Goal: Task Accomplishment & Management: Complete application form

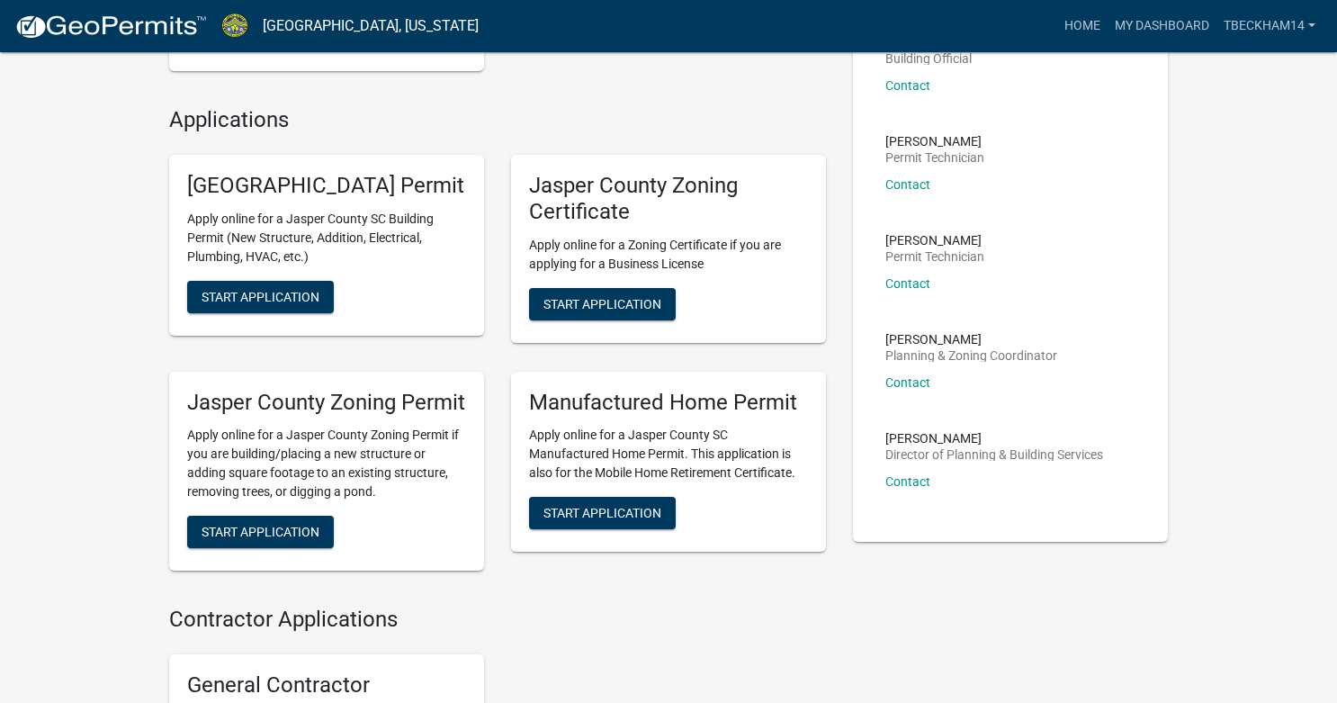
scroll to position [327, 0]
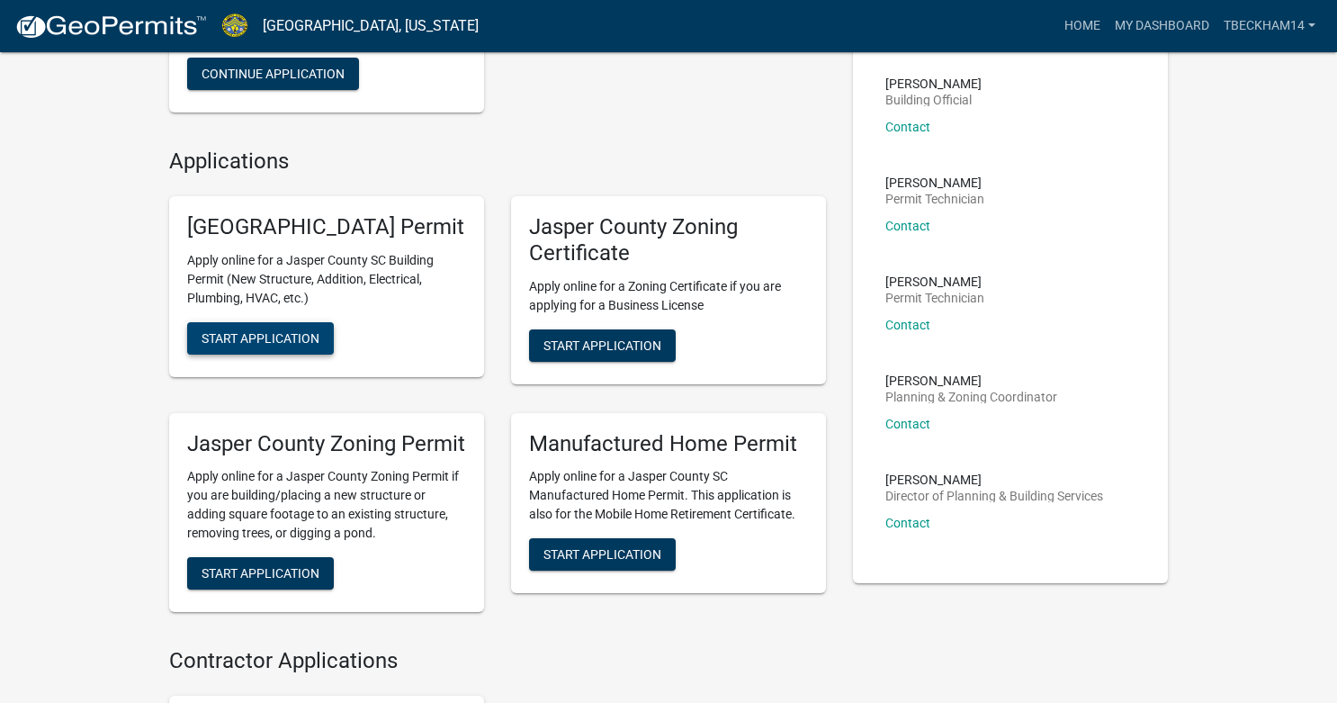
click at [294, 345] on span "Start Application" at bounding box center [261, 337] width 118 height 14
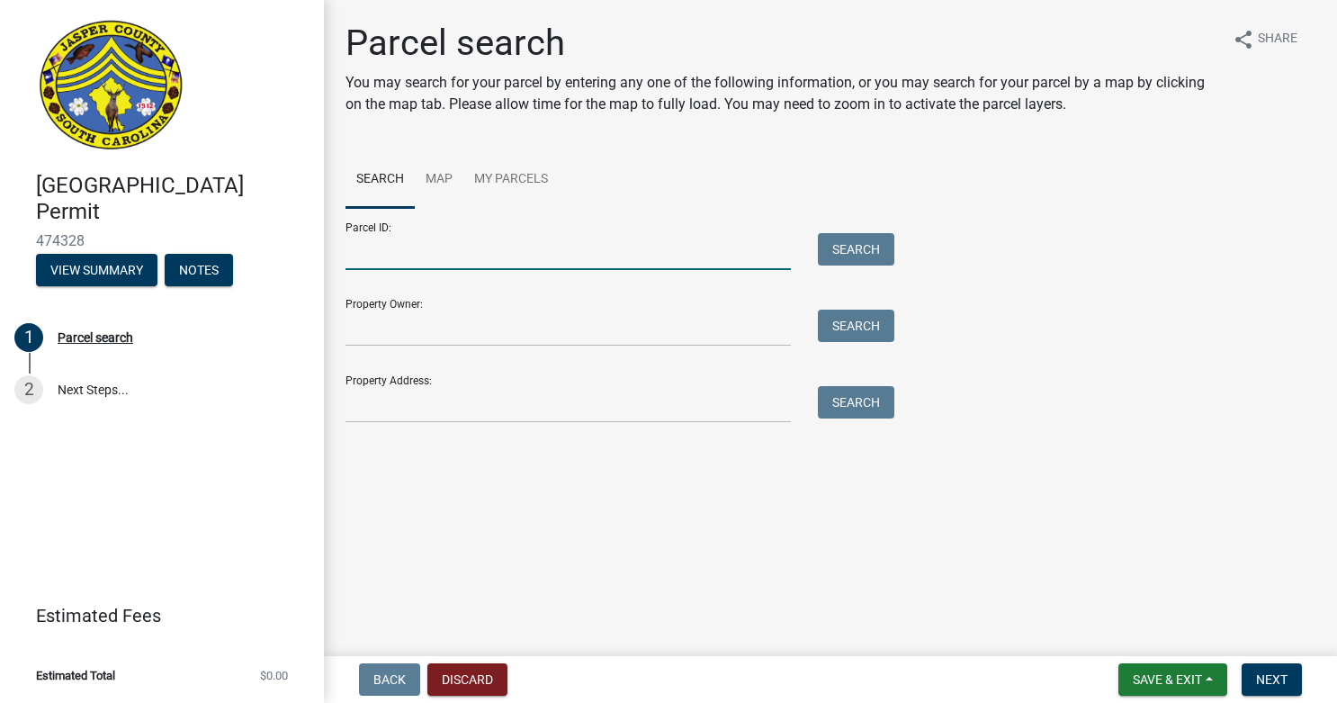
click at [493, 239] on input "Parcel ID:" at bounding box center [567, 251] width 445 height 37
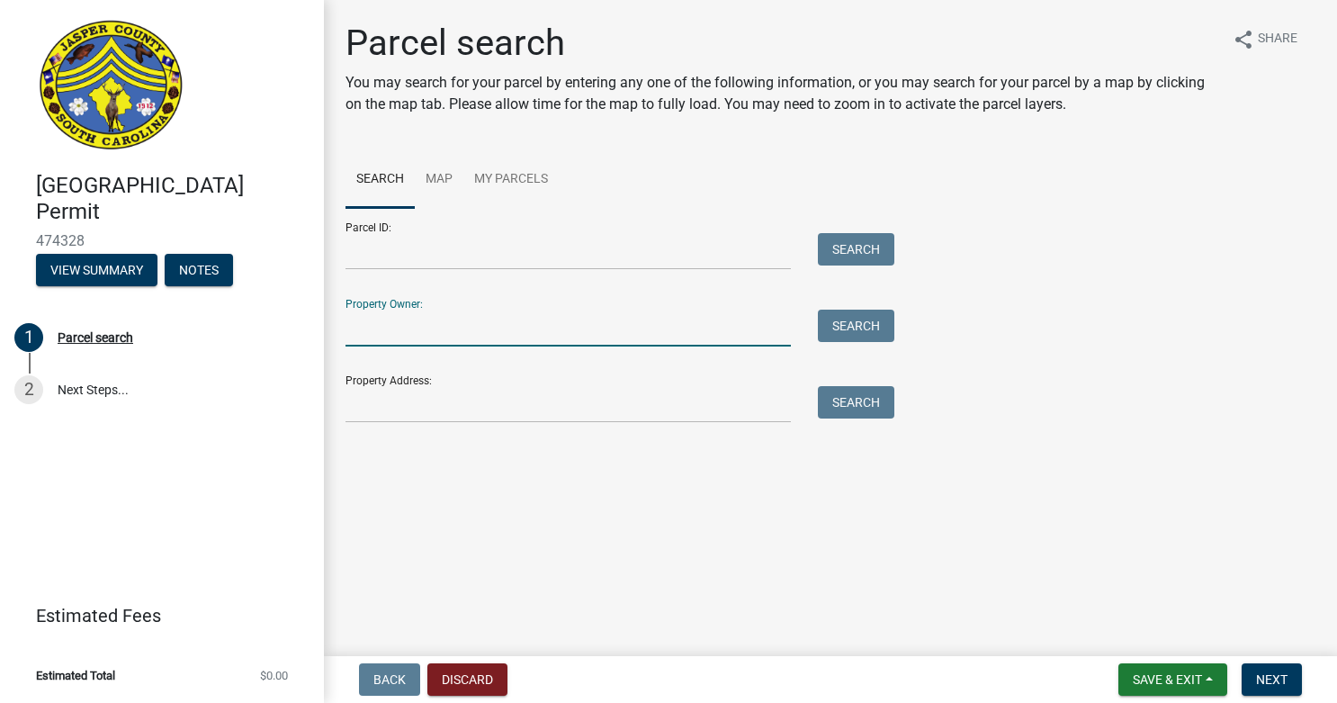
click at [449, 320] on input "Property Owner:" at bounding box center [567, 327] width 445 height 37
type input "4"
click at [412, 412] on input "Property Address:" at bounding box center [567, 404] width 445 height 37
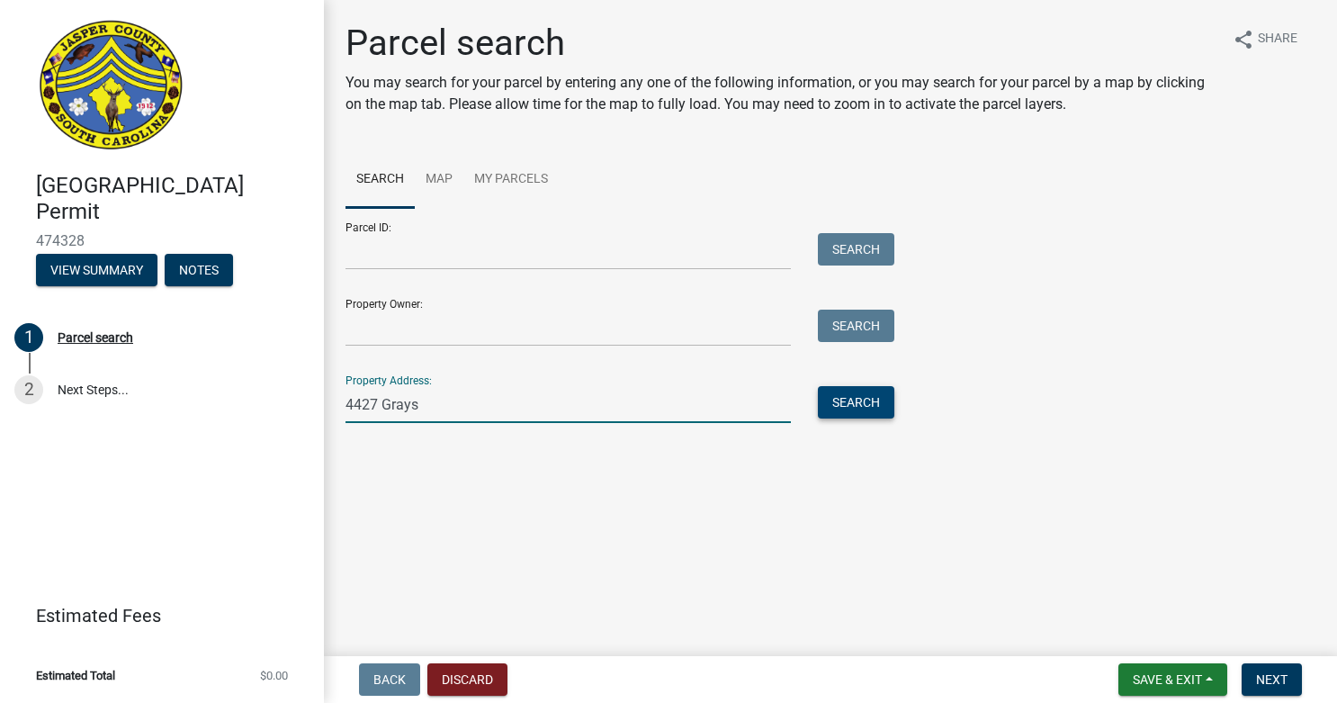
type input "4427 Grays"
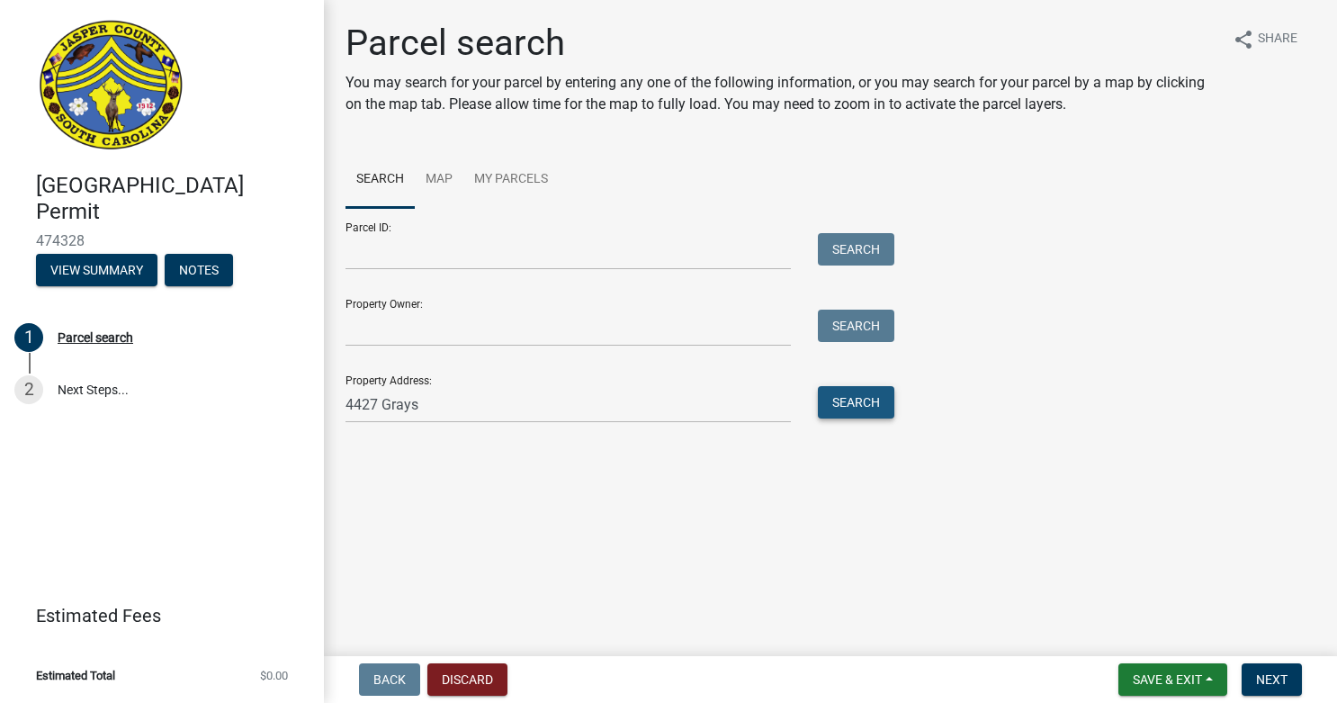
click at [859, 386] on button "Search" at bounding box center [856, 402] width 76 height 32
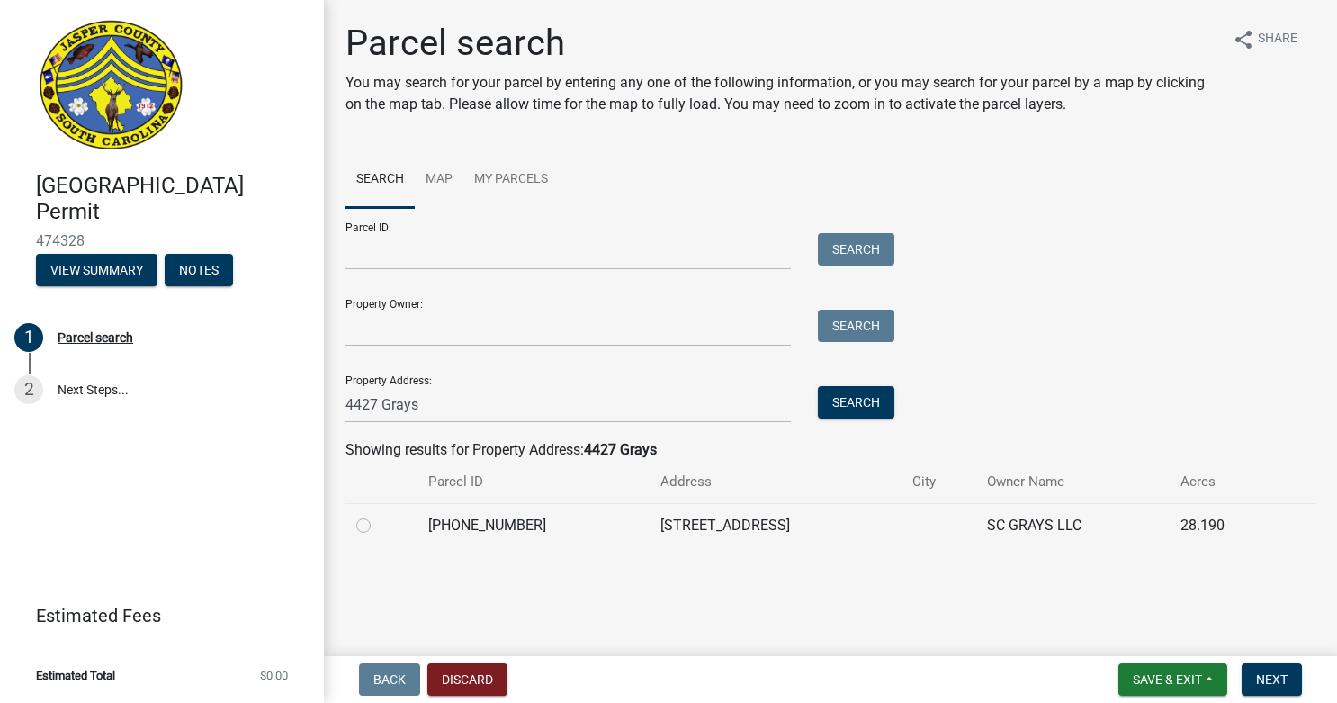
click at [354, 528] on td at bounding box center [381, 525] width 72 height 44
click at [378, 515] on label at bounding box center [378, 515] width 0 height 0
click at [378, 517] on input "radio" at bounding box center [384, 521] width 12 height 12
radio input "true"
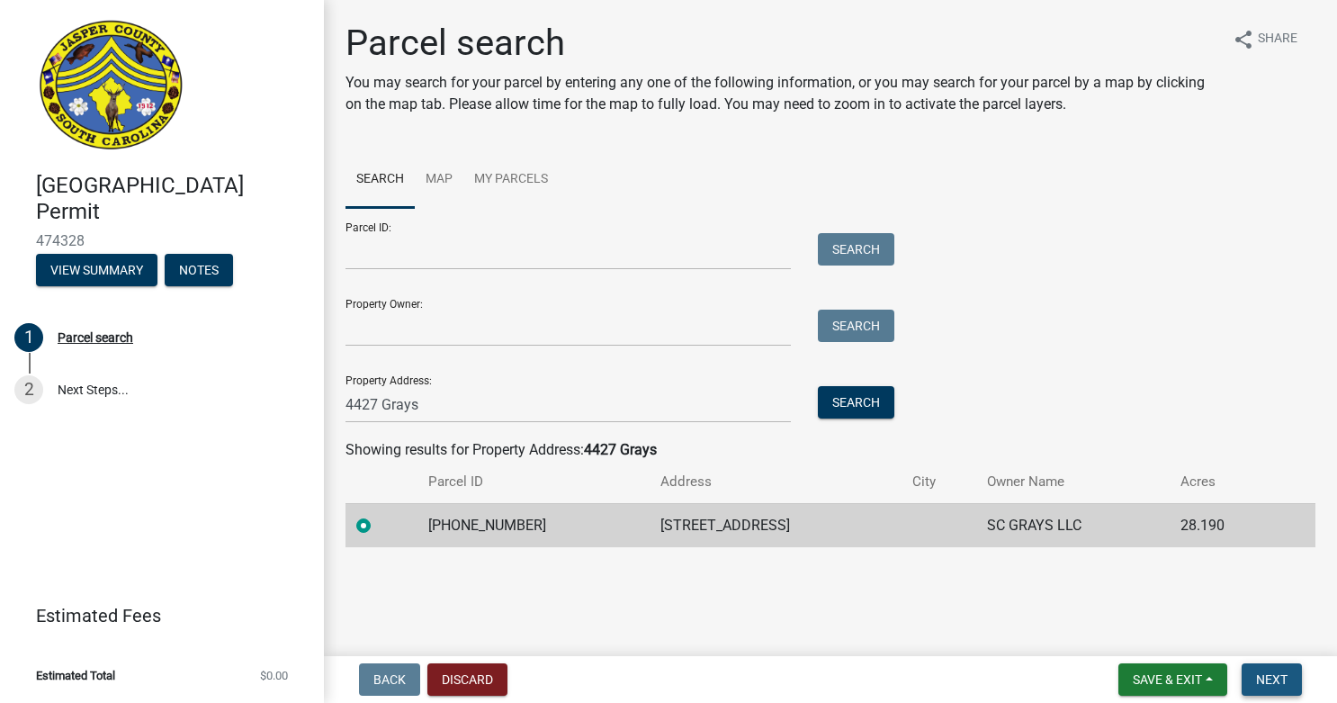
click at [1278, 676] on span "Next" at bounding box center [1271, 679] width 31 height 14
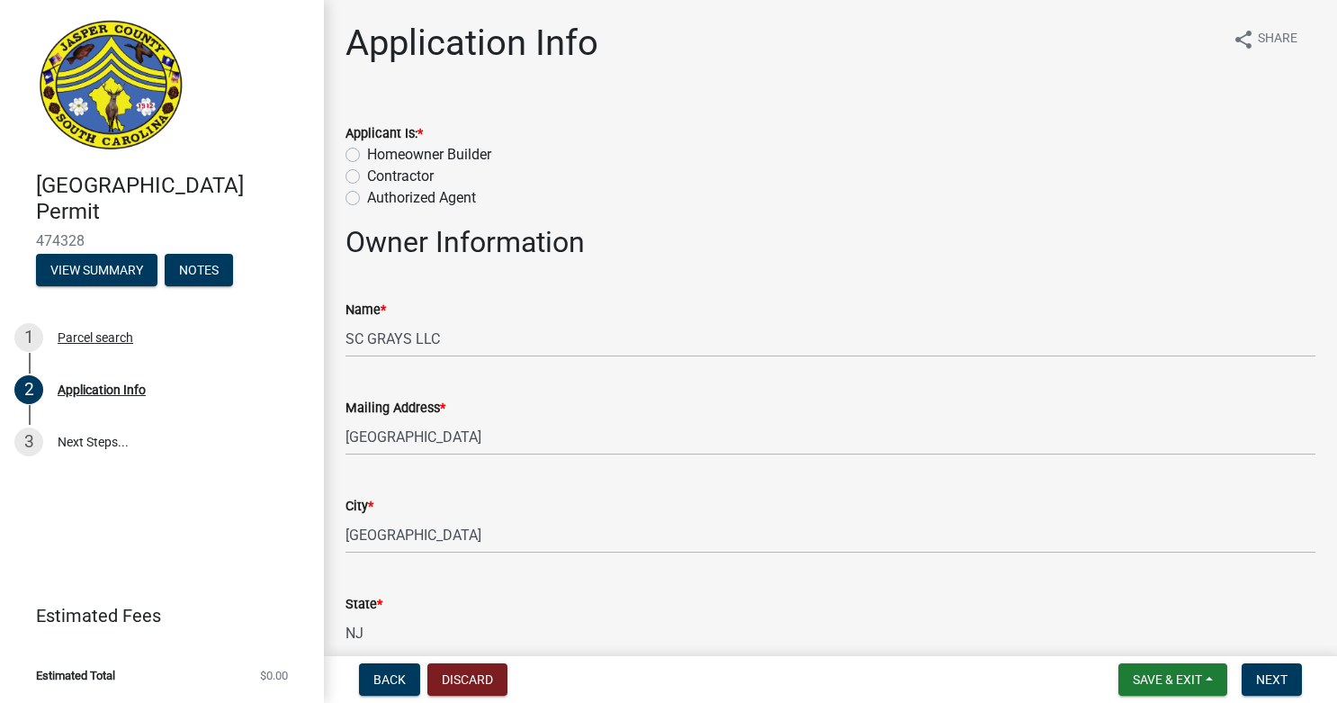
click at [396, 201] on label "Authorized Agent" at bounding box center [421, 198] width 109 height 22
click at [379, 199] on input "Authorized Agent" at bounding box center [373, 193] width 12 height 12
radio input "true"
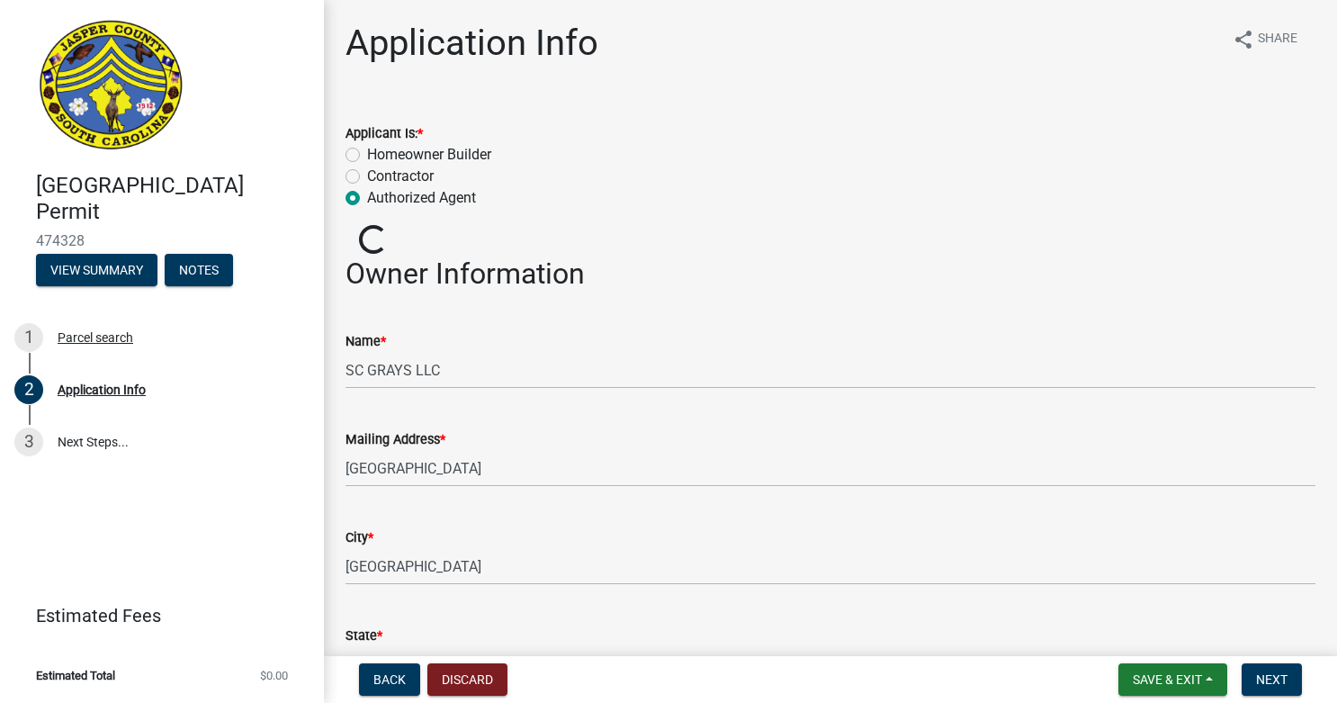
click at [396, 168] on label "Contractor" at bounding box center [400, 177] width 67 height 22
click at [379, 168] on input "Contractor" at bounding box center [373, 172] width 12 height 12
radio input "true"
click at [398, 198] on label "Authorized Agent" at bounding box center [421, 198] width 109 height 22
click at [379, 198] on input "Authorized Agent" at bounding box center [373, 193] width 12 height 12
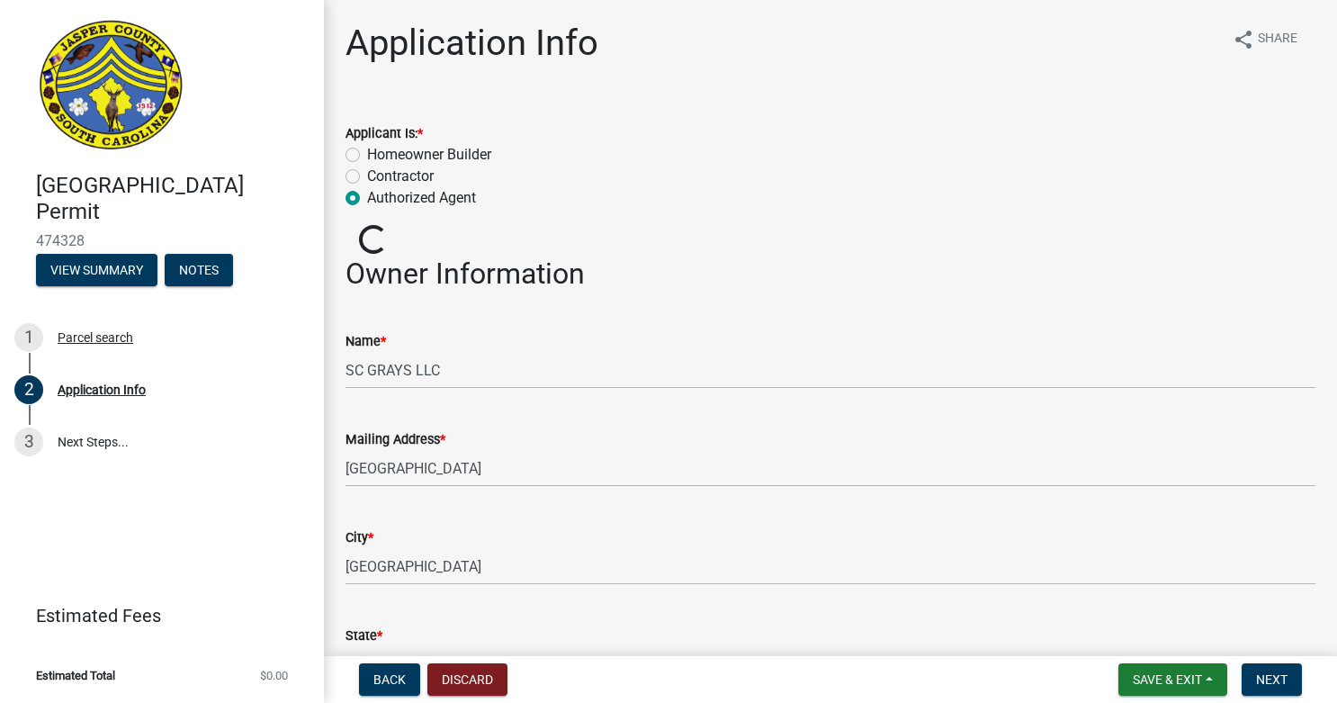
radio input "true"
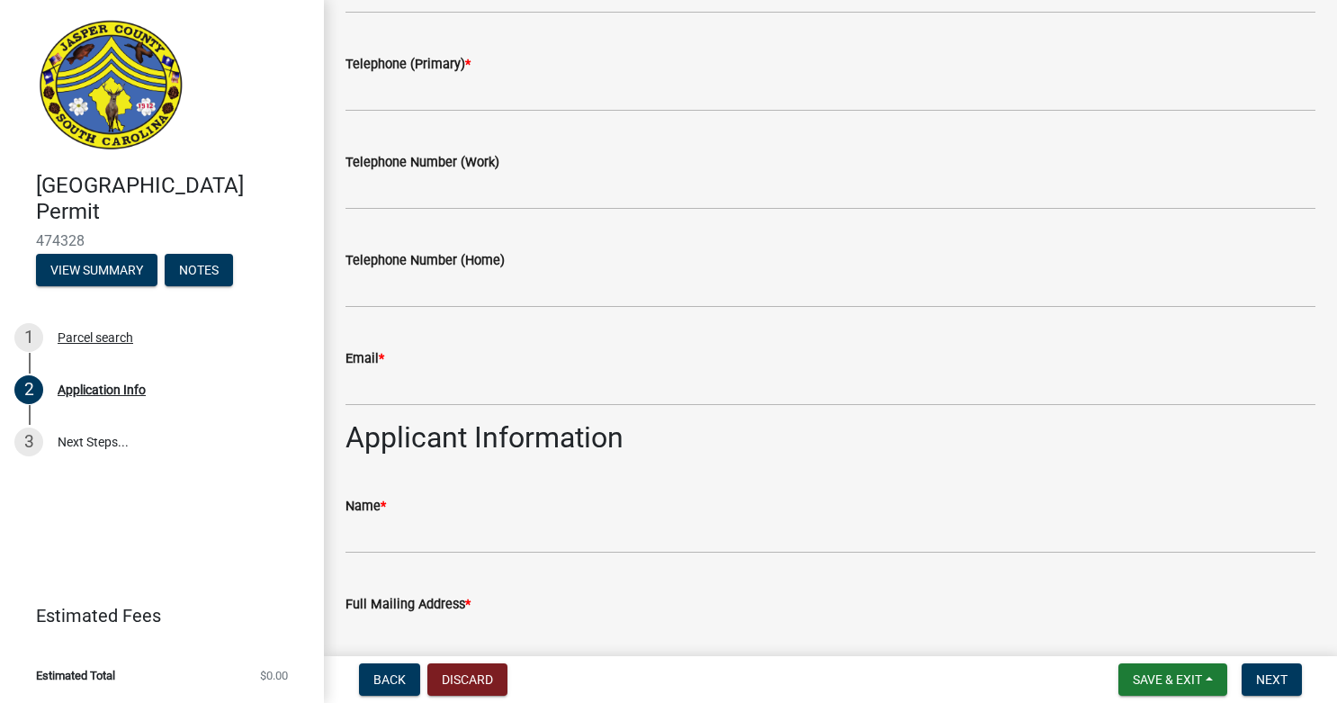
scroll to position [740, 0]
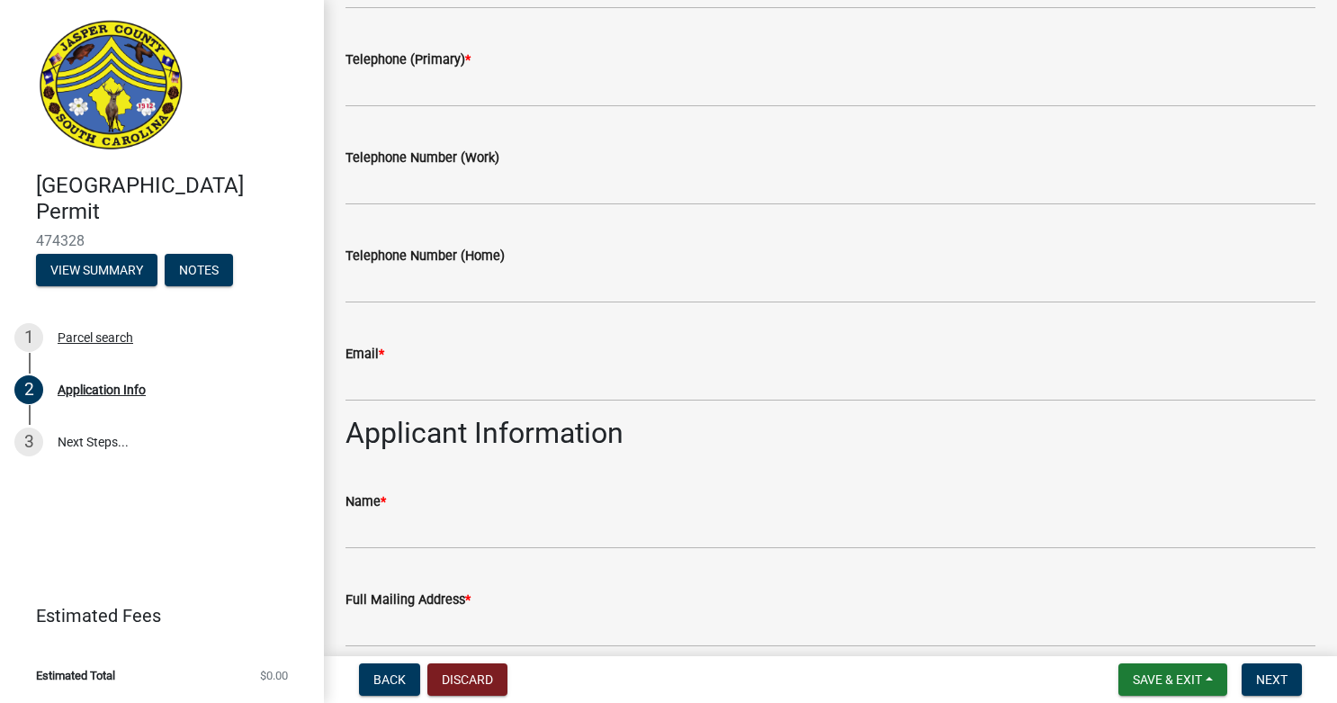
click at [505, 68] on div "Telephone (Primary) *" at bounding box center [830, 60] width 970 height 22
click at [501, 85] on input "Telephone (Primary) *" at bounding box center [830, 88] width 970 height 37
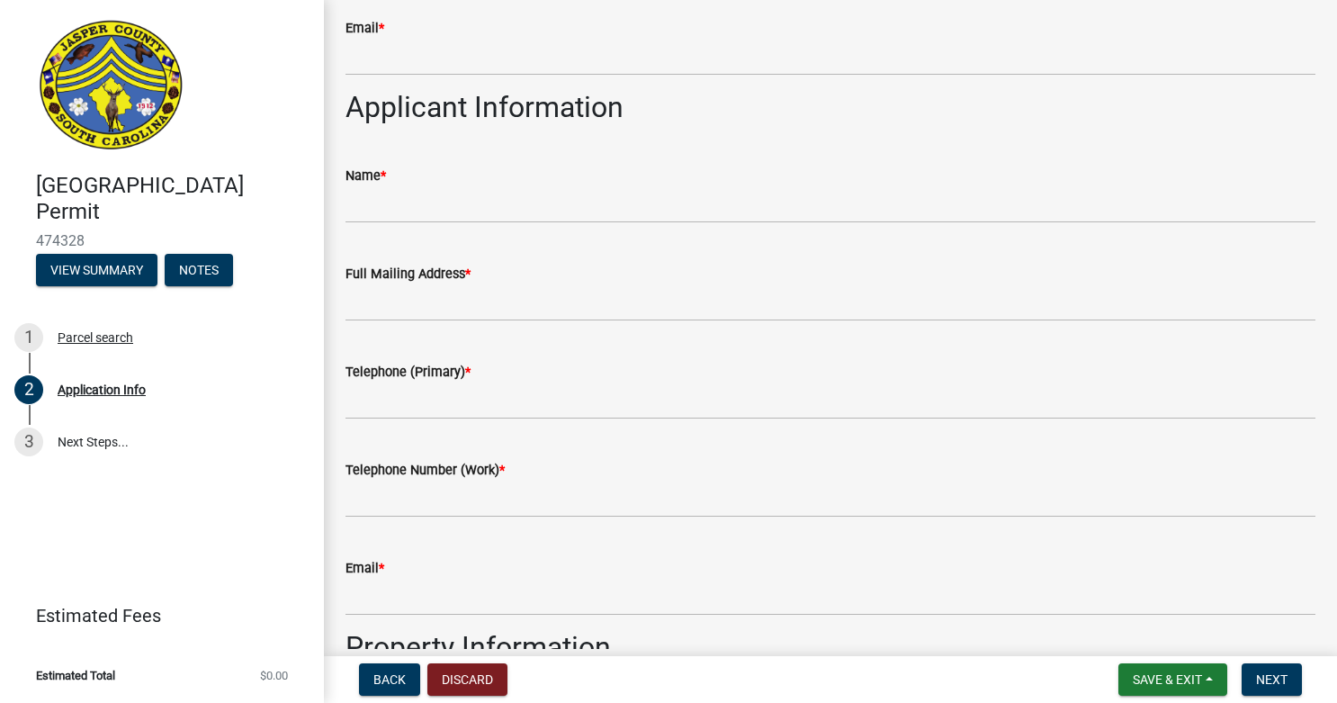
scroll to position [1071, 0]
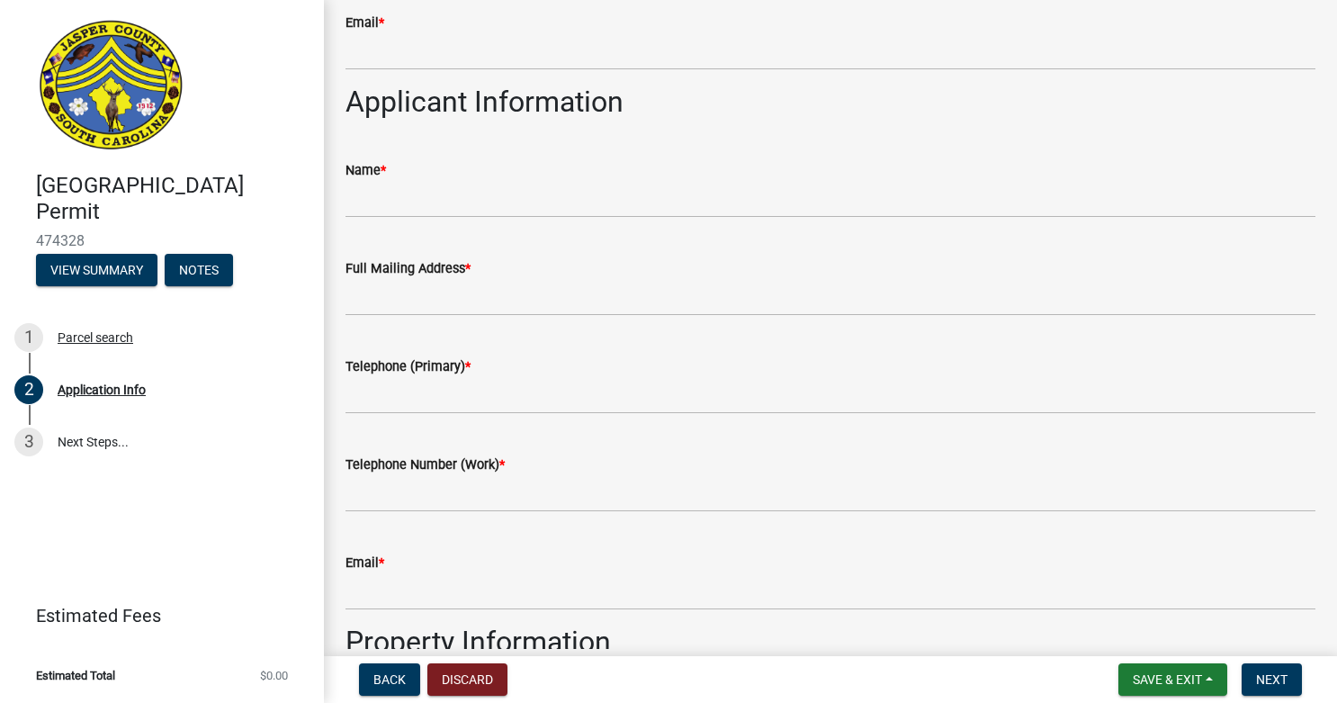
type input "[PHONE_NUMBER]"
click at [495, 185] on input "Name *" at bounding box center [830, 199] width 970 height 37
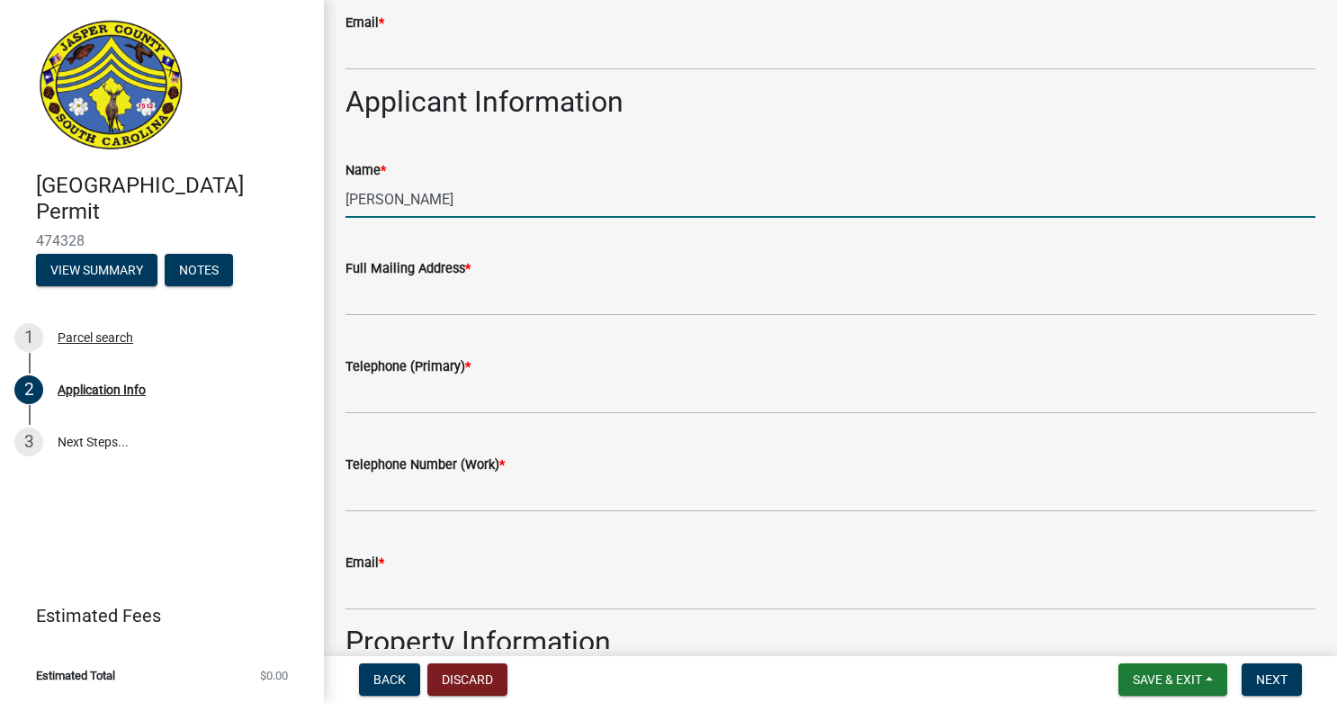
type input "[PERSON_NAME]"
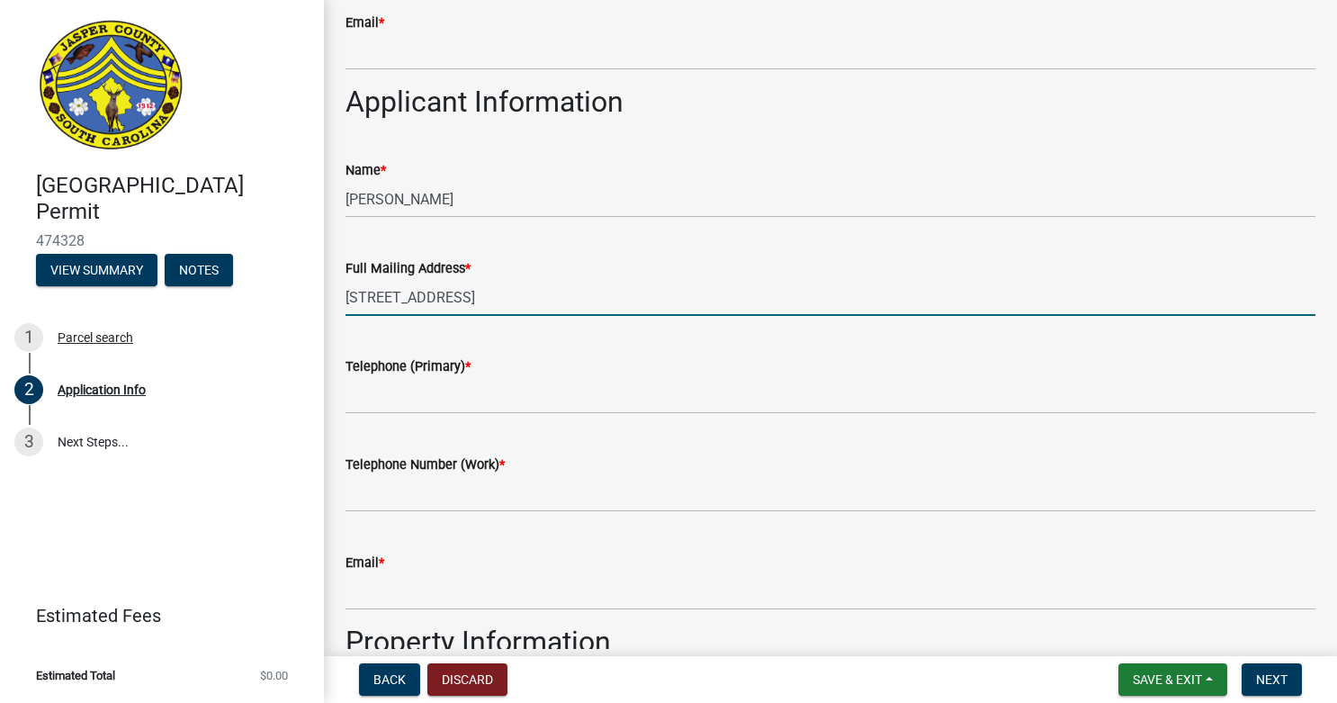
type input "[STREET_ADDRESS]"
click at [456, 393] on input "Telephone (Primary) *" at bounding box center [830, 395] width 970 height 37
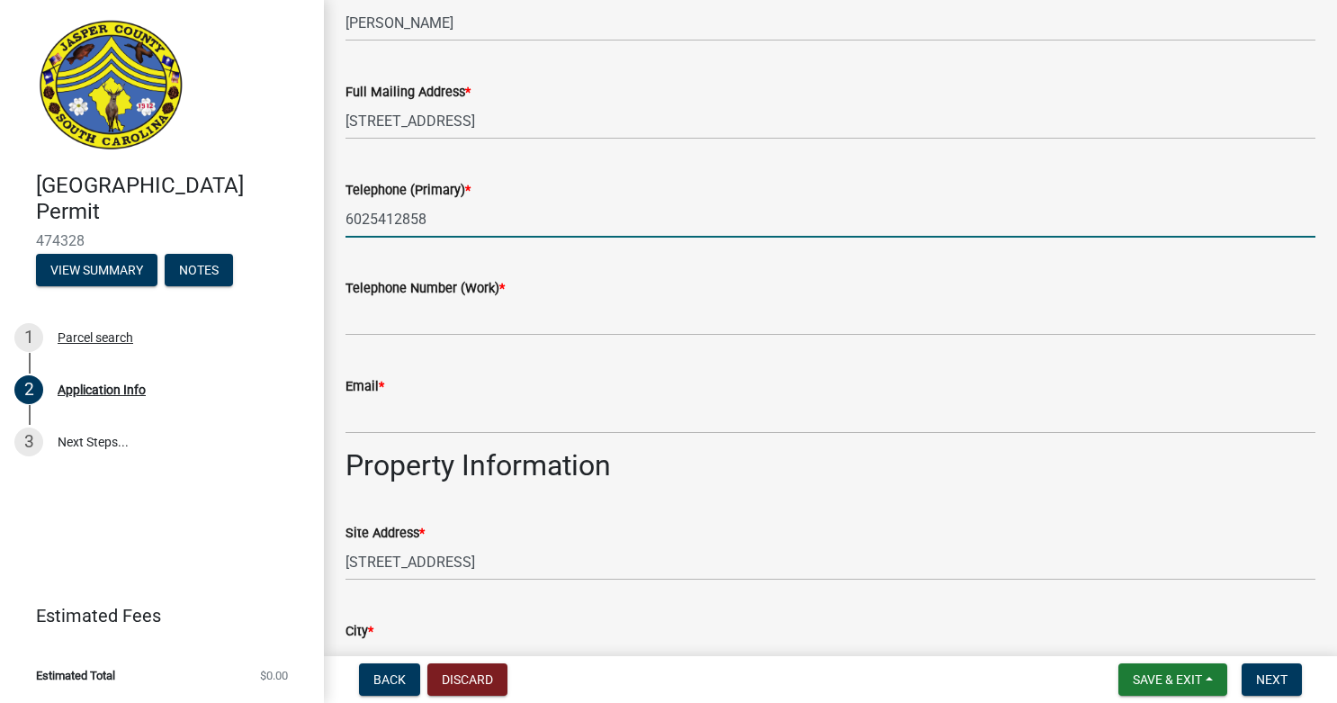
scroll to position [1249, 0]
type input "6025412858"
click at [419, 413] on input "Email *" at bounding box center [830, 414] width 970 height 37
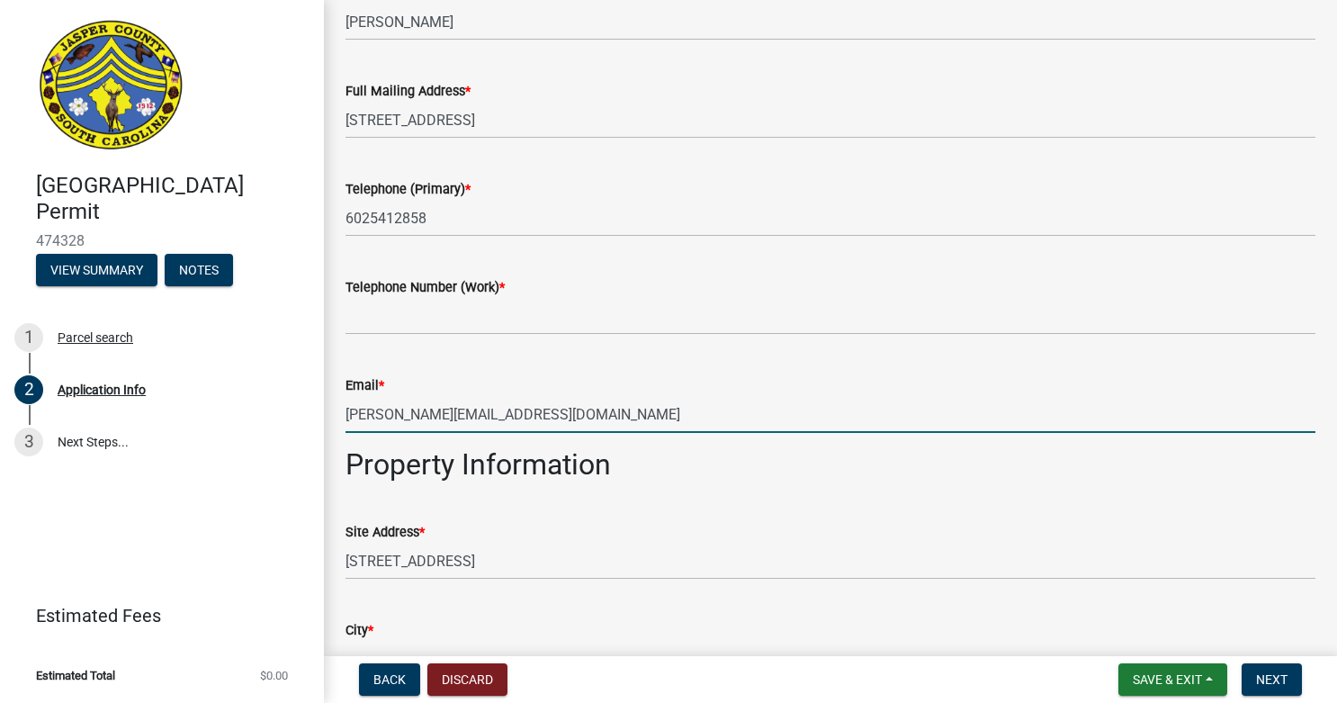
scroll to position [1466, 0]
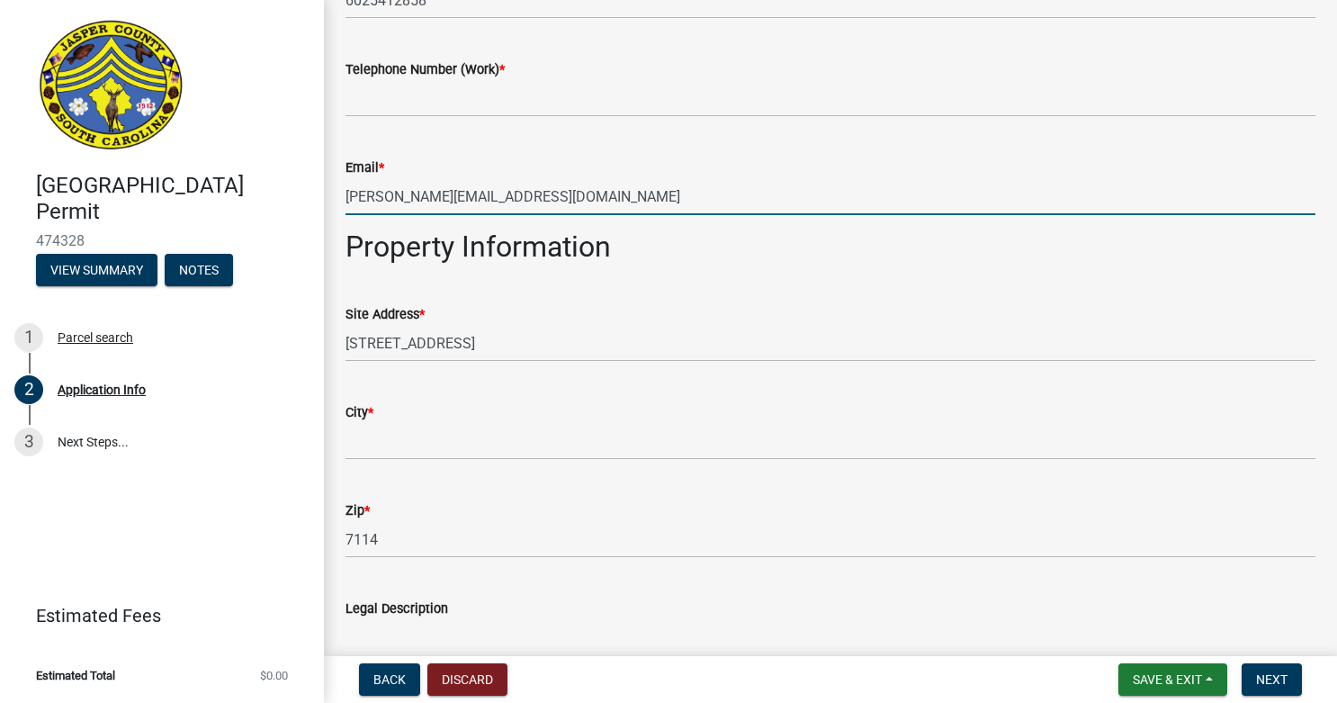
type input "[PERSON_NAME][EMAIL_ADDRESS][DOMAIN_NAME]"
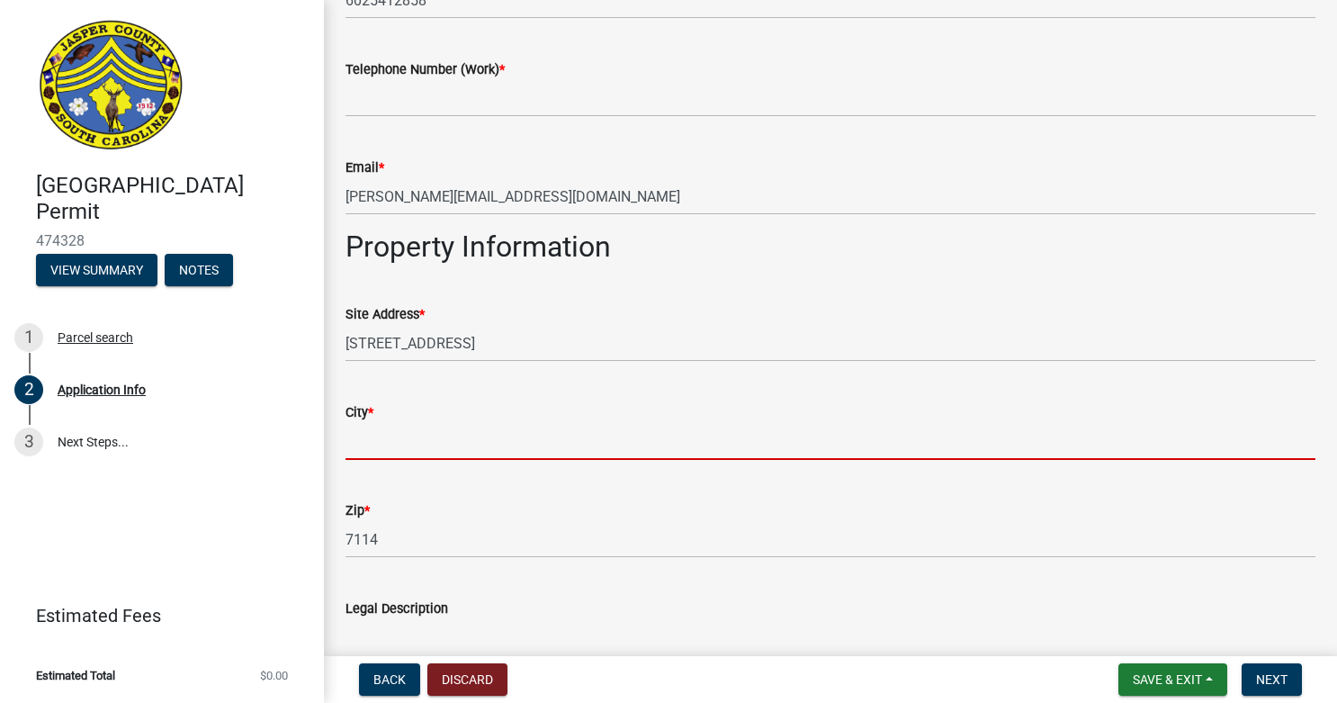
click at [391, 443] on input "City *" at bounding box center [830, 441] width 970 height 37
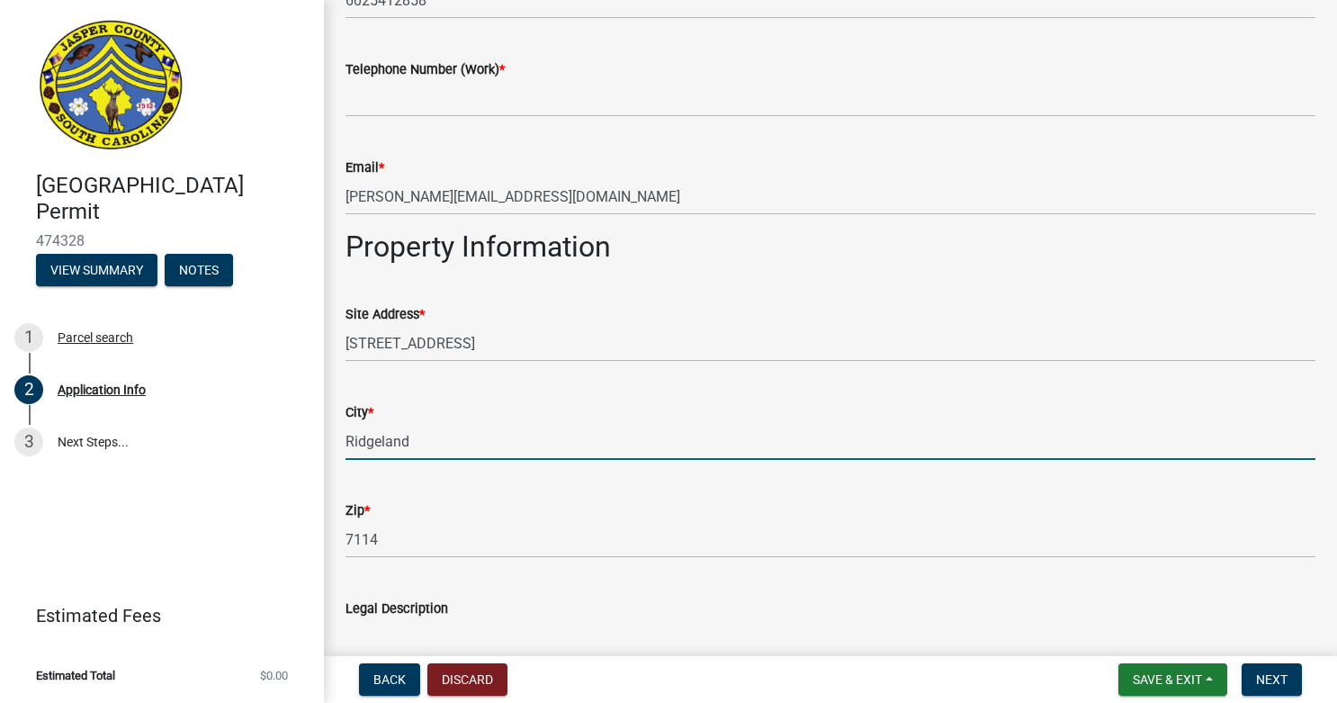
type input "Ridgeland"
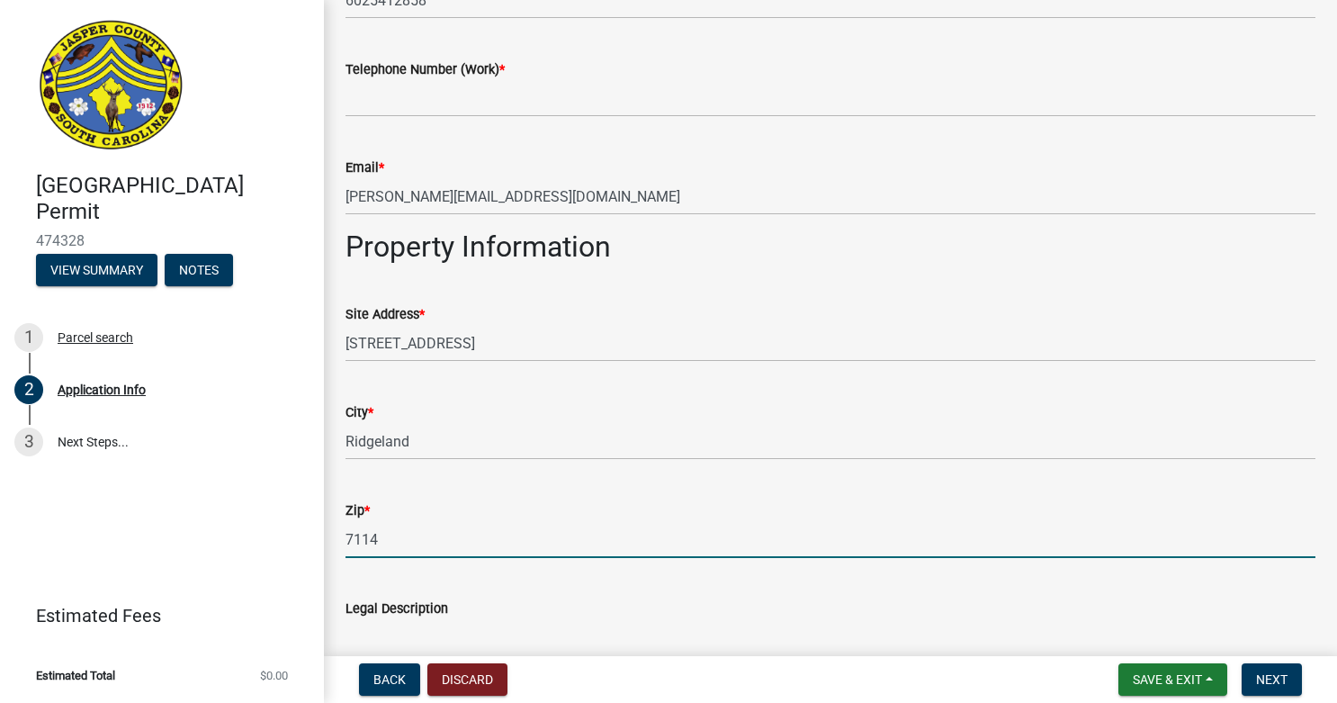
drag, startPoint x: 535, startPoint y: 552, endPoint x: 308, endPoint y: 545, distance: 227.7
click at [308, 545] on div "[GEOGRAPHIC_DATA] Permit 474328 View Summary Notes 1 Parcel search 2 Applicatio…" at bounding box center [668, 351] width 1337 height 703
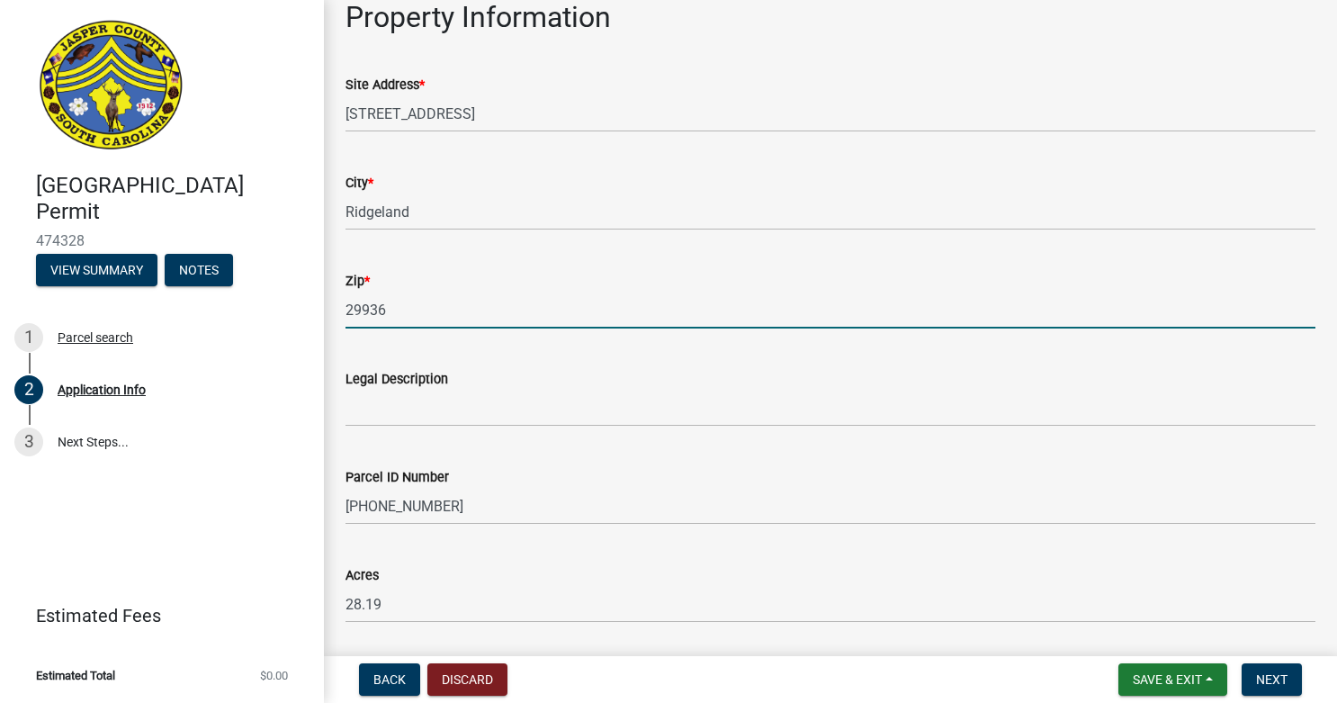
type input "29936"
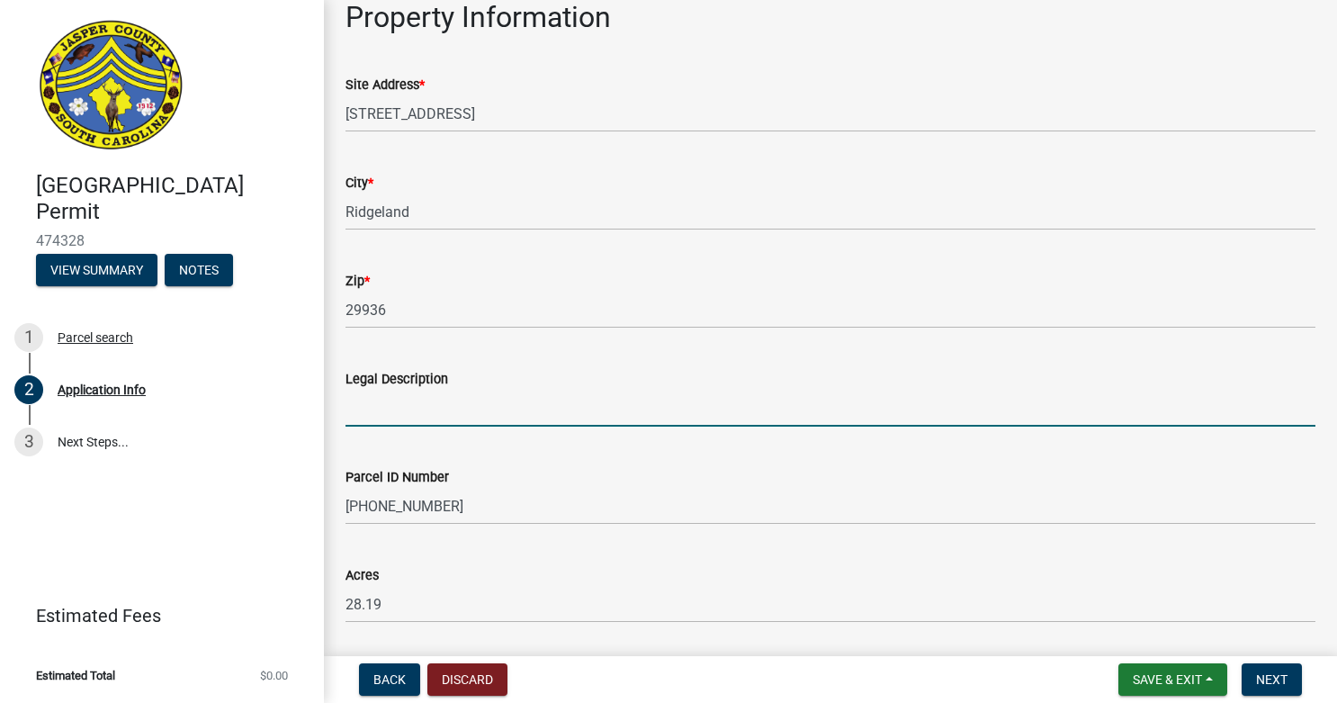
click at [487, 416] on input "Legal Description" at bounding box center [830, 408] width 970 height 37
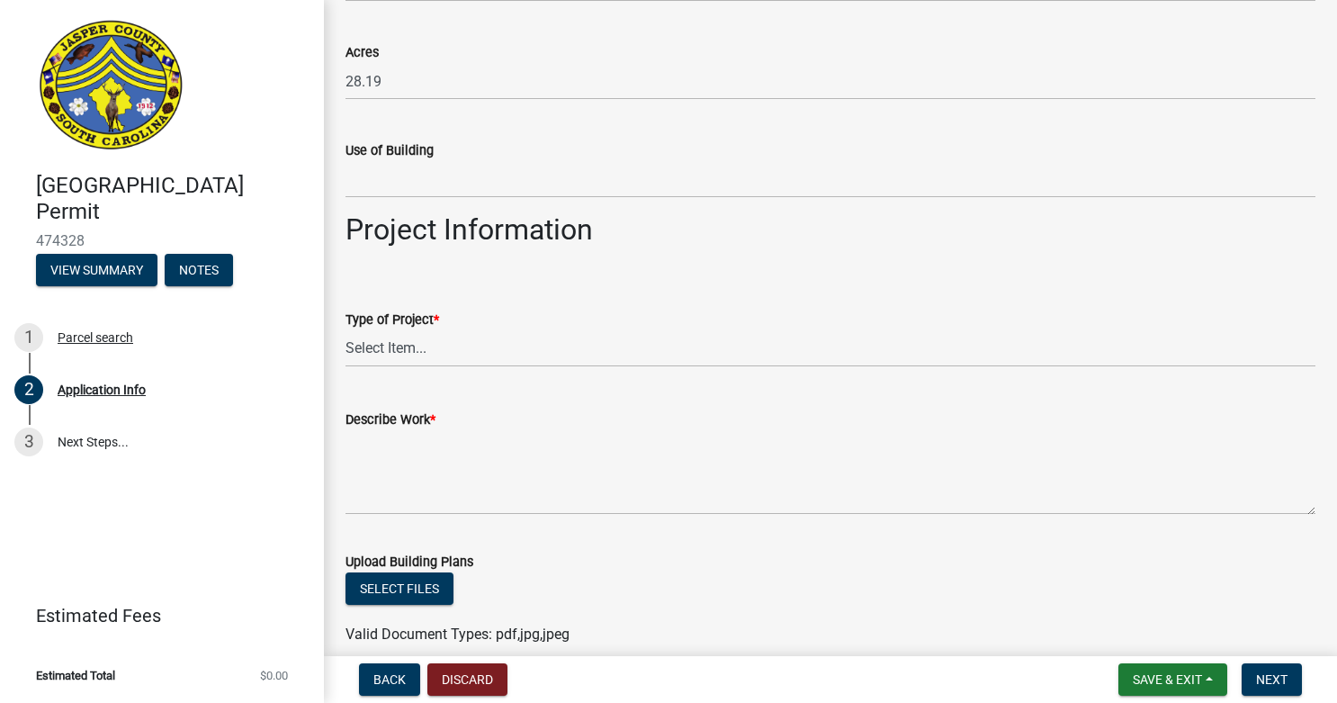
click at [503, 200] on wm-data-entity-input "Use of Building" at bounding box center [830, 163] width 970 height 98
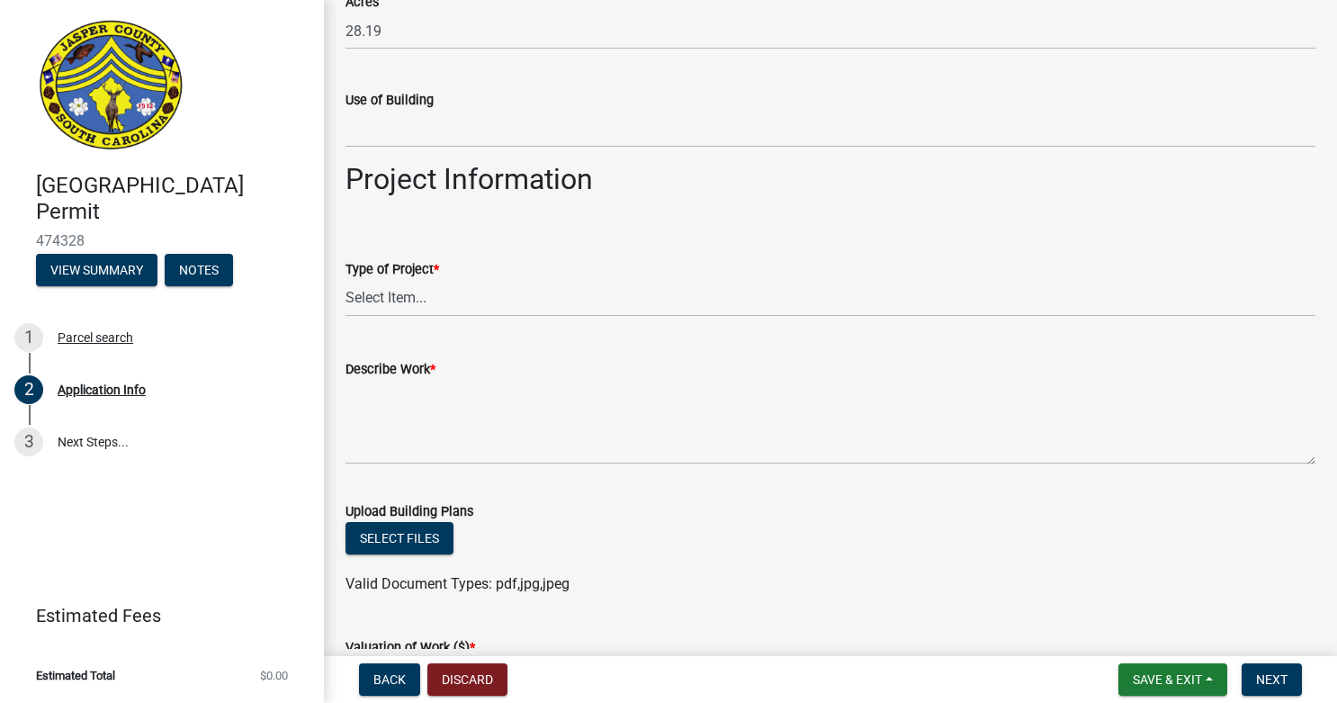
scroll to position [2289, 0]
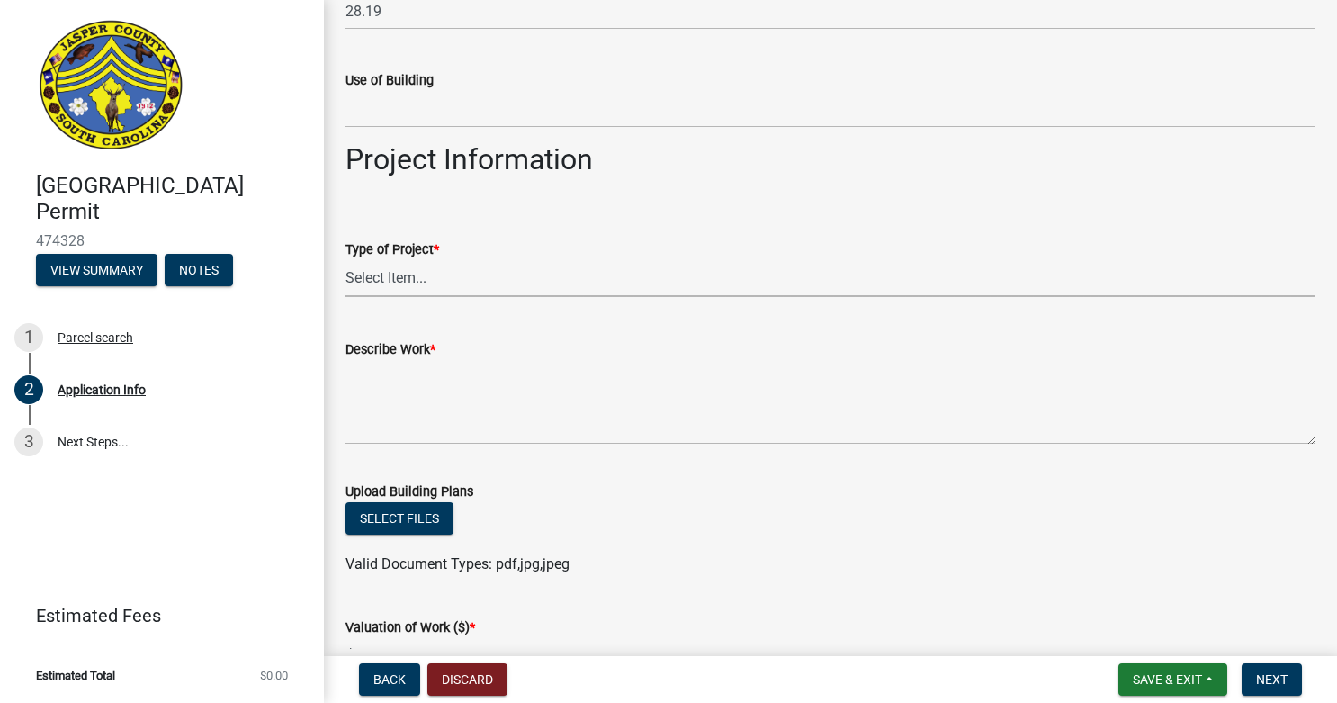
click at [470, 282] on select "Select Item... Construction Trailer/Shipping Container Residential Demolition C…" at bounding box center [830, 278] width 970 height 37
click at [345, 260] on select "Select Item... Construction Trailer/Shipping Container Residential Demolition C…" at bounding box center [830, 278] width 970 height 37
click at [482, 265] on select "Select Item... Construction Trailer/Shipping Container Residential Demolition C…" at bounding box center [830, 278] width 970 height 37
click at [345, 260] on select "Select Item... Construction Trailer/Shipping Container Residential Demolition C…" at bounding box center [830, 278] width 970 height 37
select select "6570ce79-212e-4c42-b64f-f74b85e12671"
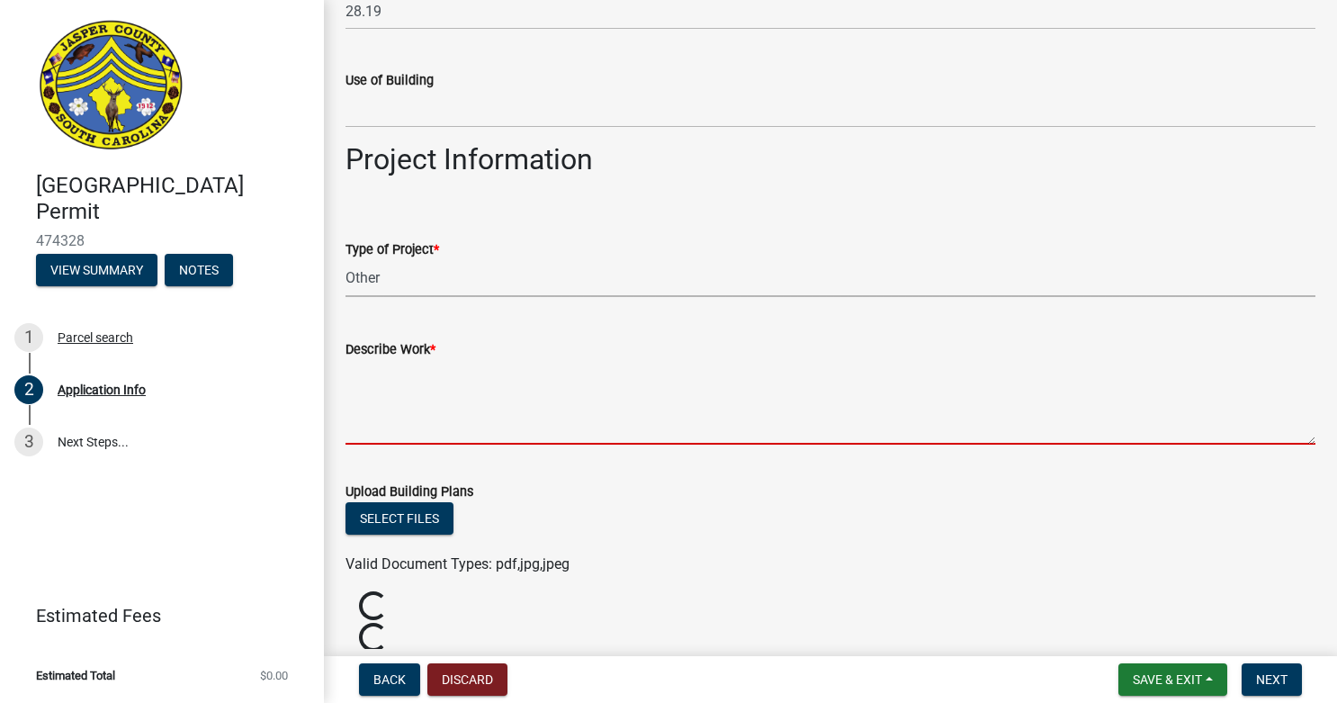
click at [449, 408] on textarea "Describe Work *" at bounding box center [830, 402] width 970 height 85
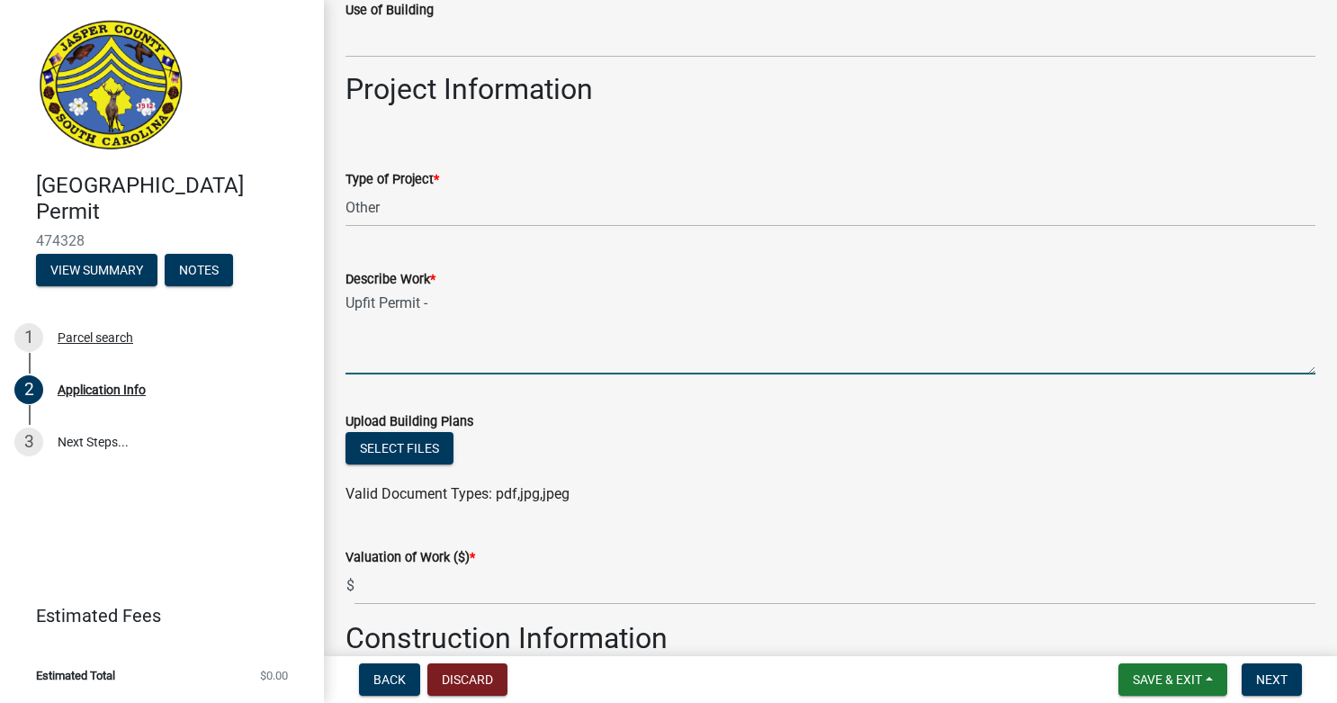
scroll to position [2369, 0]
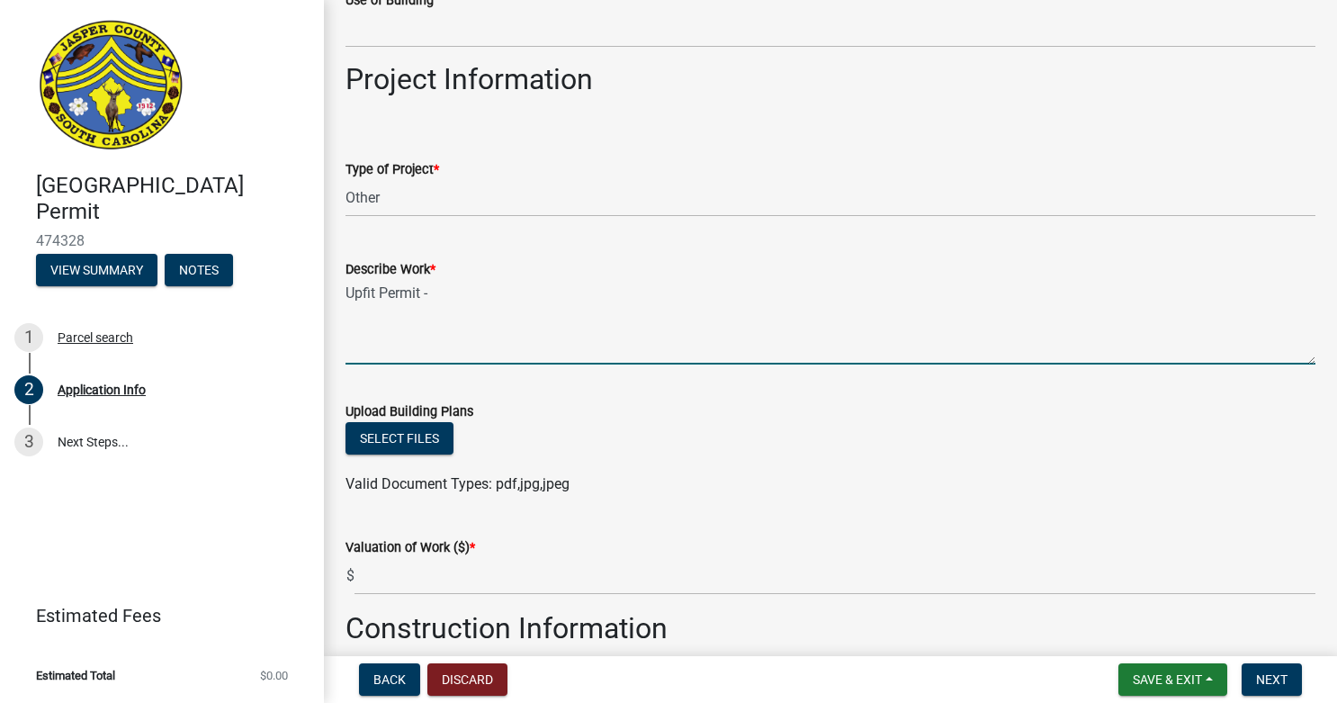
type textarea "Upfit Permit -"
click at [455, 577] on input "text" at bounding box center [834, 576] width 961 height 37
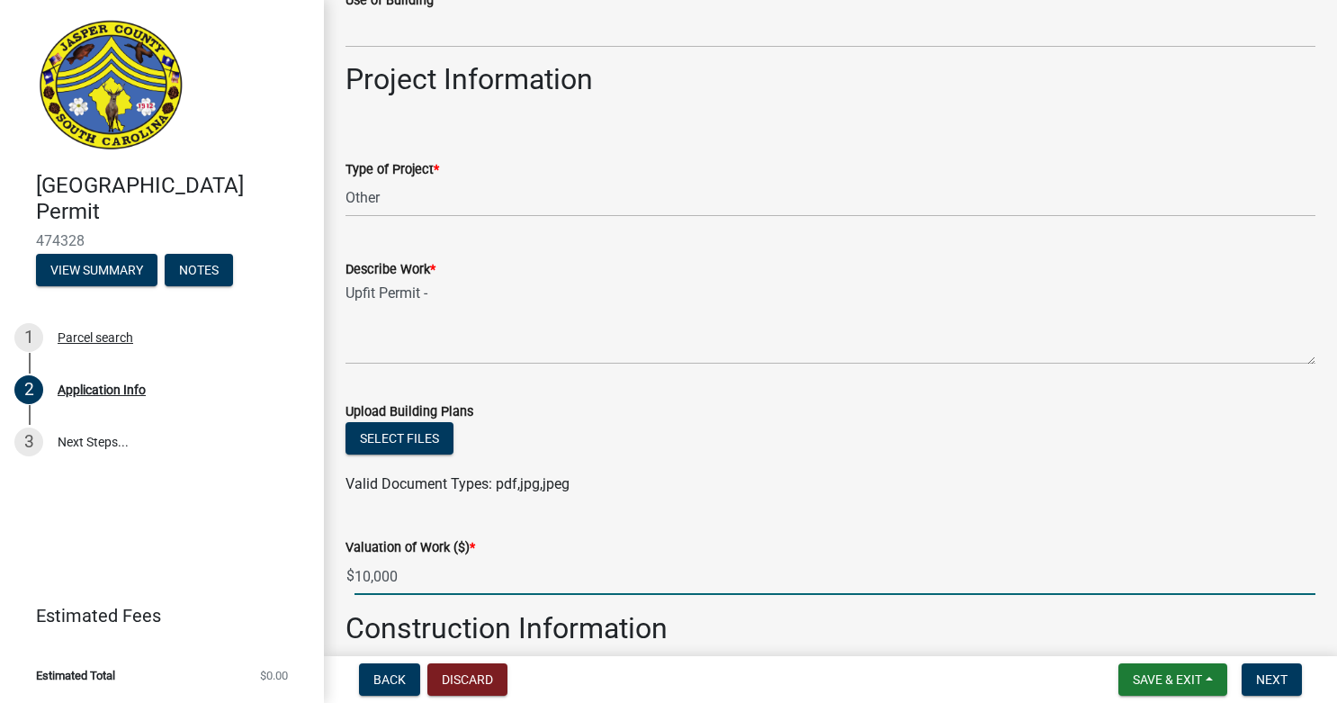
type input "10000"
click at [693, 457] on div "Select files" at bounding box center [830, 440] width 970 height 37
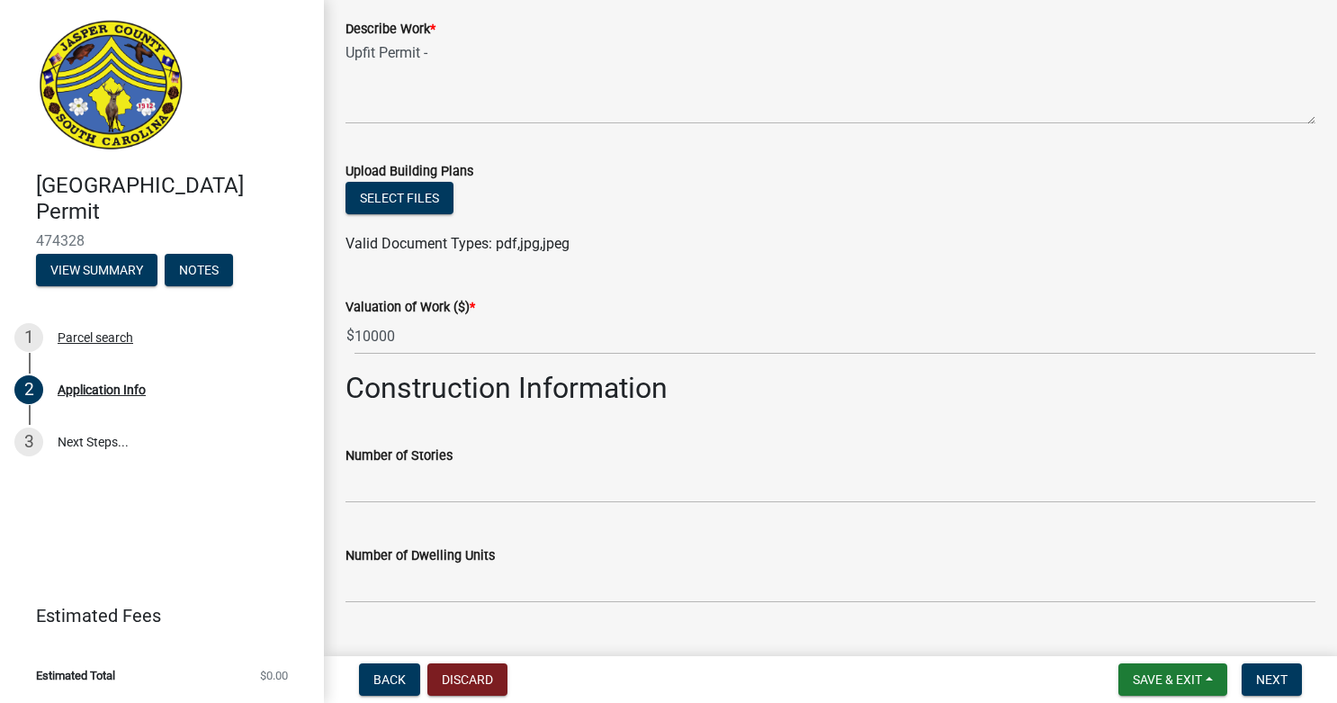
scroll to position [2612, 0]
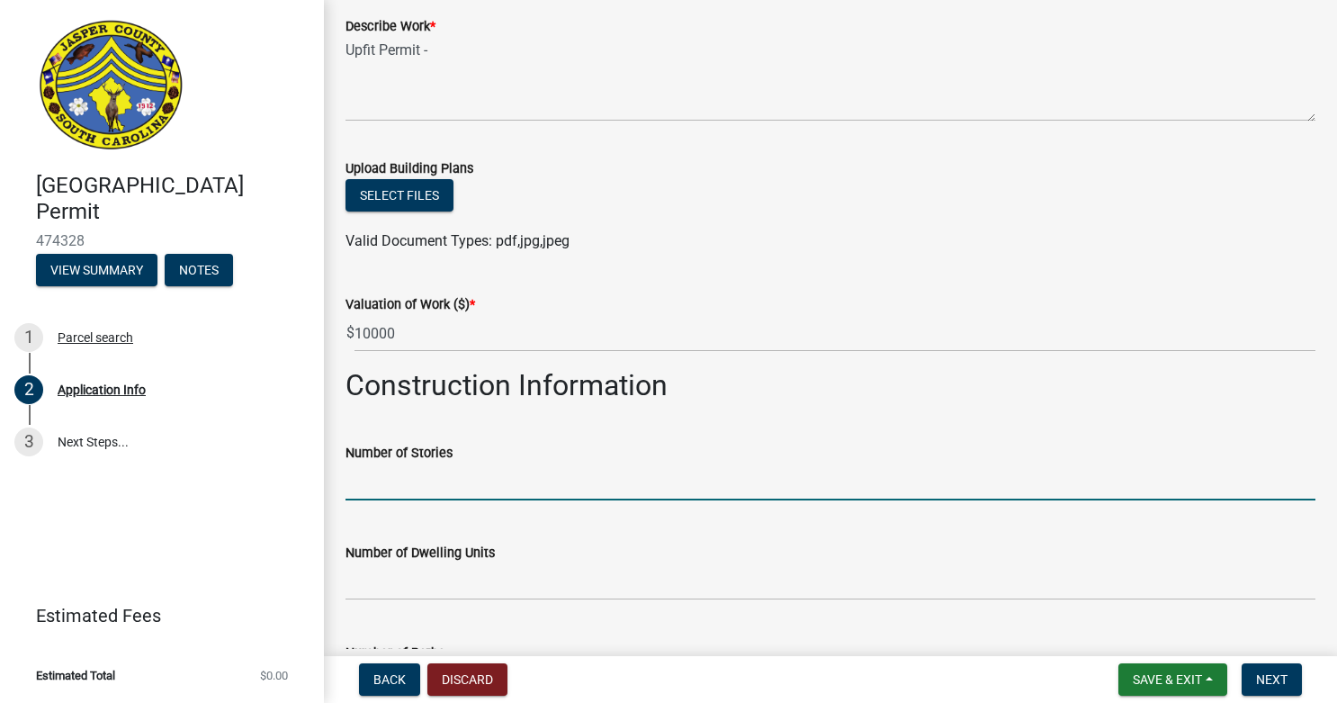
click at [614, 476] on input "text" at bounding box center [830, 481] width 970 height 37
type input "1"
click at [657, 397] on h2 "Construction Information" at bounding box center [830, 385] width 970 height 34
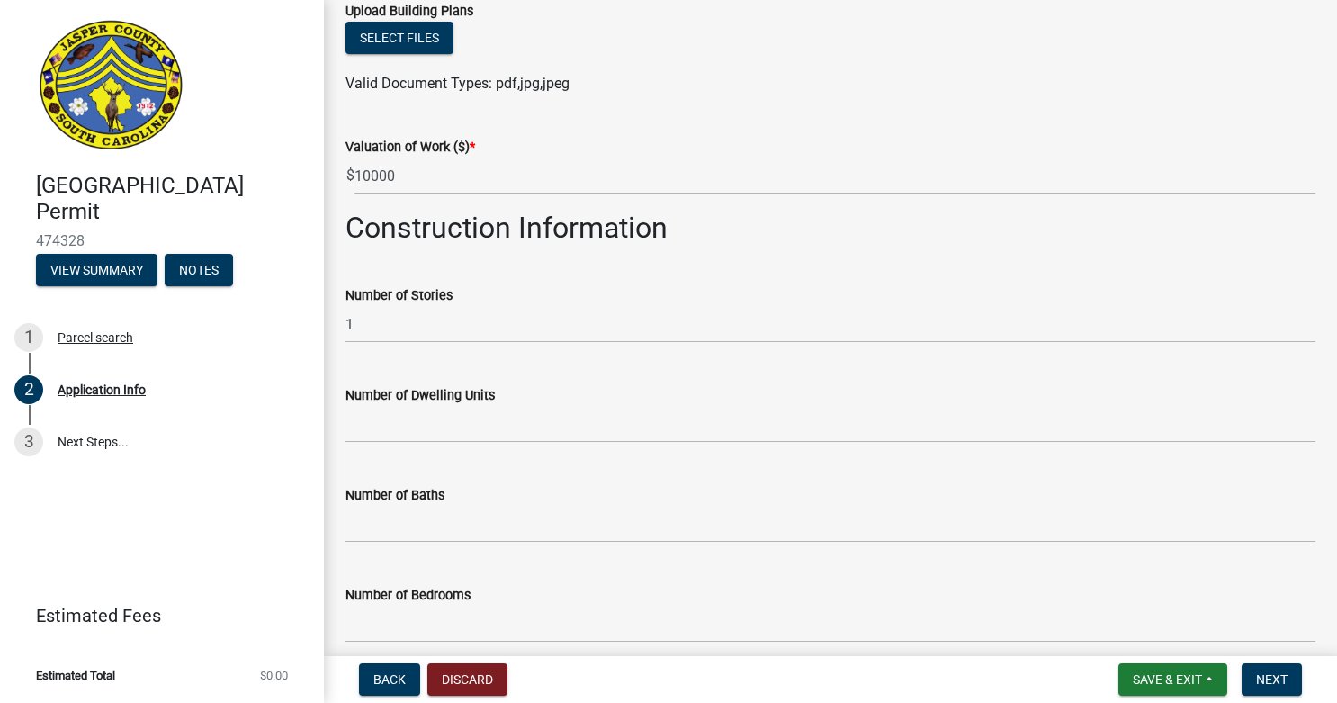
scroll to position [2767, 0]
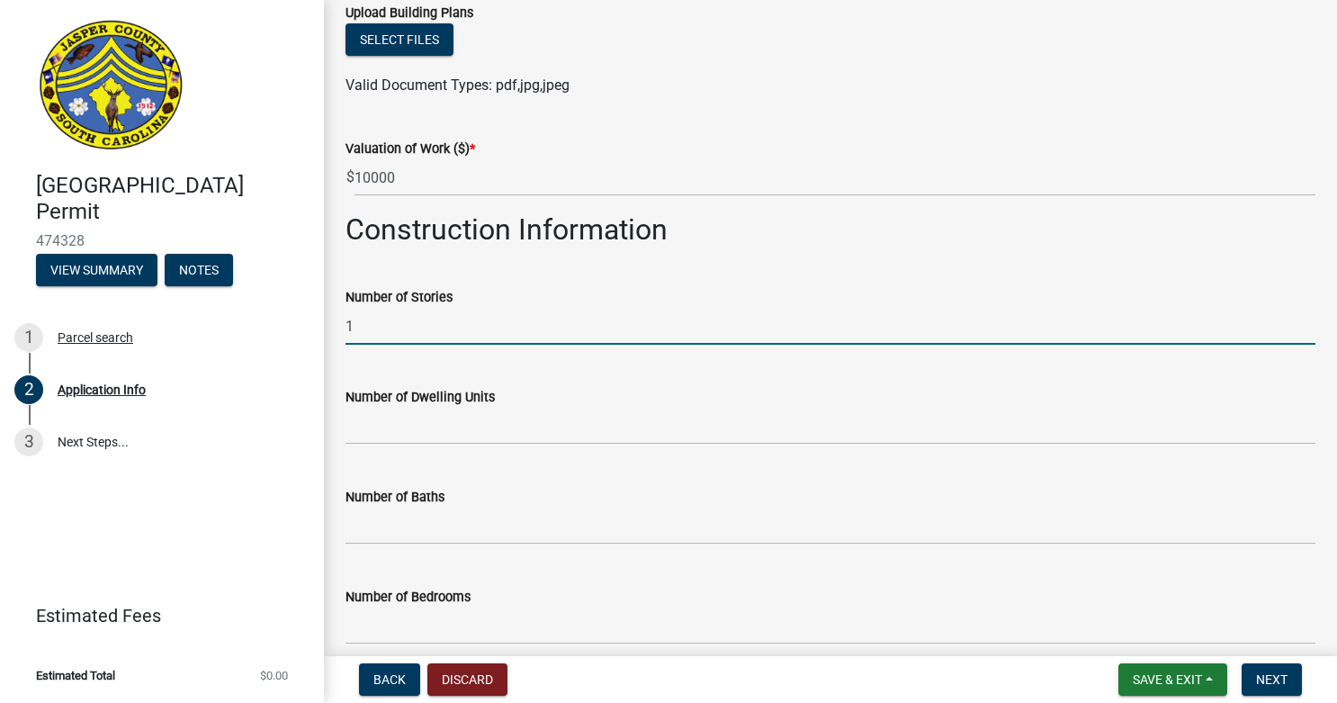
click at [507, 321] on input "1" at bounding box center [830, 326] width 970 height 37
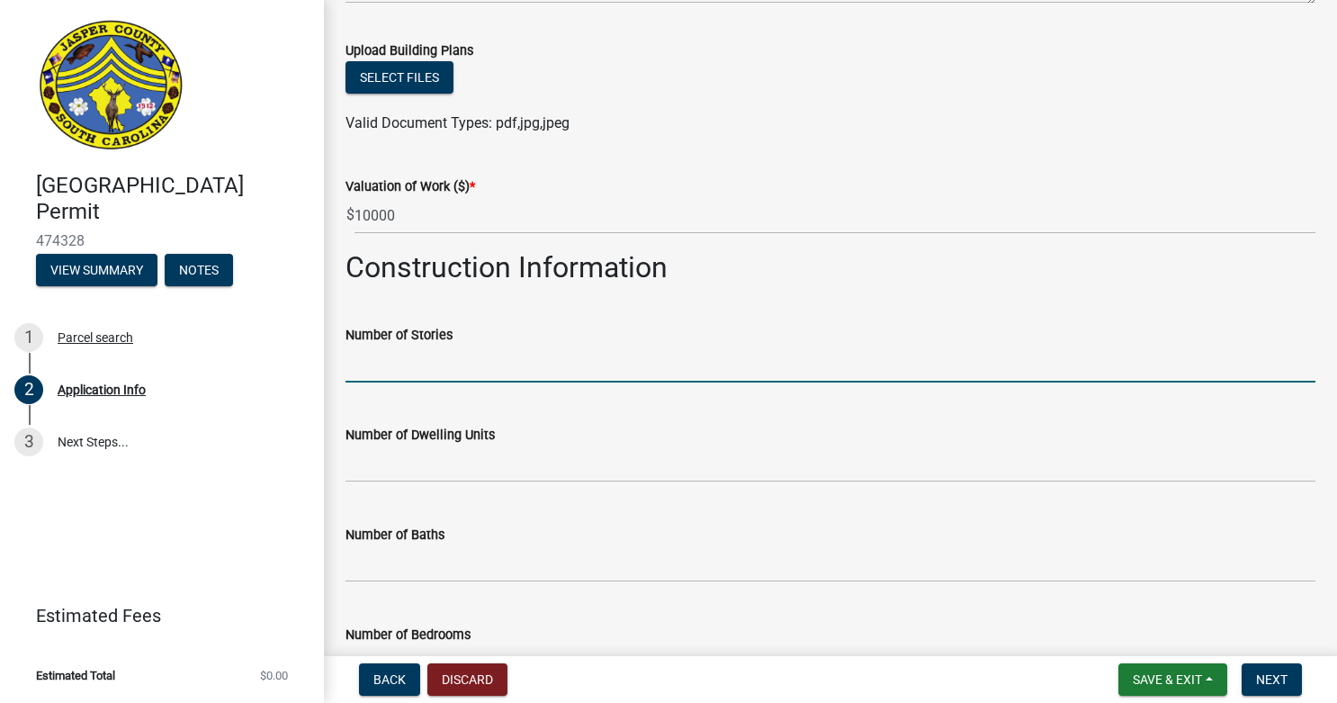
scroll to position [2559, 0]
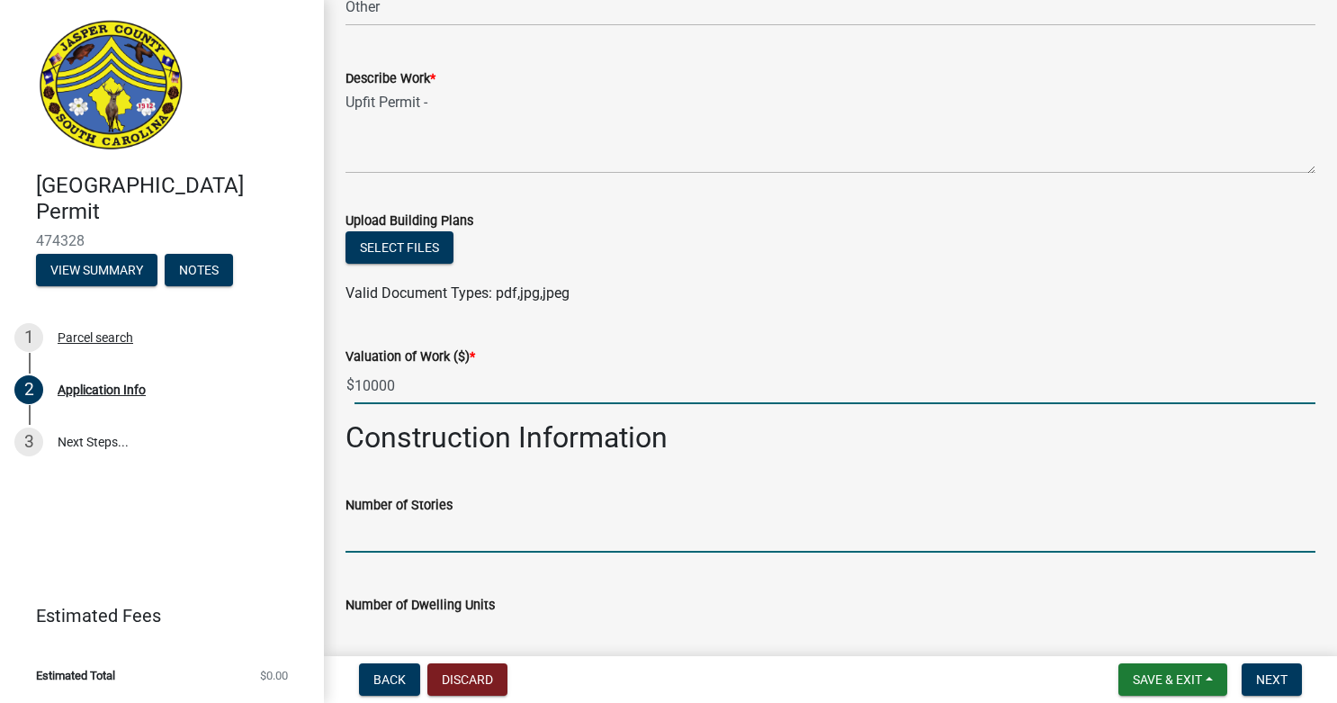
click at [362, 384] on input "10000" at bounding box center [834, 385] width 961 height 37
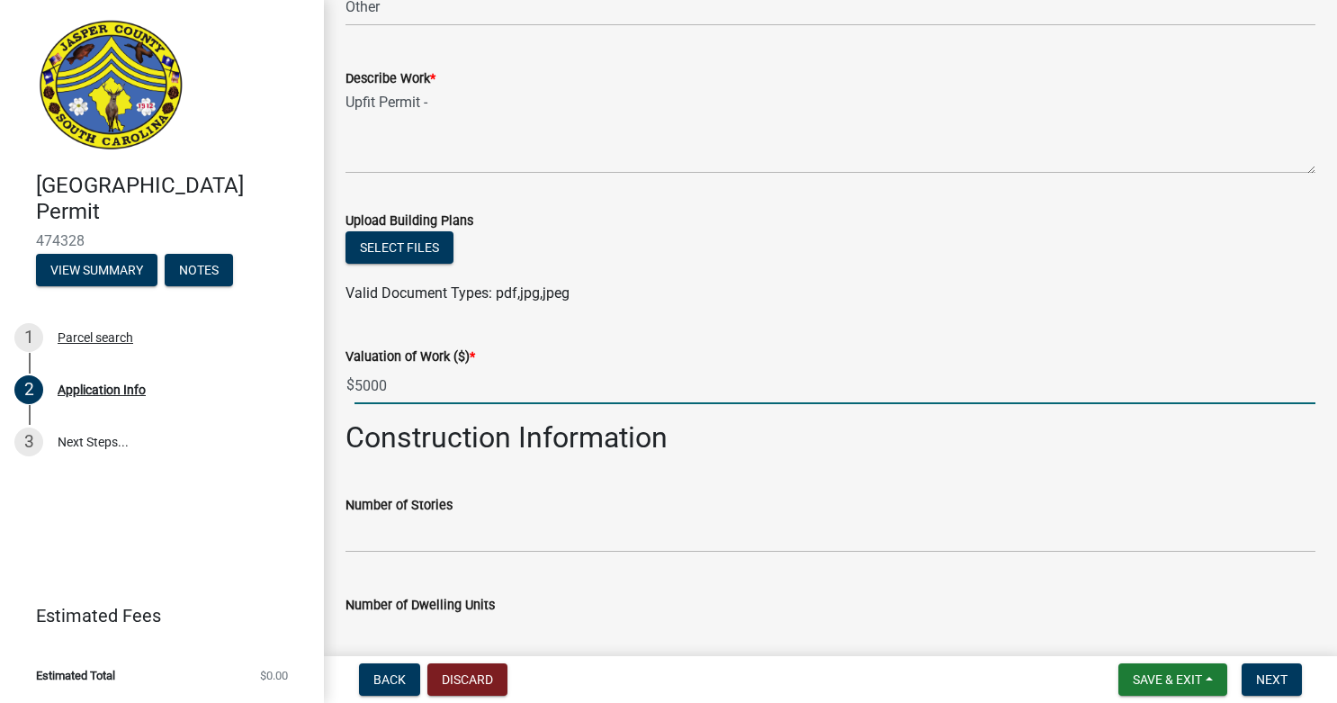
click at [479, 381] on input "5000" at bounding box center [834, 385] width 961 height 37
click at [361, 384] on input "5000" at bounding box center [834, 385] width 961 height 37
click at [543, 341] on div "Valuation of Work ($) * $ 5000" at bounding box center [830, 362] width 970 height 84
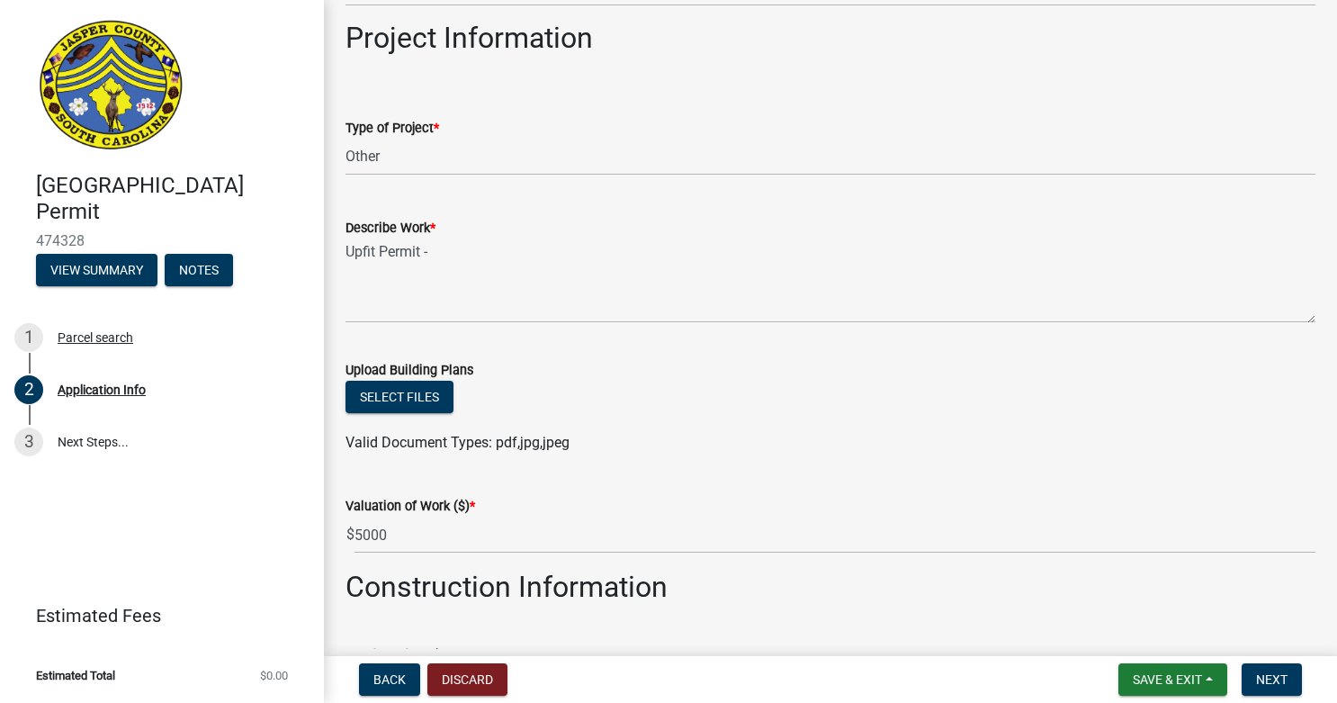
scroll to position [2399, 0]
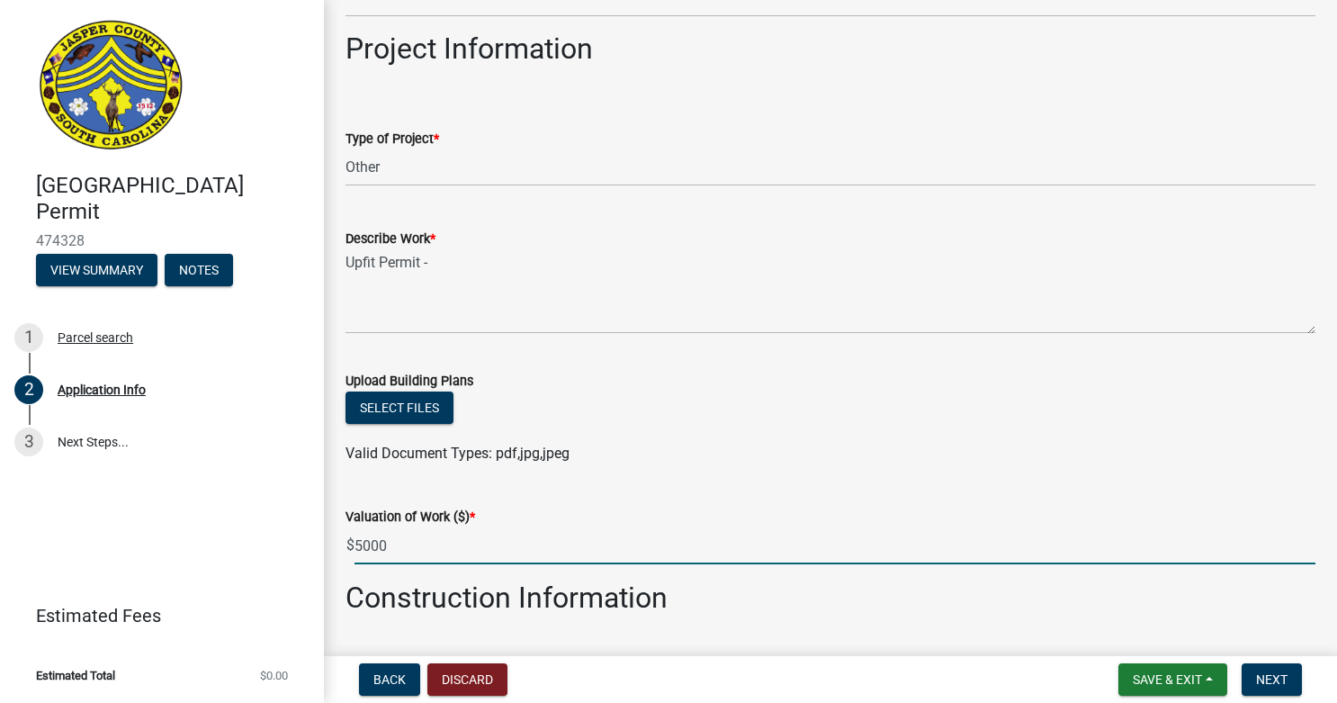
drag, startPoint x: 328, startPoint y: 542, endPoint x: 289, endPoint y: 533, distance: 40.6
click at [291, 535] on div "[GEOGRAPHIC_DATA] Permit 474328 View Summary Notes 1 Parcel search 2 Applicatio…" at bounding box center [668, 351] width 1337 height 703
type input "3"
type input "2500"
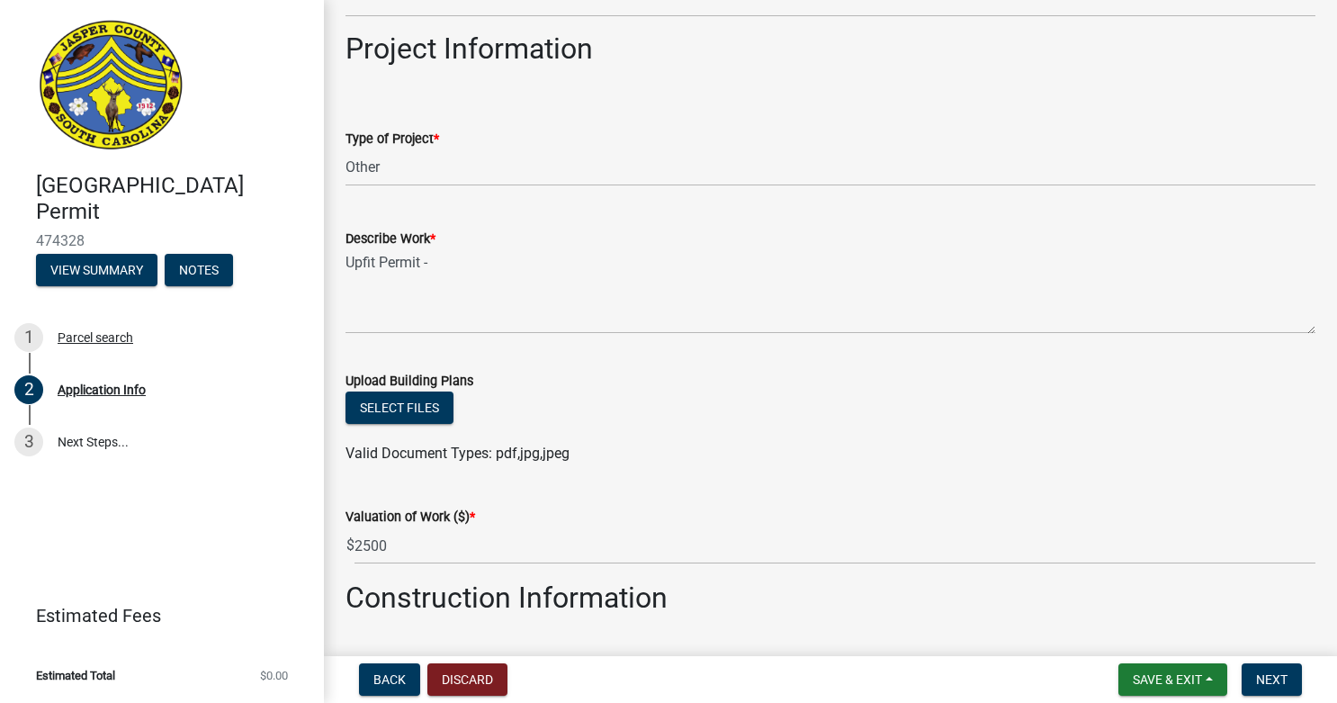
click at [461, 503] on div "Valuation of Work ($) * $ 2500" at bounding box center [830, 522] width 970 height 84
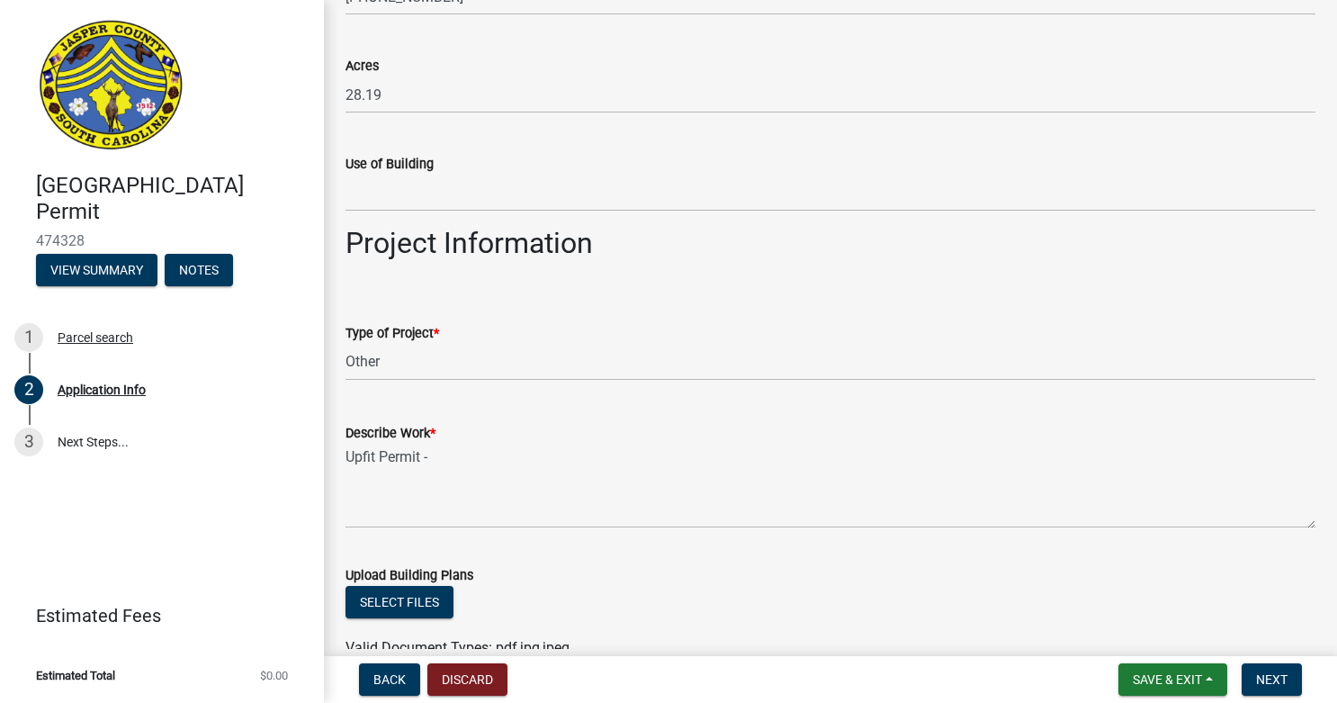
scroll to position [2197, 0]
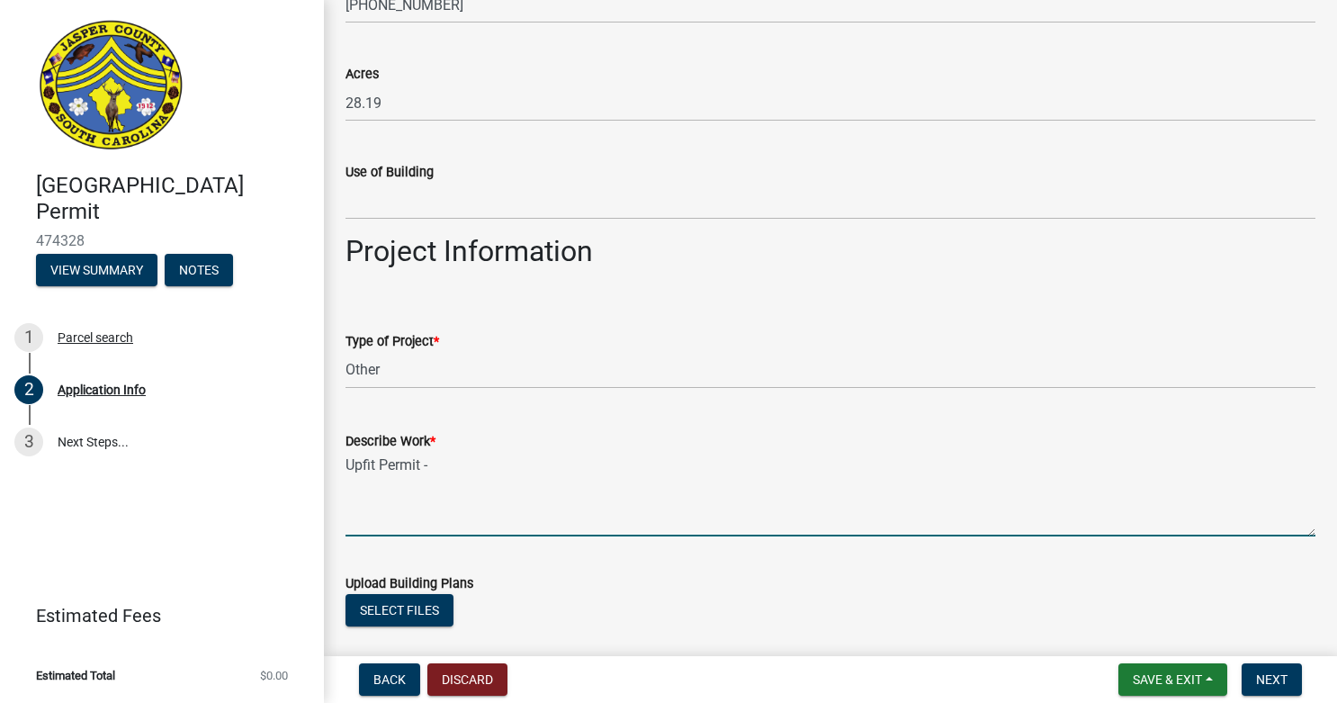
click at [454, 501] on textarea "Upfit Permit -" at bounding box center [830, 494] width 970 height 85
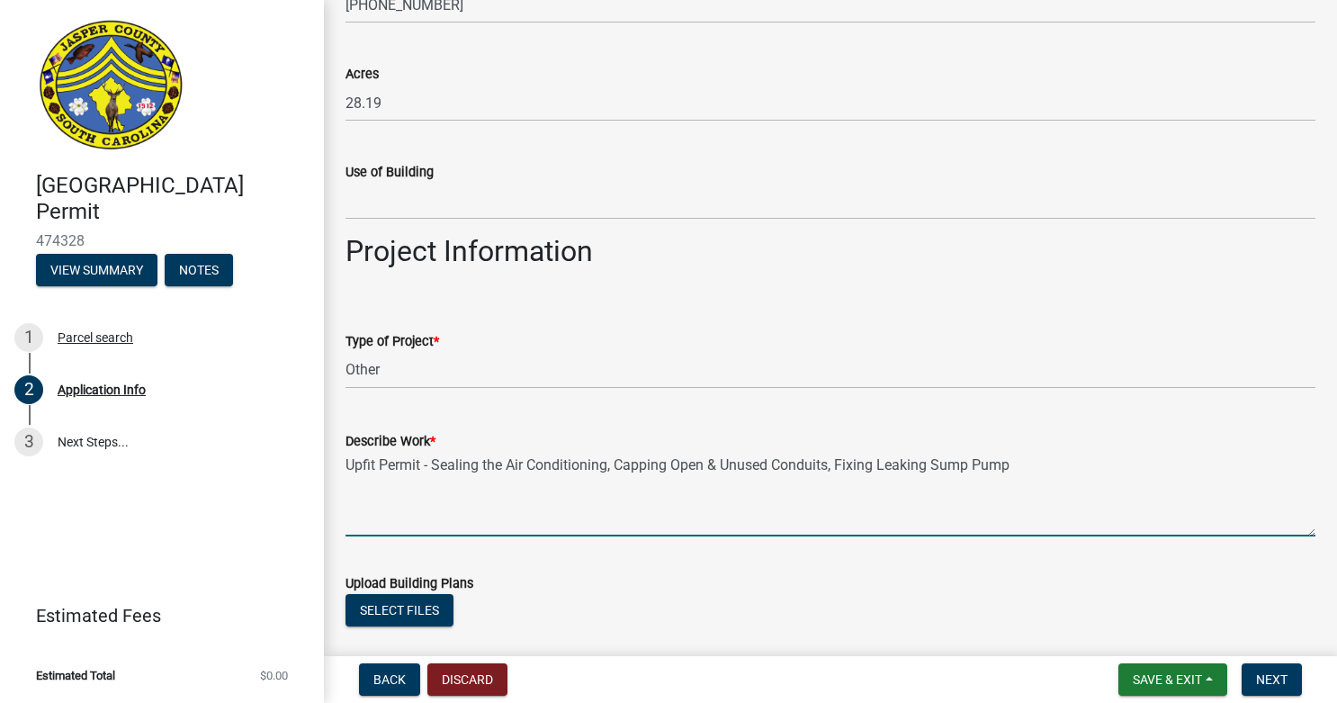
type textarea "Upfit Permit - Sealing the Air Conditioning, Capping Open & Unused Conduits, Fi…"
click at [636, 426] on div "Describe Work * Upfit Permit - Sealing the Air Conditioning, Capping Open & Unu…" at bounding box center [830, 470] width 970 height 131
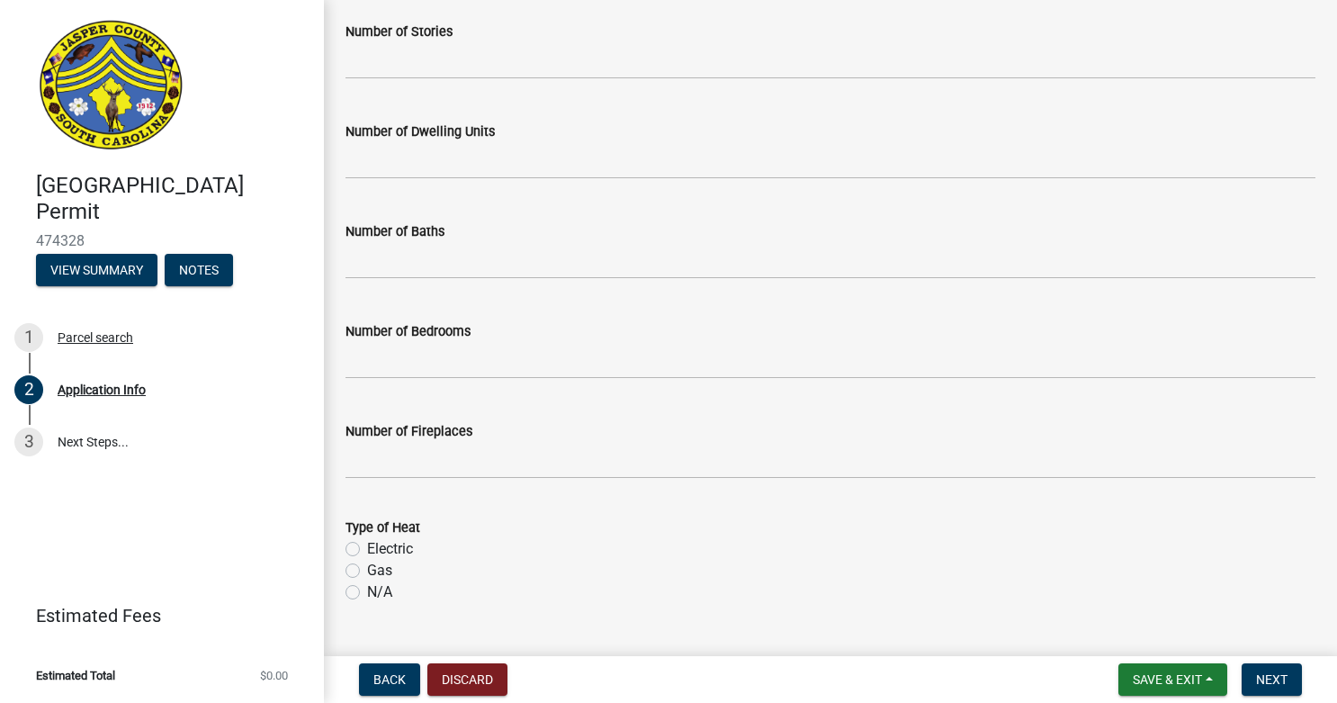
scroll to position [3199, 0]
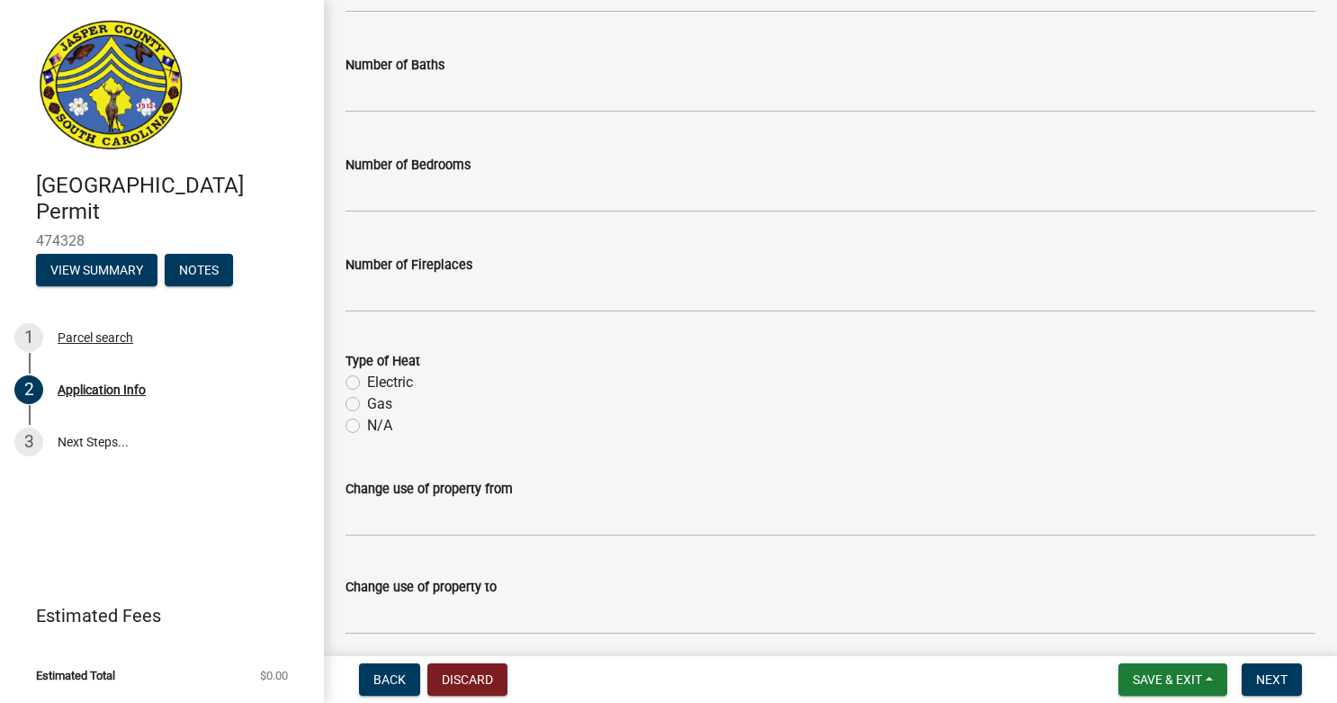
click at [367, 386] on label "Electric" at bounding box center [390, 383] width 46 height 22
click at [367, 383] on input "Electric" at bounding box center [373, 378] width 12 height 12
radio input "true"
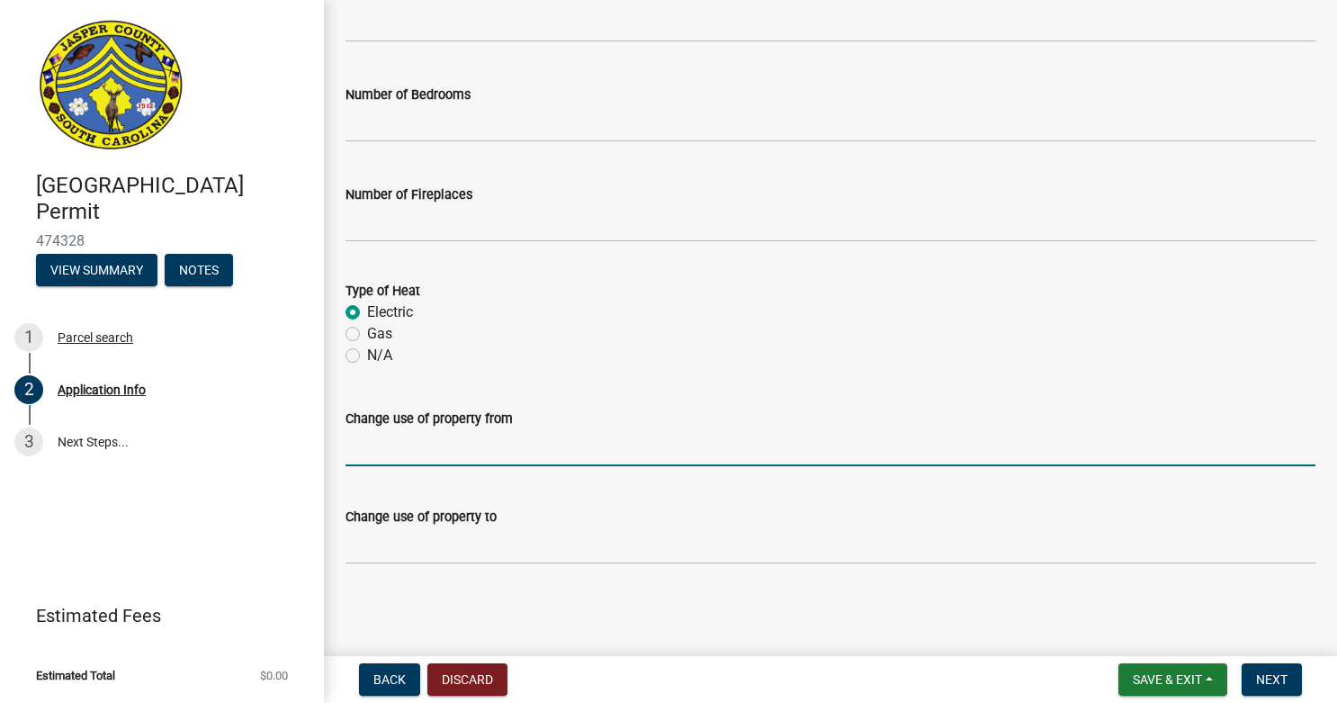
click at [459, 453] on input "Change use of property from" at bounding box center [830, 447] width 970 height 37
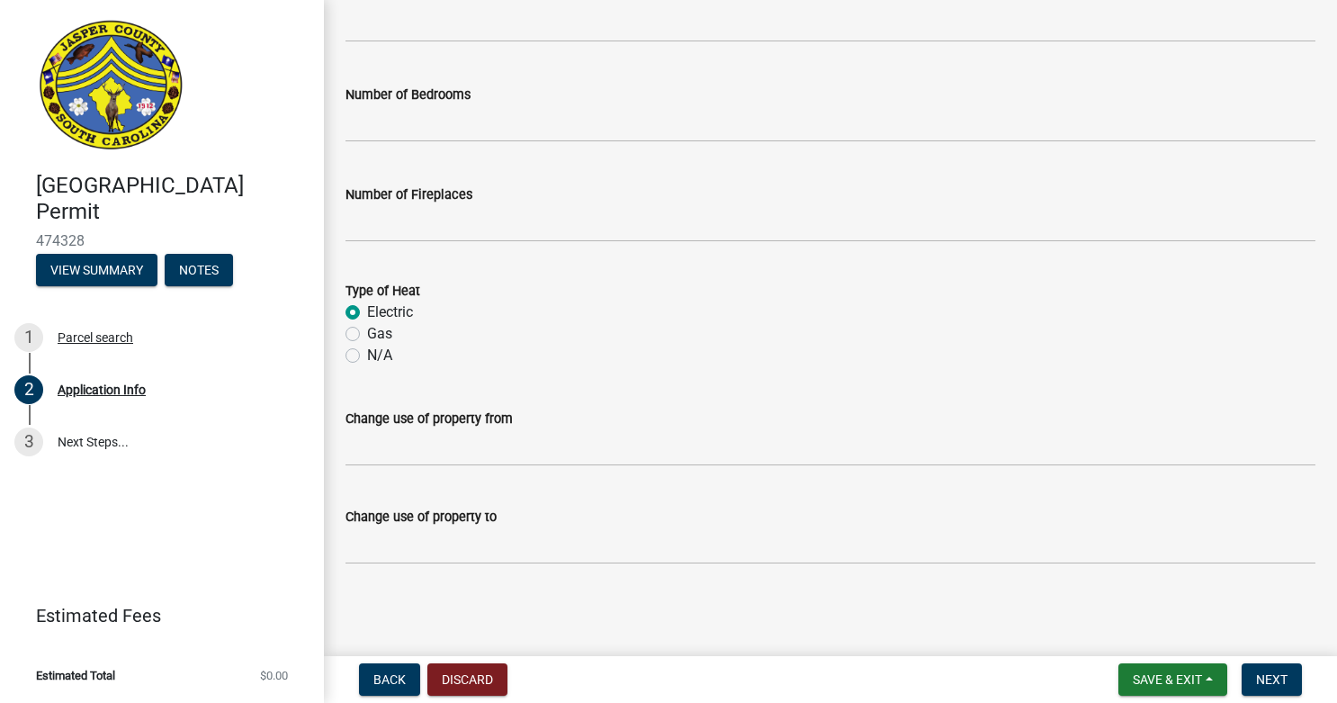
click at [585, 364] on div "N/A" at bounding box center [830, 356] width 970 height 22
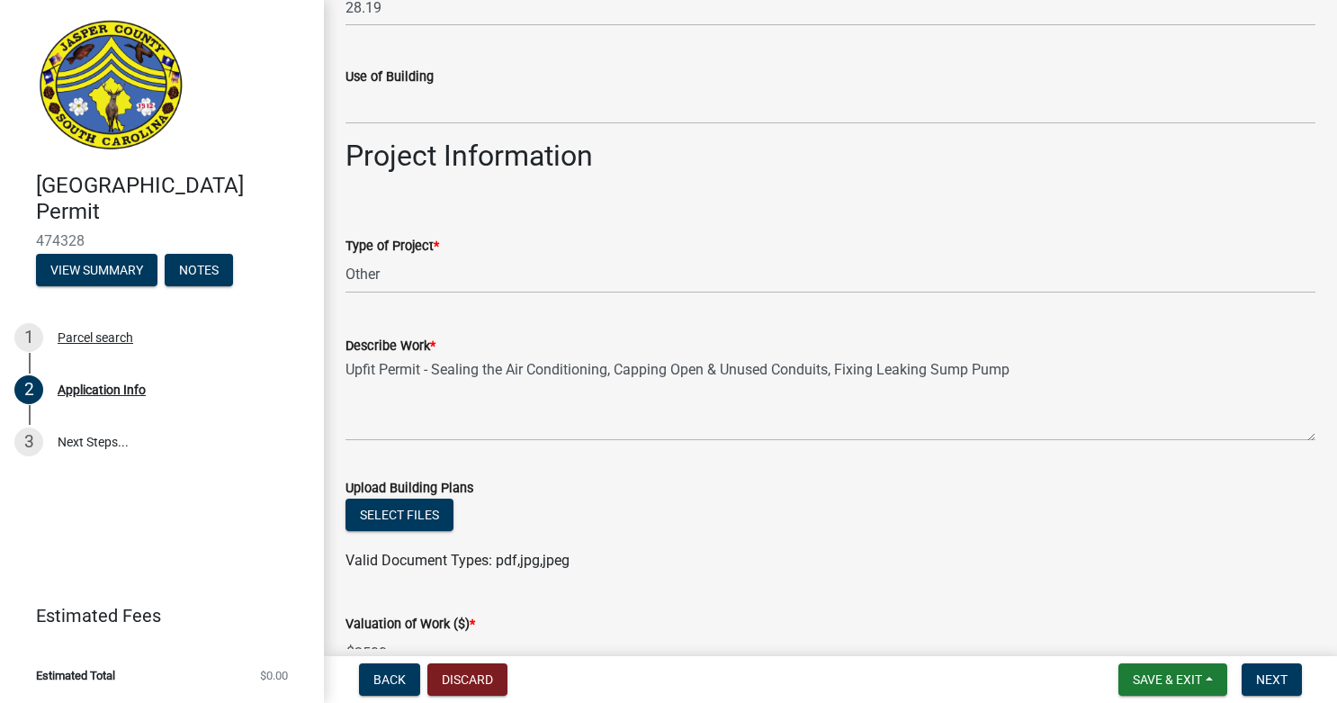
scroll to position [2293, 0]
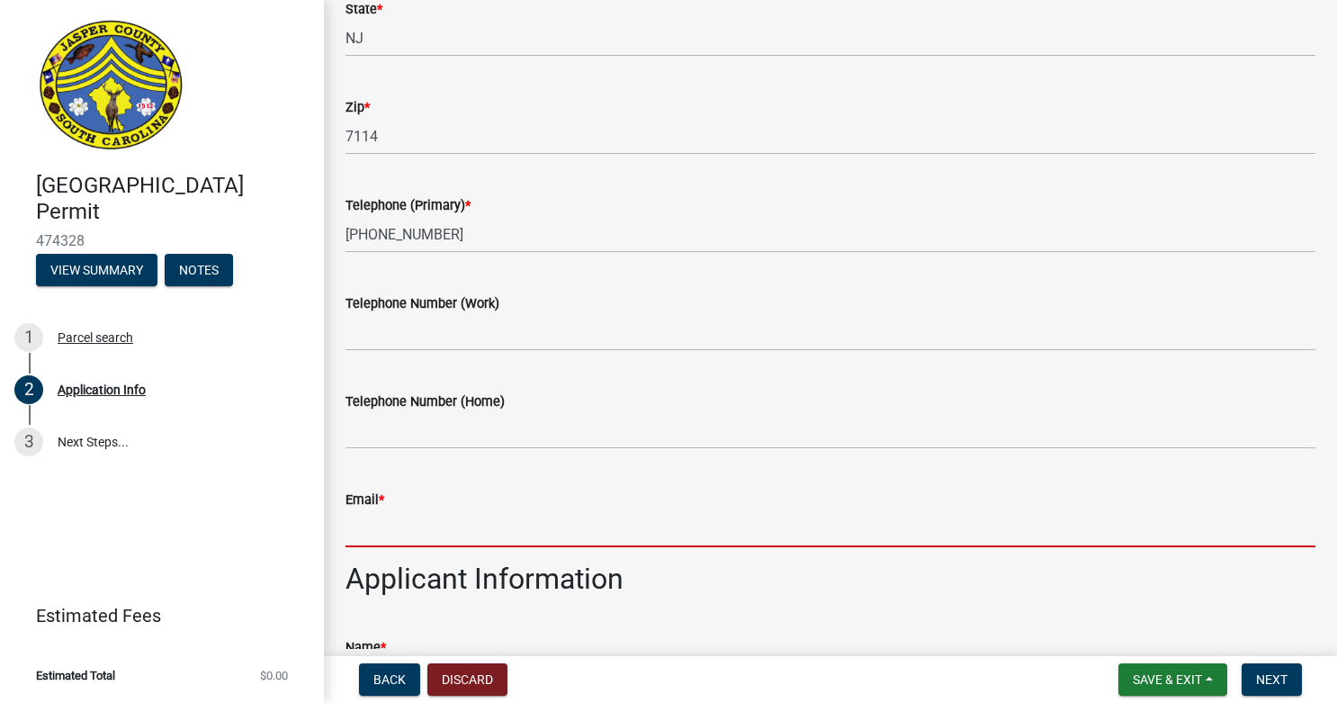
click at [484, 518] on input "Email *" at bounding box center [830, 528] width 970 height 37
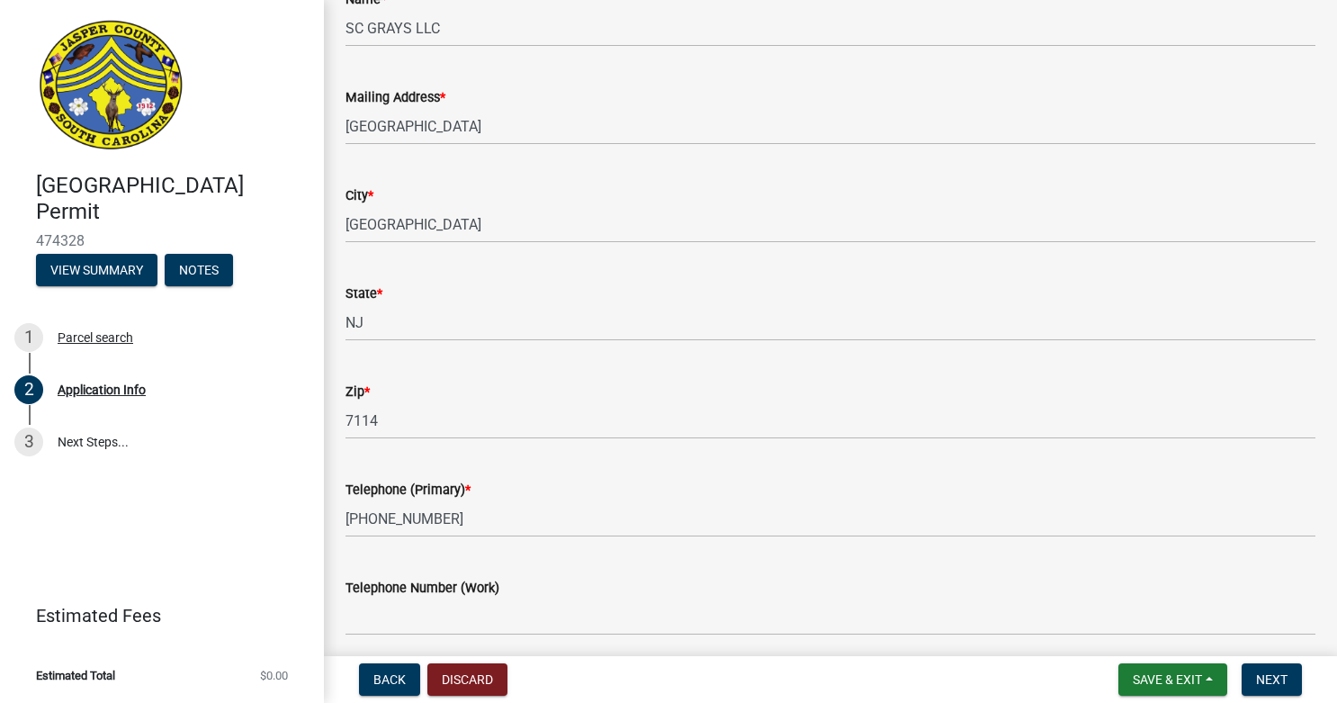
scroll to position [483, 0]
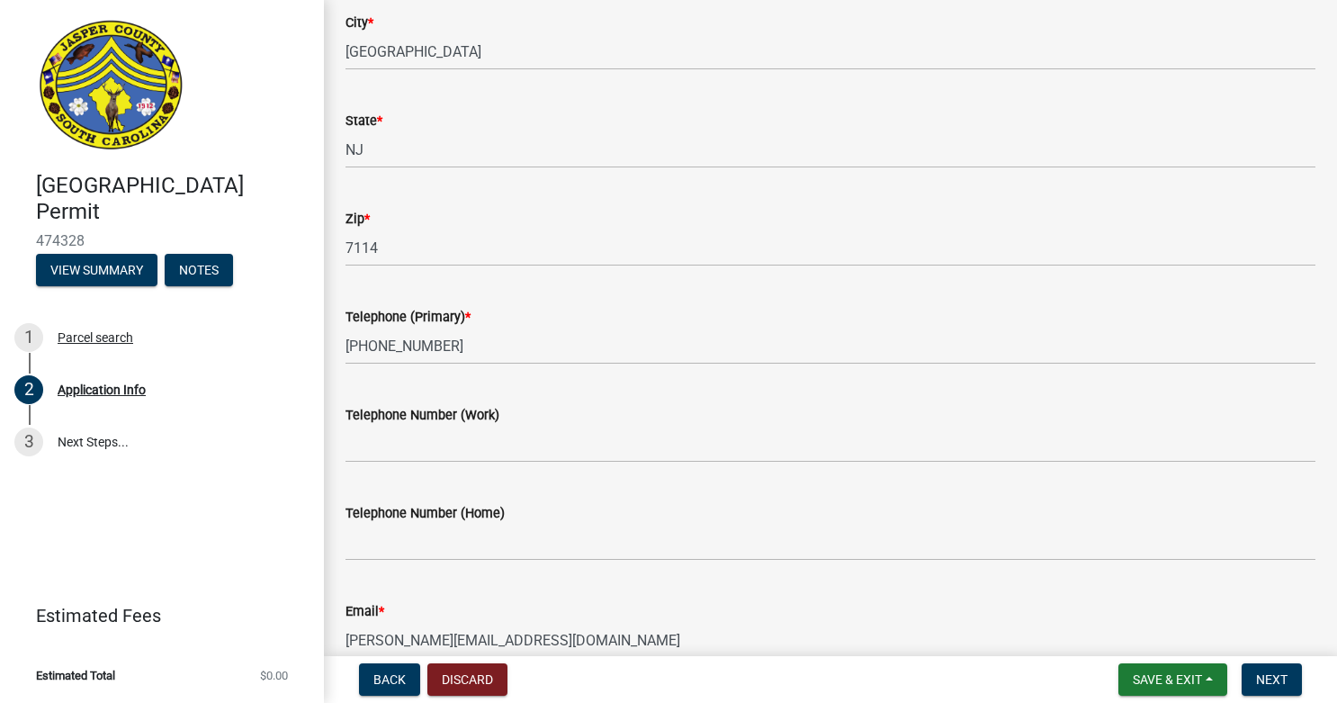
type input "[PERSON_NAME][EMAIL_ADDRESS][DOMAIN_NAME]"
click at [730, 493] on div "Telephone Number (Home)" at bounding box center [830, 519] width 970 height 84
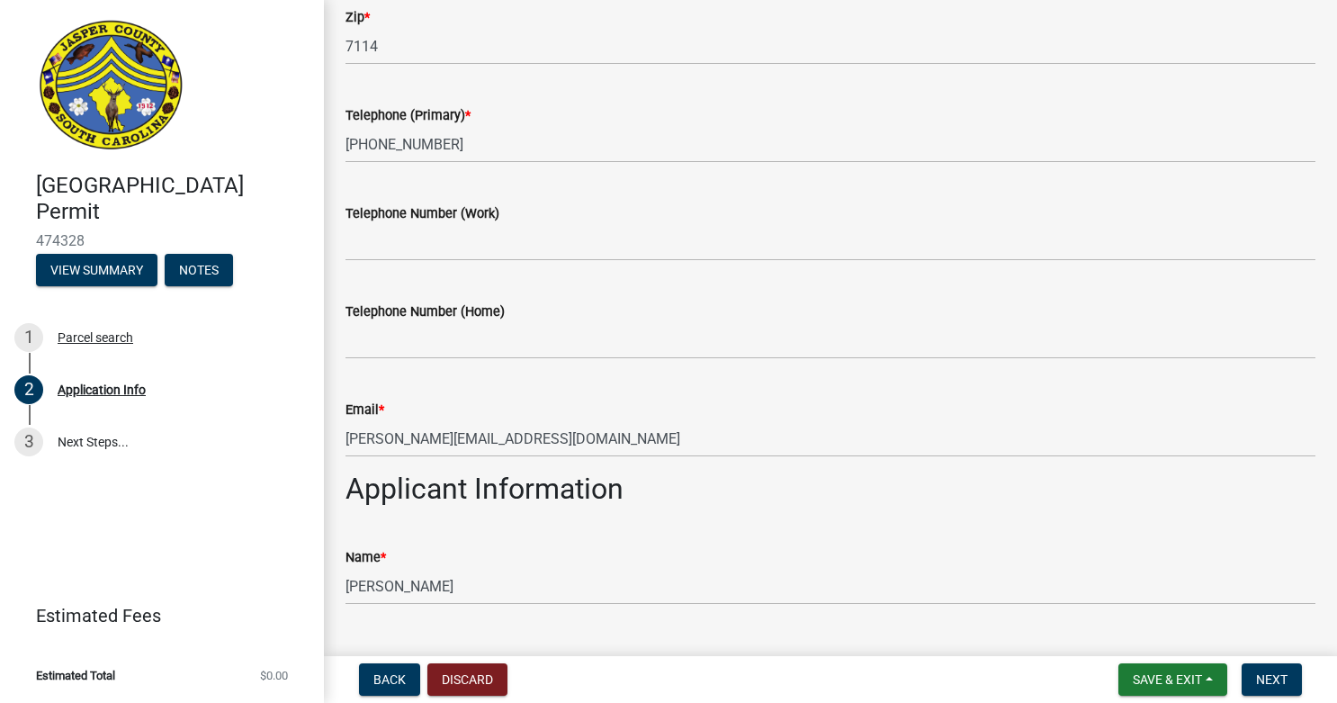
scroll to position [688, 0]
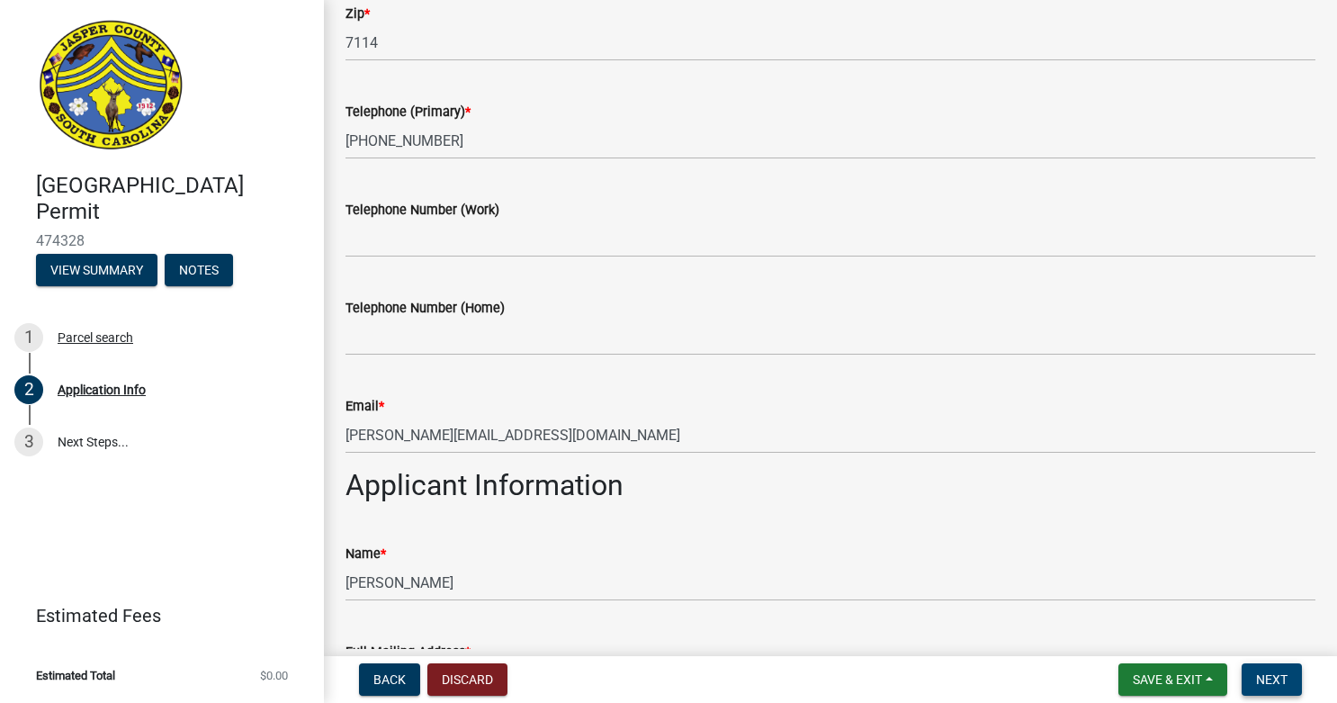
click at [1254, 675] on button "Next" at bounding box center [1271, 679] width 60 height 32
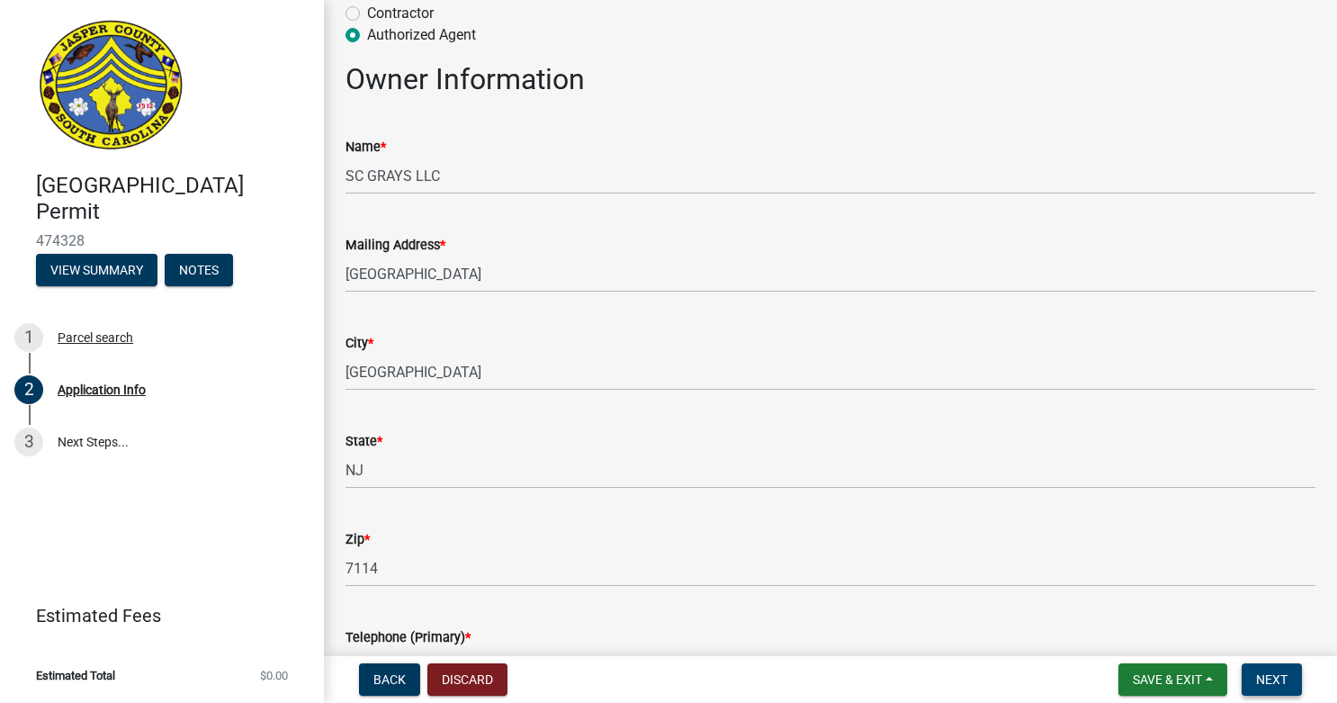
scroll to position [0, 0]
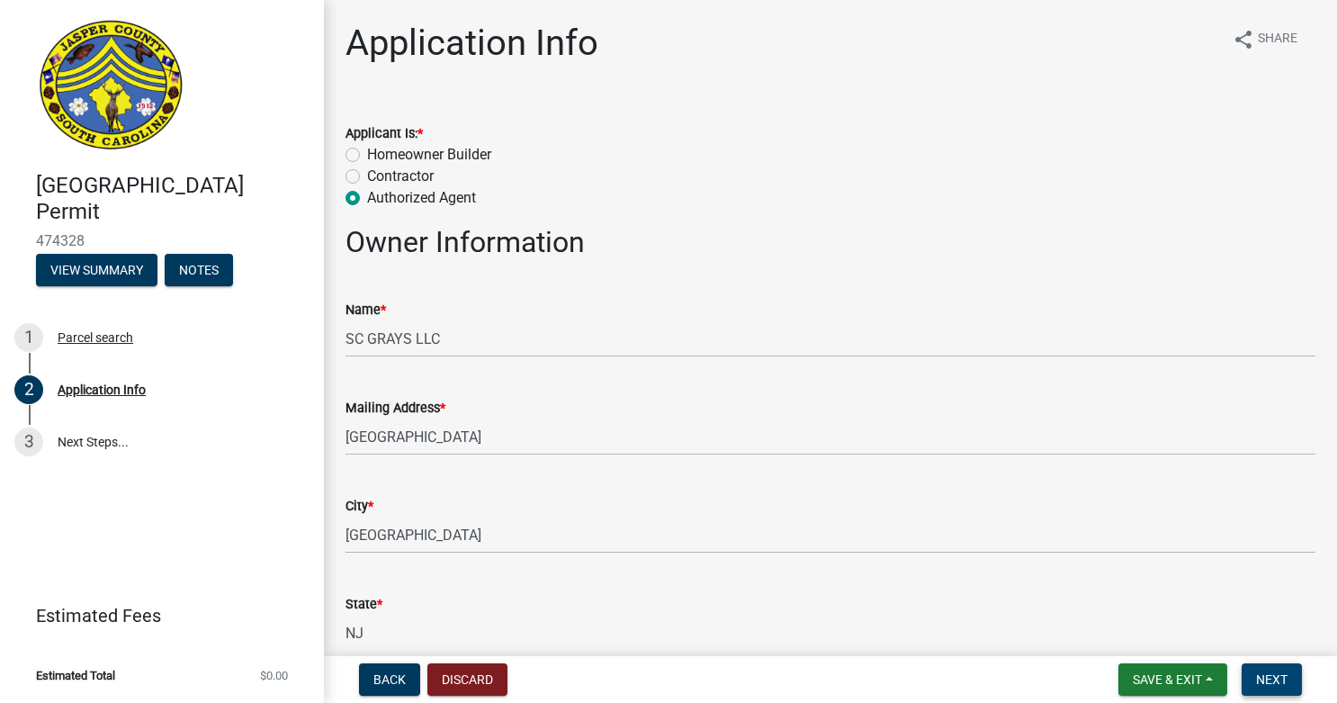
click at [1272, 675] on span "Next" at bounding box center [1271, 679] width 31 height 14
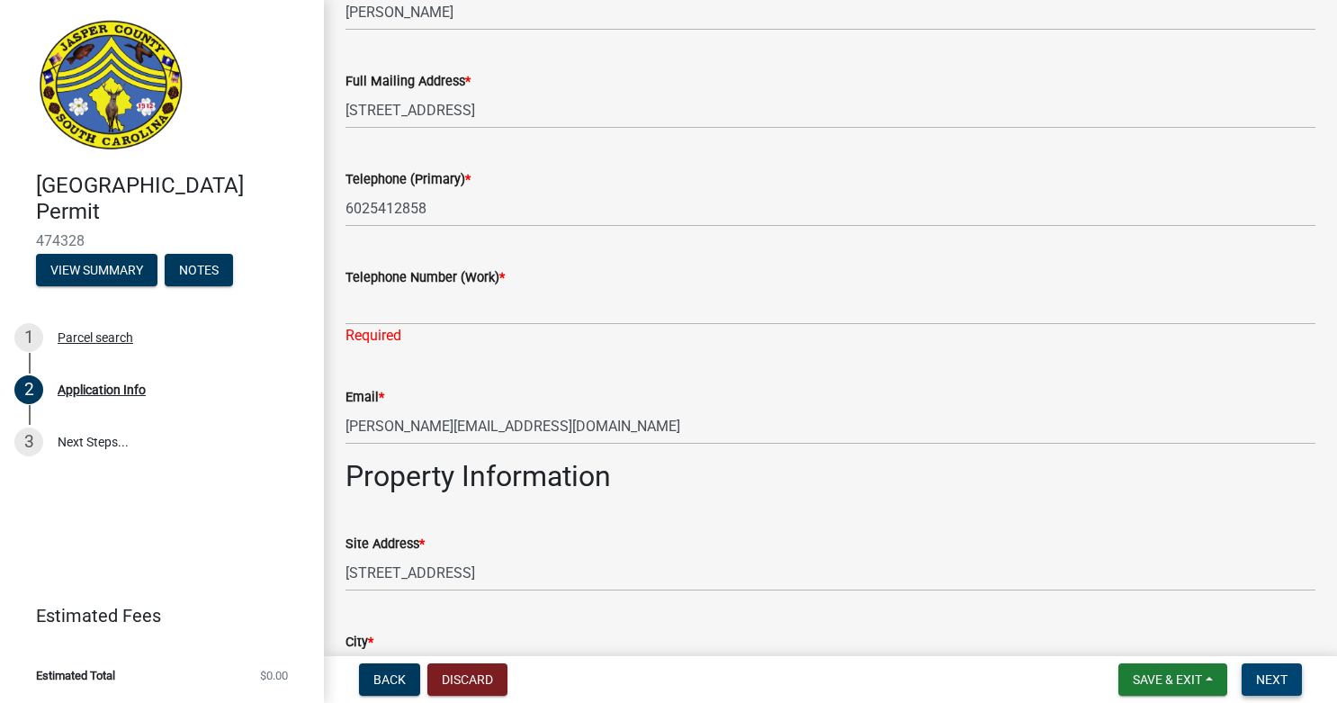
scroll to position [1264, 0]
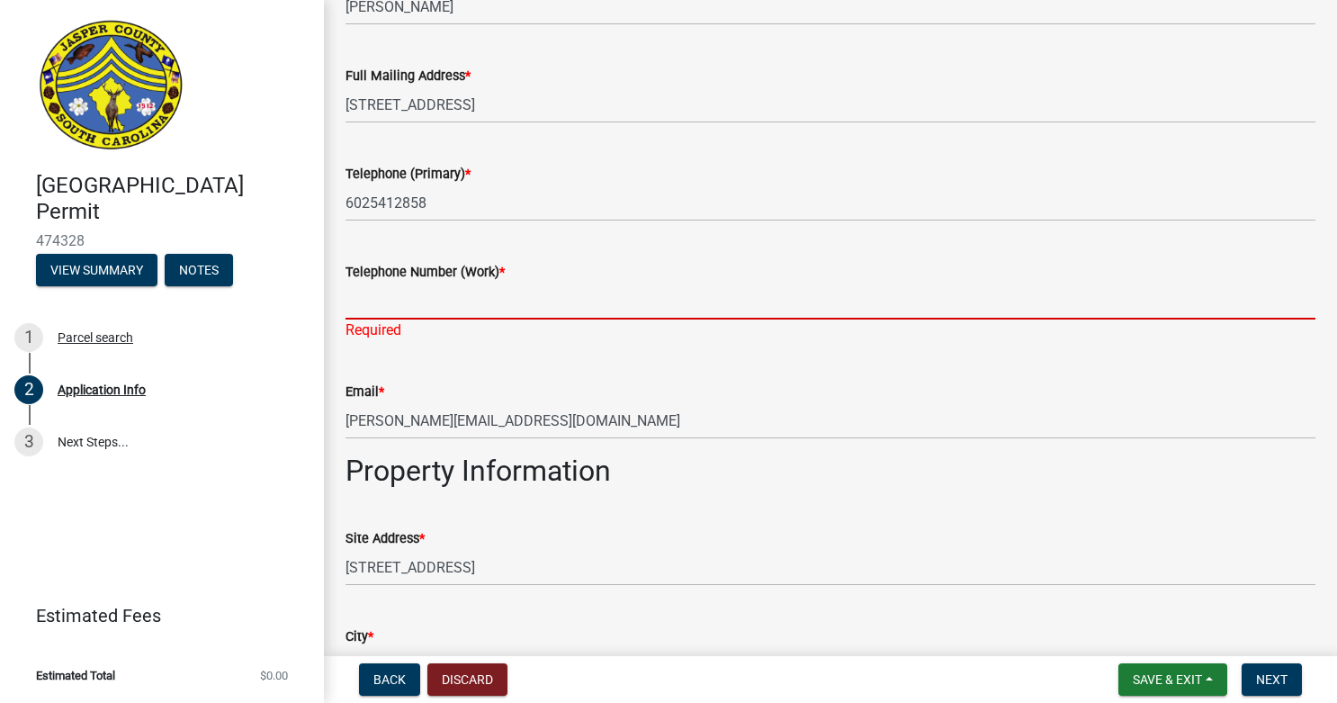
click at [654, 302] on input "Telephone Number (Work) *" at bounding box center [830, 300] width 970 height 37
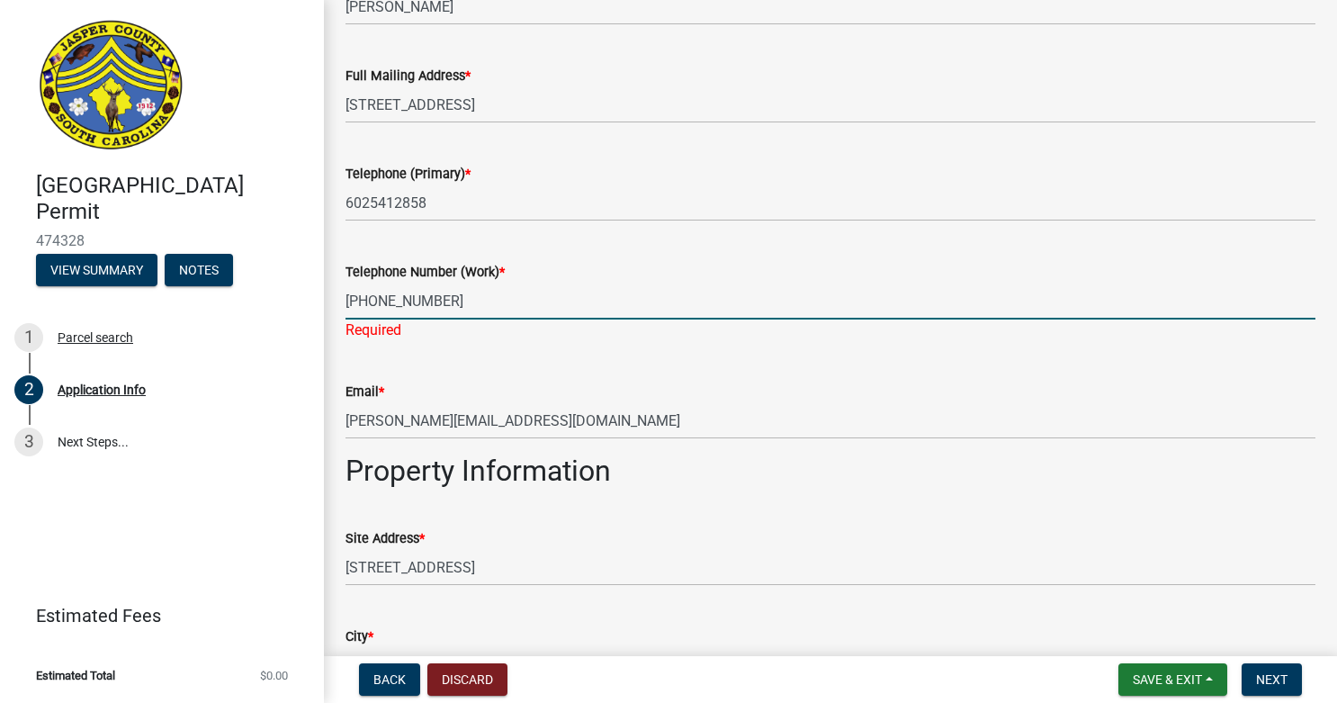
type input "[PHONE_NUMBER]"
click at [738, 264] on div "Telephone Number (Work) *" at bounding box center [830, 272] width 970 height 22
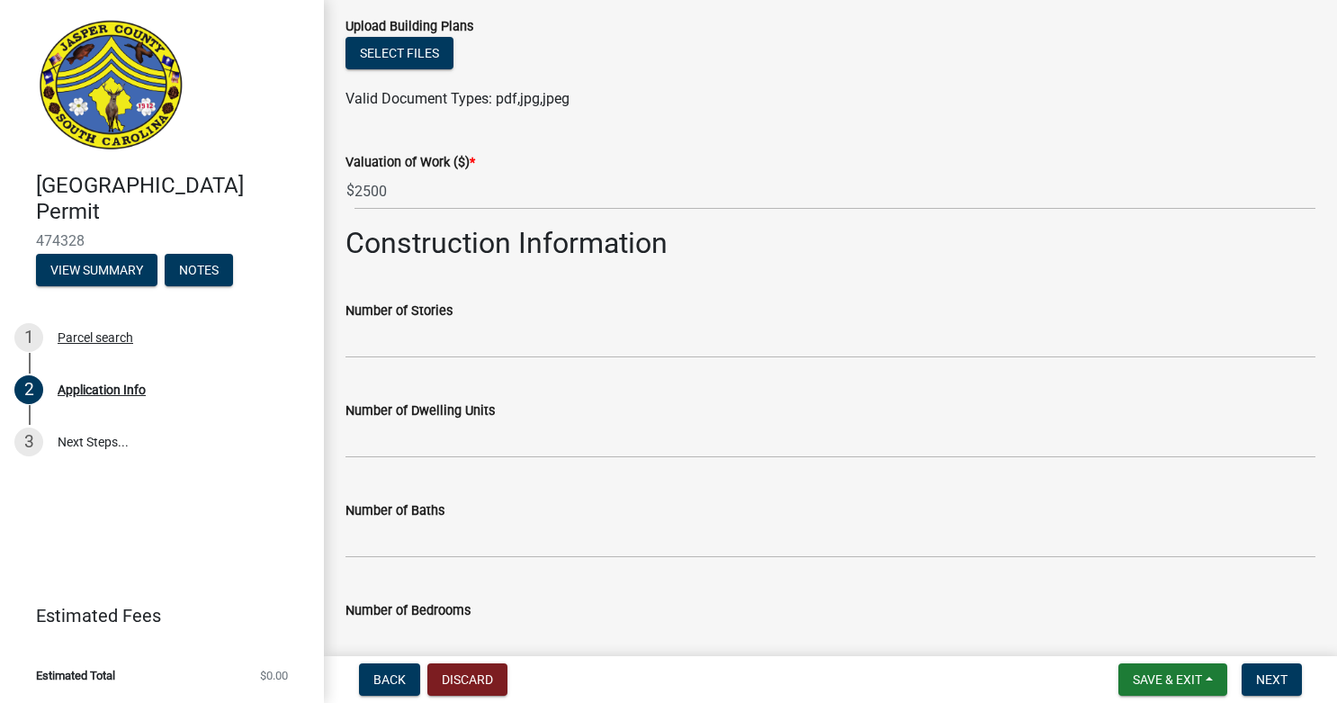
scroll to position [3045, 0]
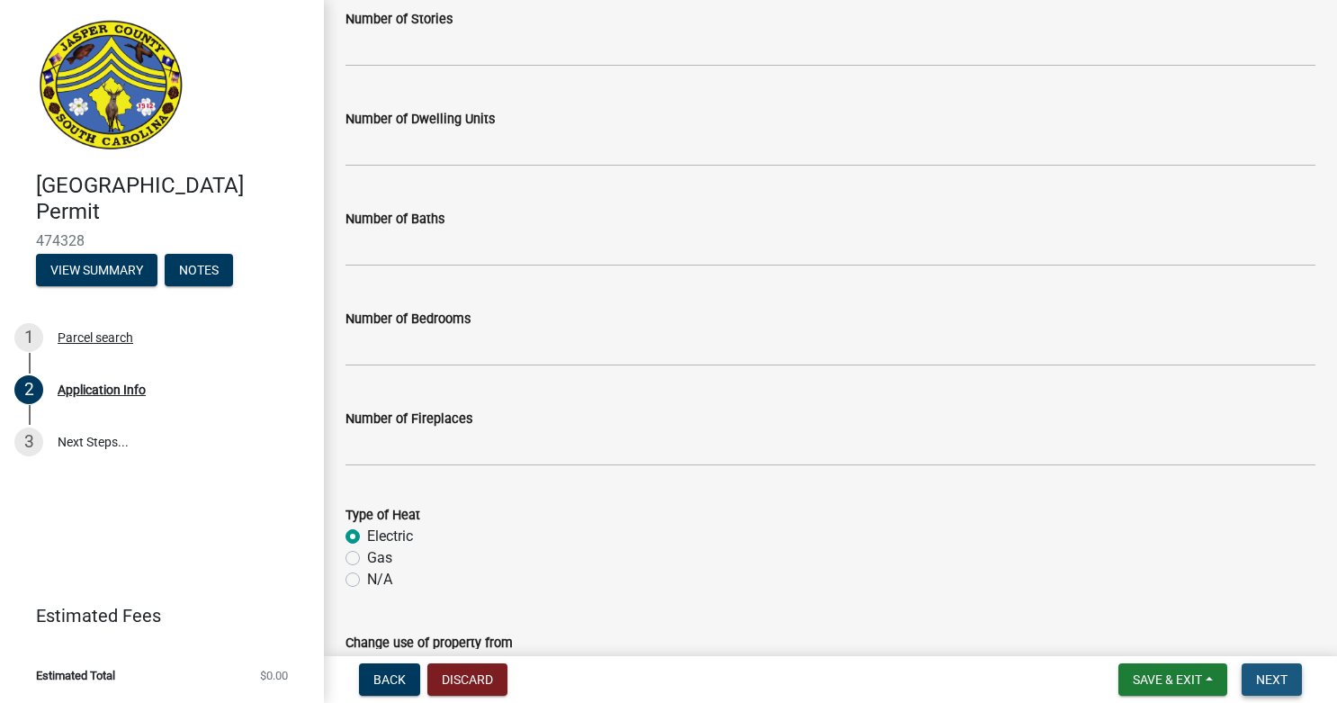
click at [1275, 673] on span "Next" at bounding box center [1271, 679] width 31 height 14
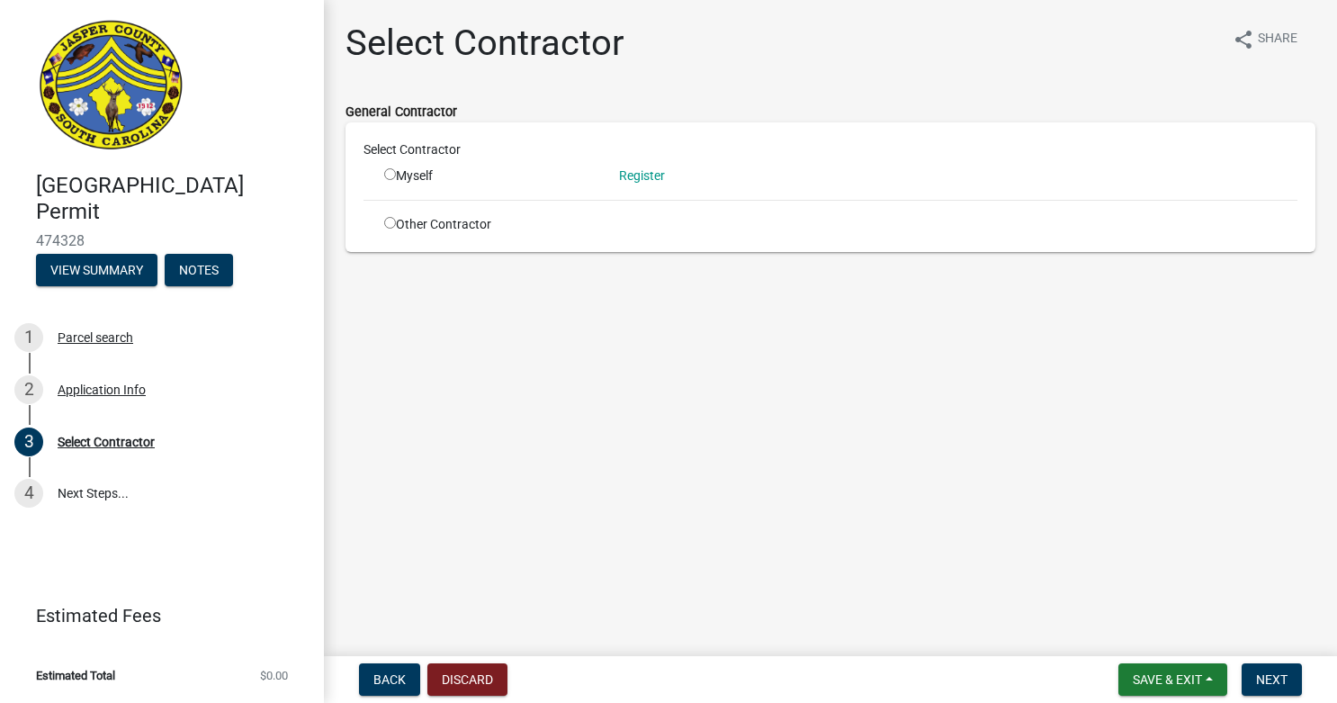
click at [391, 174] on input "radio" at bounding box center [390, 174] width 12 height 12
radio input "true"
click at [627, 169] on link "Register" at bounding box center [642, 175] width 46 height 14
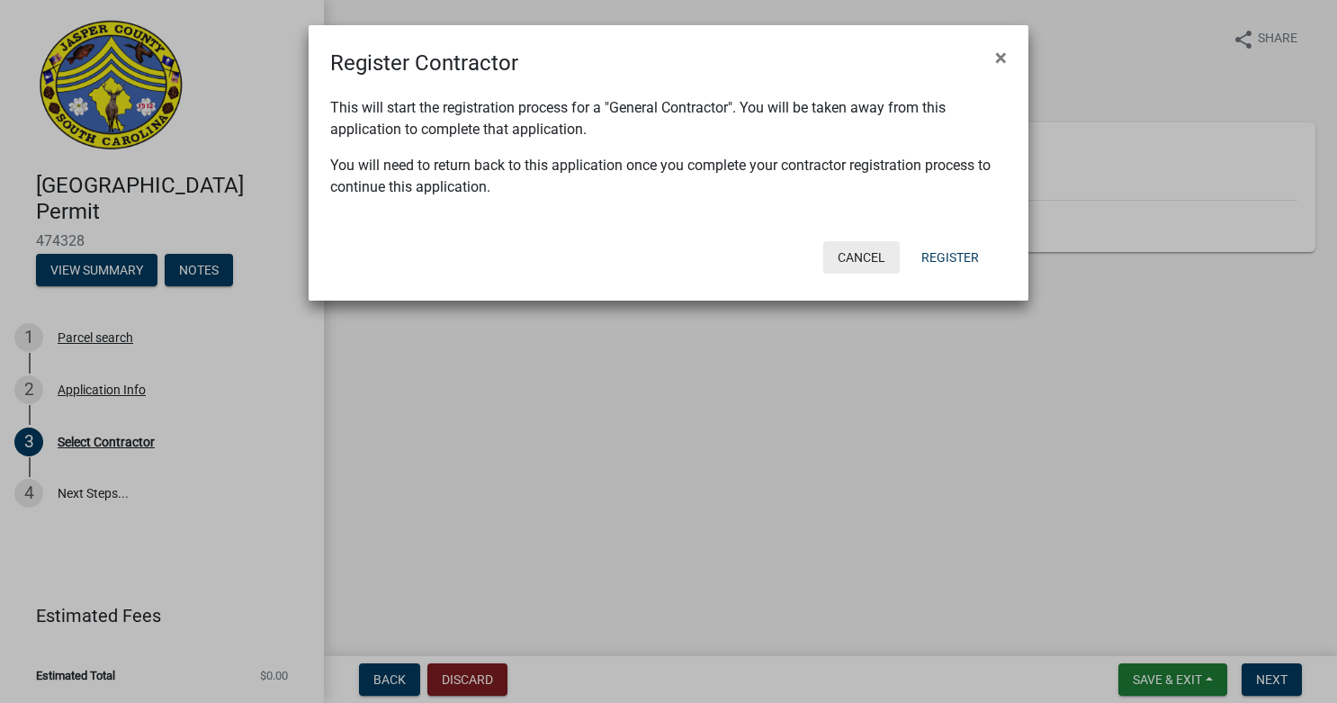
click at [852, 258] on button "Cancel" at bounding box center [861, 257] width 76 height 32
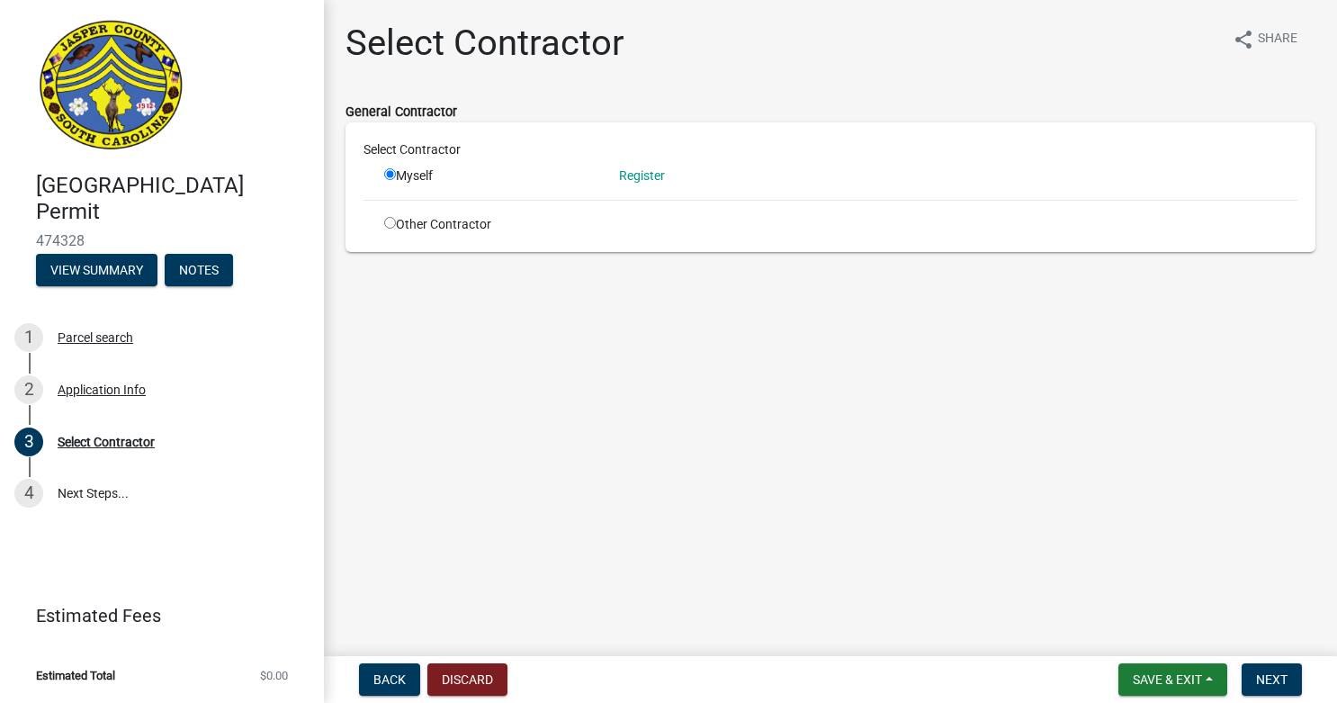
click at [398, 225] on div "Other Contractor" at bounding box center [488, 224] width 235 height 19
click at [387, 222] on input "radio" at bounding box center [390, 223] width 12 height 12
radio input "true"
radio input "false"
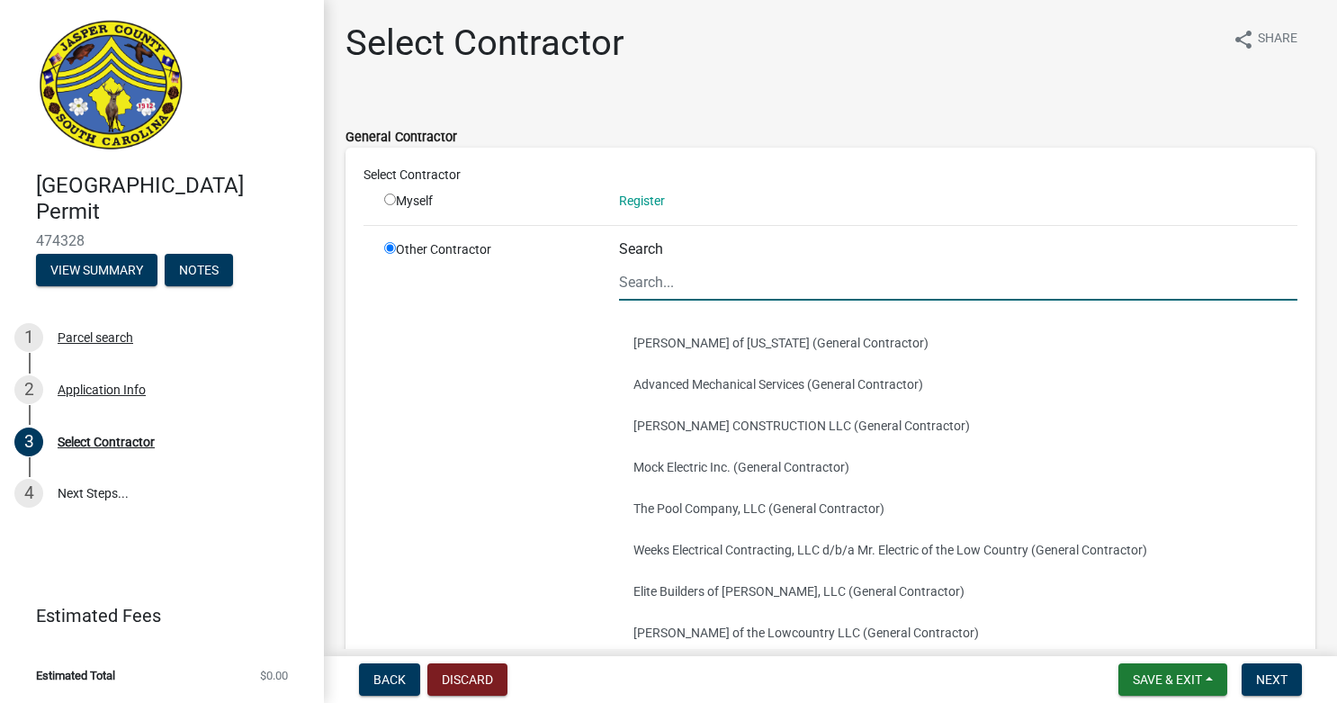
click at [666, 282] on input "Search" at bounding box center [958, 282] width 678 height 37
click at [888, 103] on div "General Contractor Select Contractor Myself Register Other Contractor Search Ra…" at bounding box center [830, 468] width 970 height 734
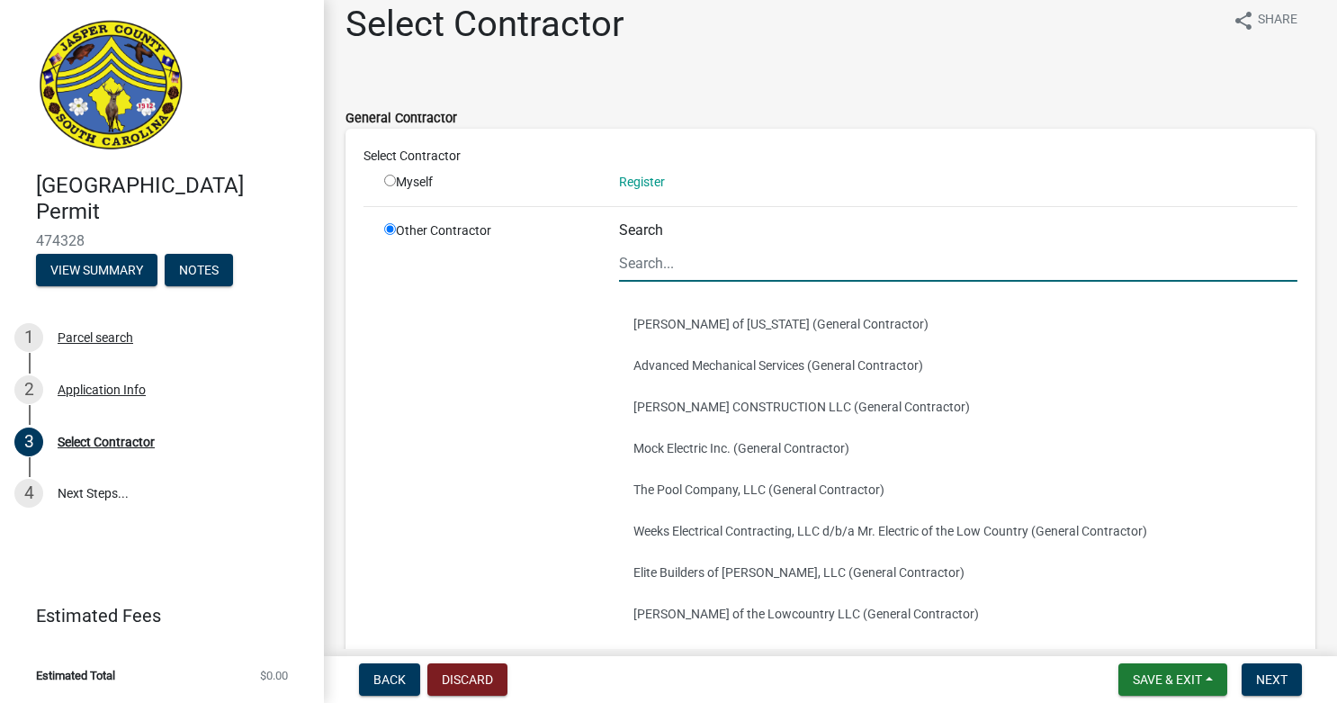
click at [790, 264] on input "Search" at bounding box center [958, 263] width 678 height 37
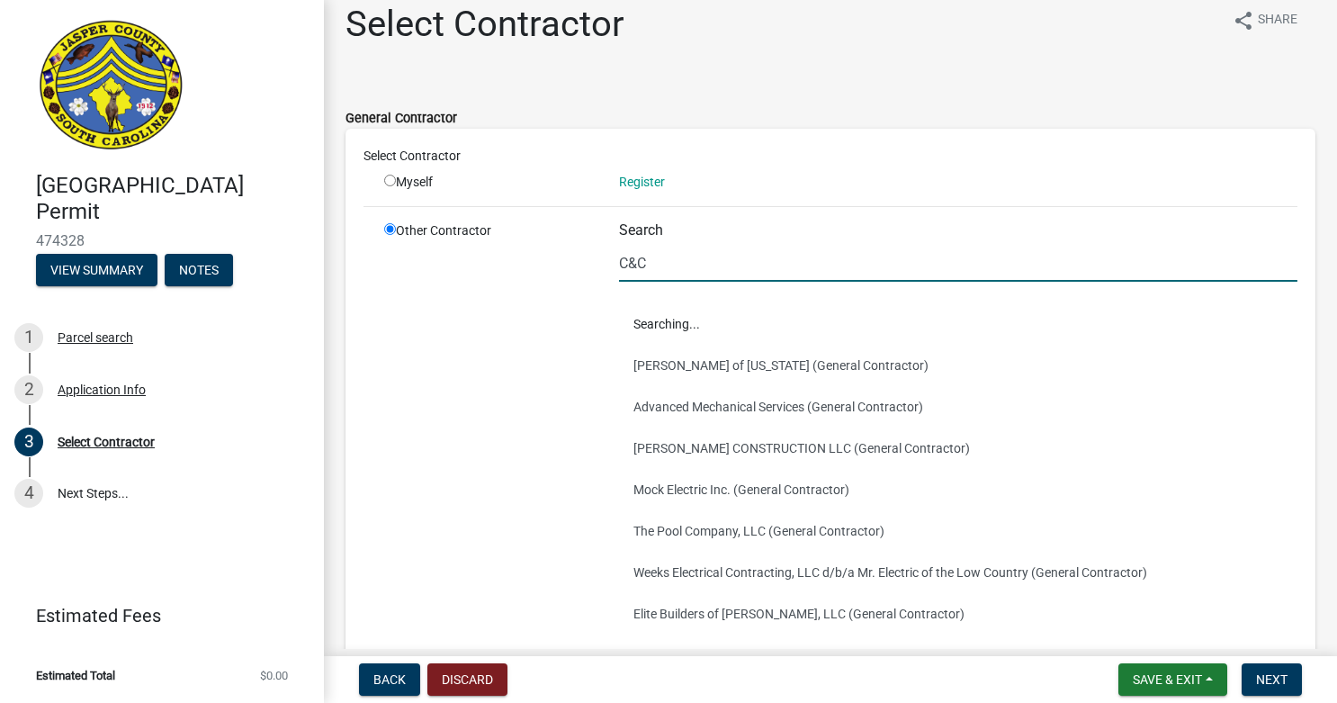
scroll to position [0, 0]
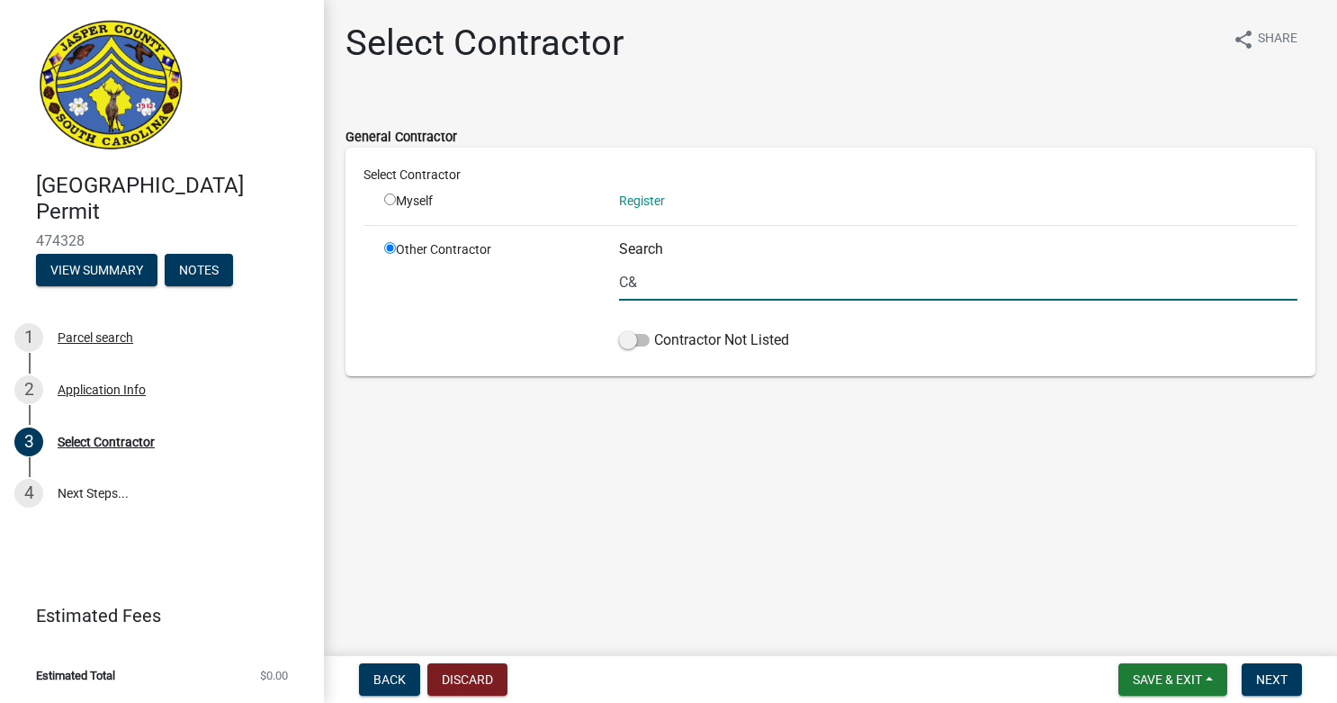
type input "C"
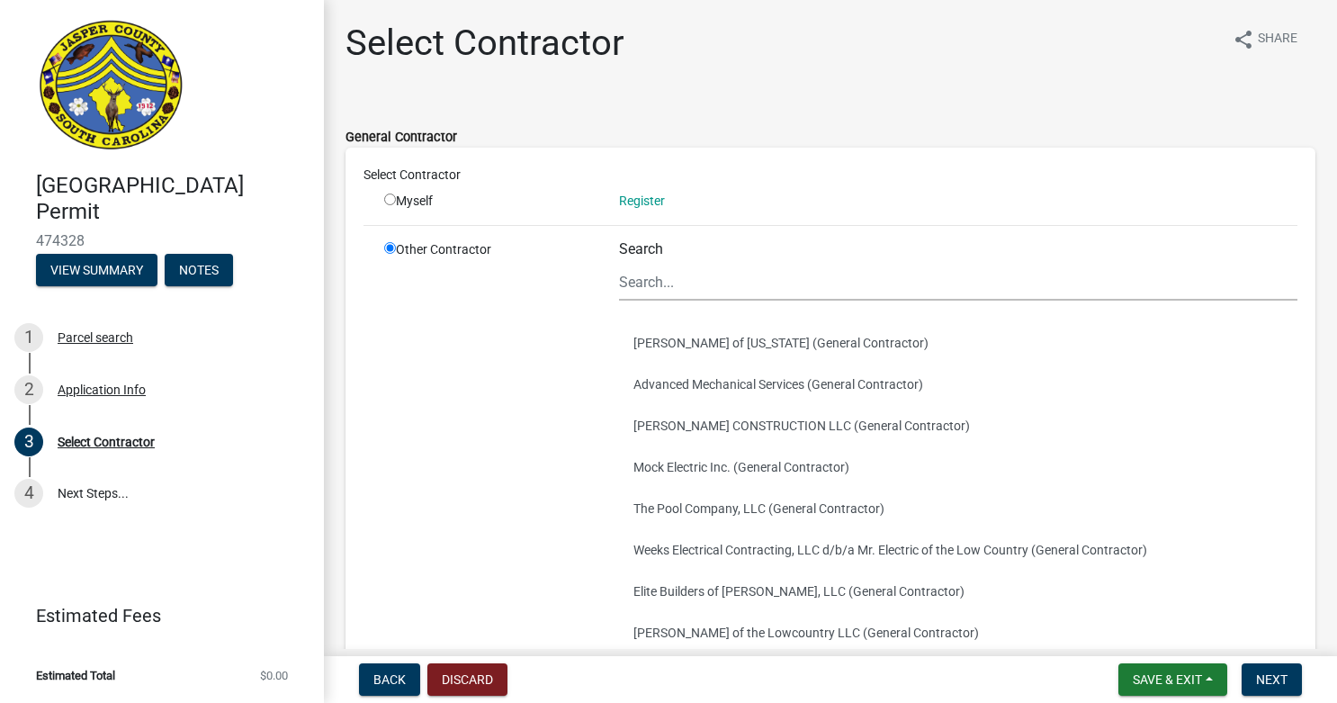
click at [853, 110] on div "General Contractor Select Contractor Myself Register Other Contractor Search Ra…" at bounding box center [830, 468] width 970 height 734
click at [838, 282] on input "Search" at bounding box center [958, 282] width 678 height 37
click at [395, 200] on div "Myself" at bounding box center [488, 201] width 208 height 19
click at [389, 199] on input "radio" at bounding box center [390, 199] width 12 height 12
radio input "true"
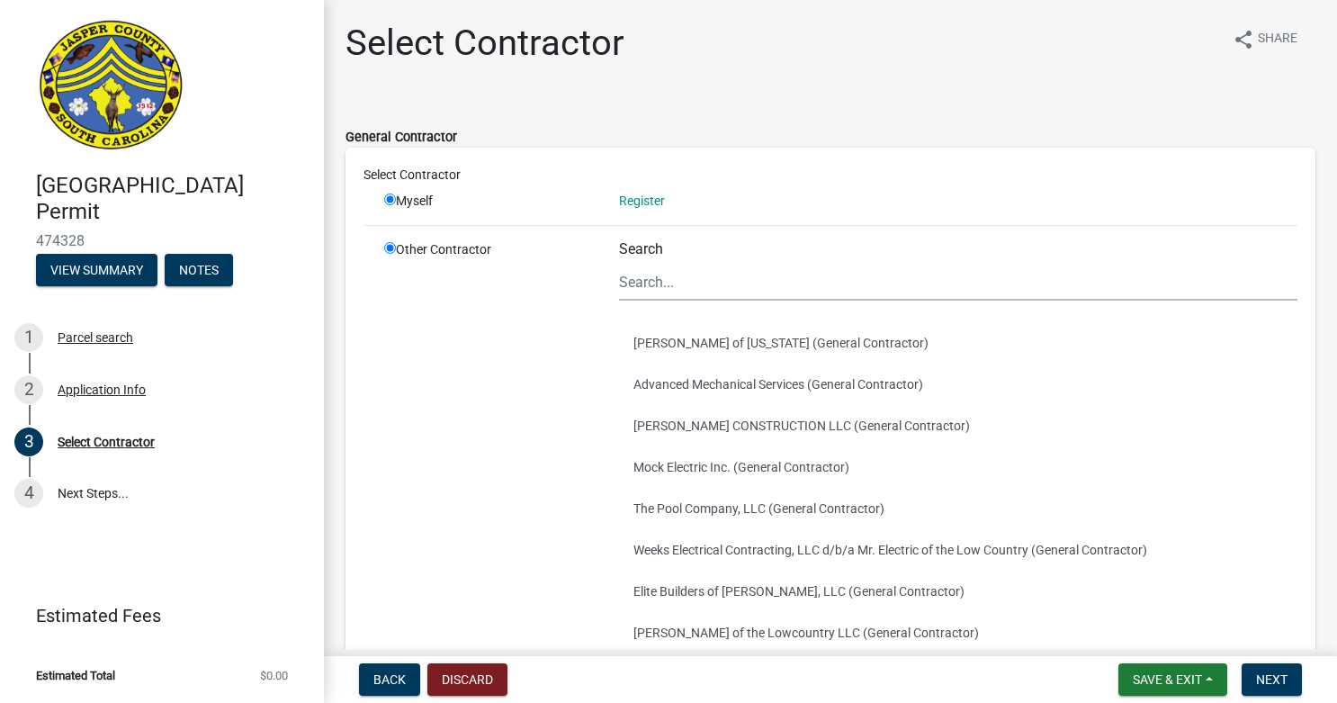
radio input "false"
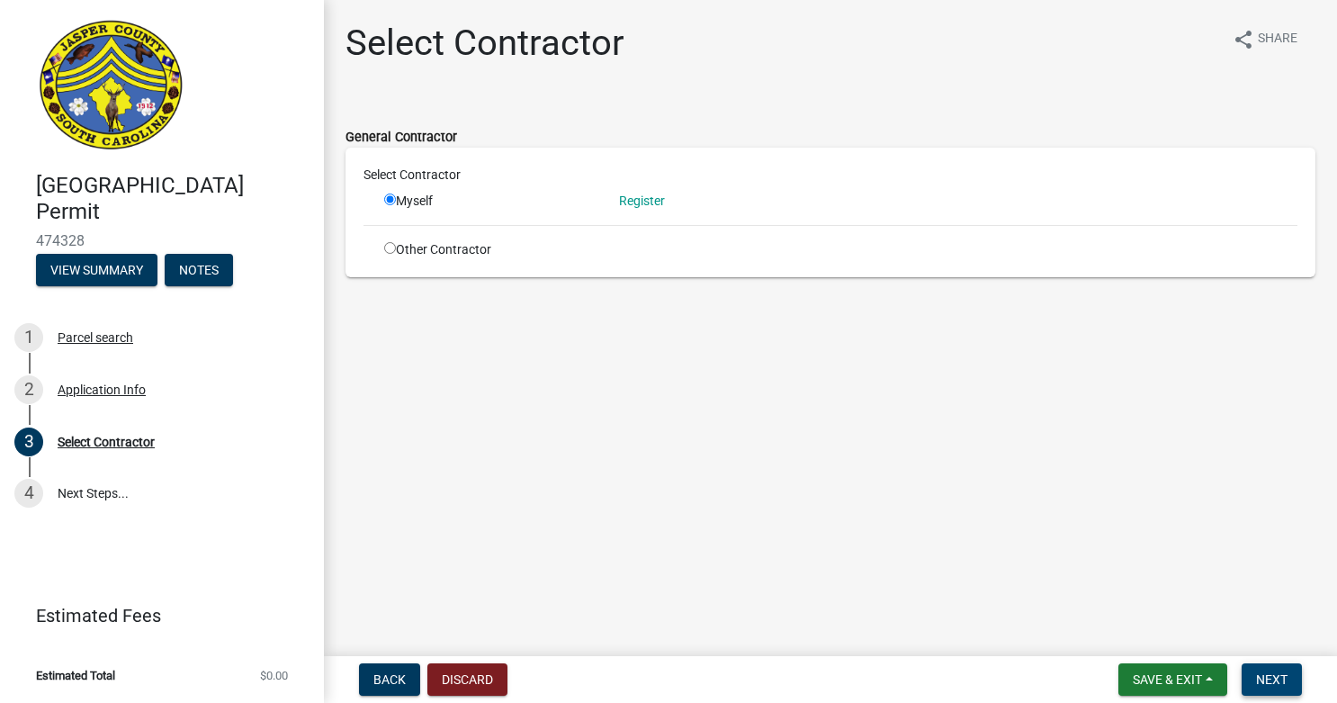
click at [1280, 684] on span "Next" at bounding box center [1271, 679] width 31 height 14
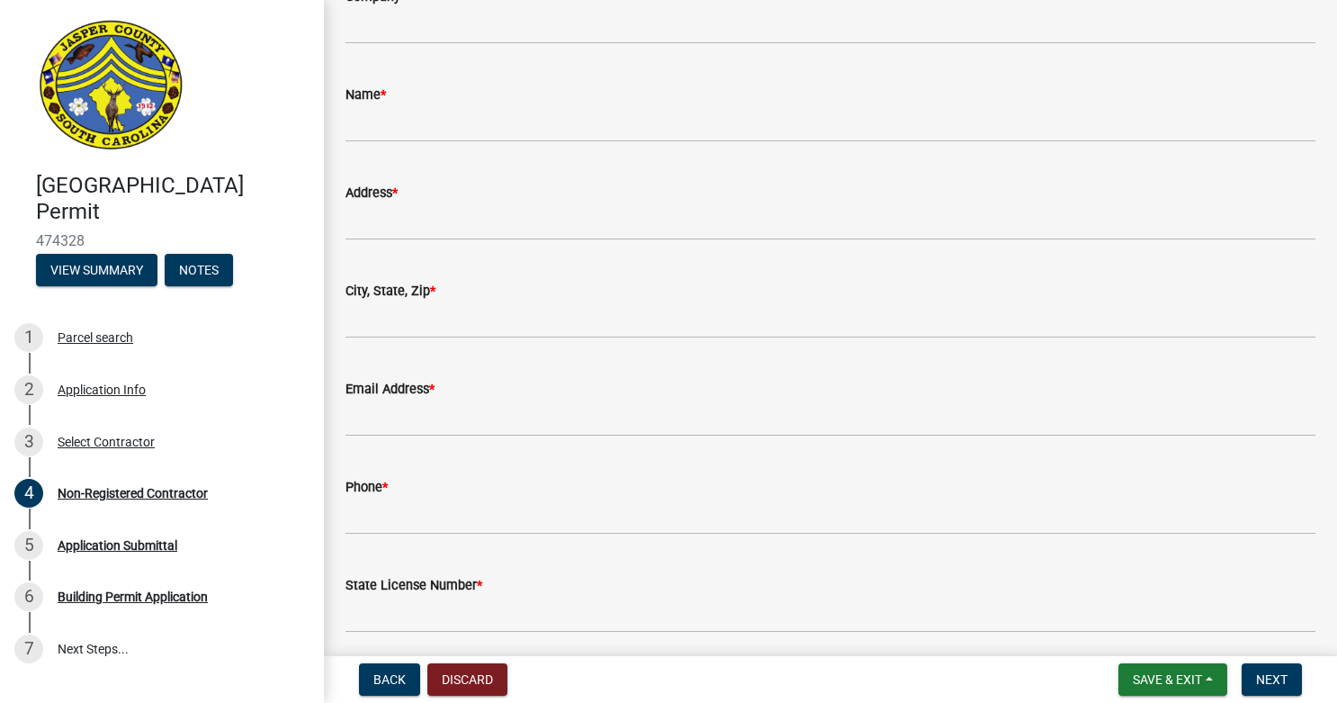
scroll to position [1001, 0]
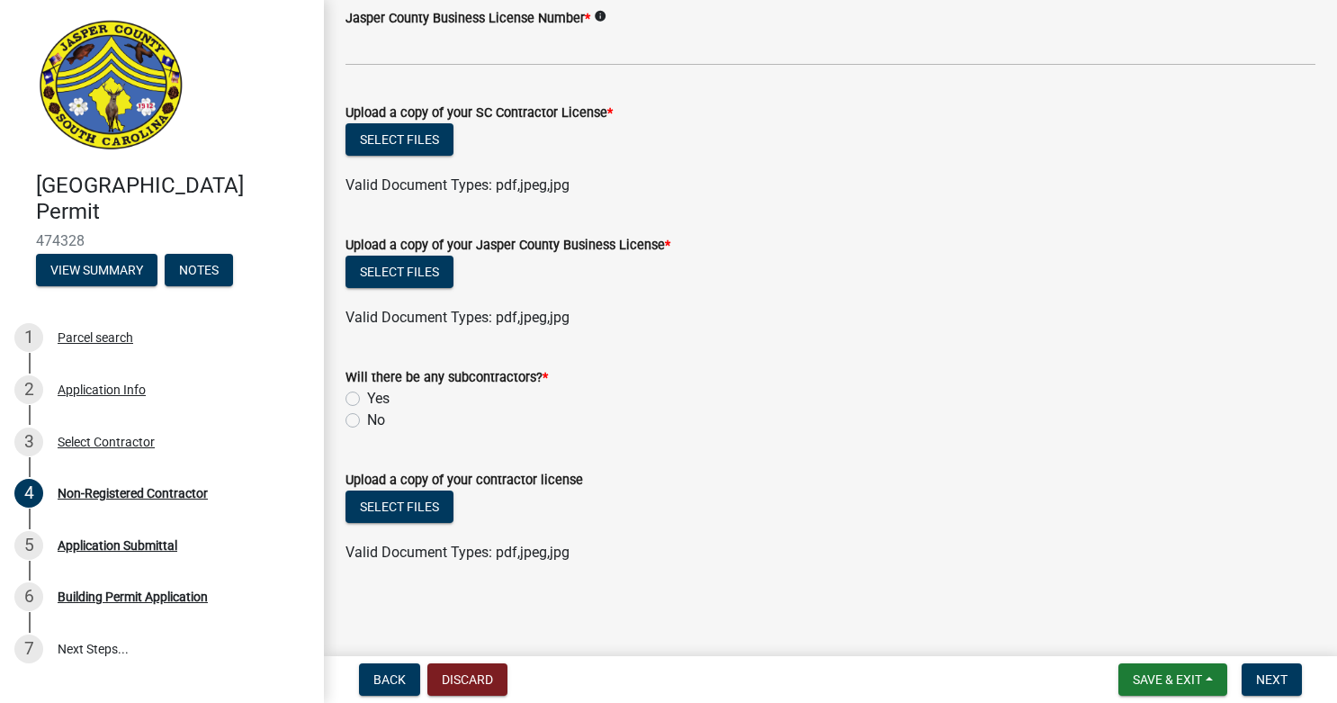
click at [367, 419] on label "No" at bounding box center [376, 420] width 18 height 22
click at [367, 419] on input "No" at bounding box center [373, 415] width 12 height 12
radio input "true"
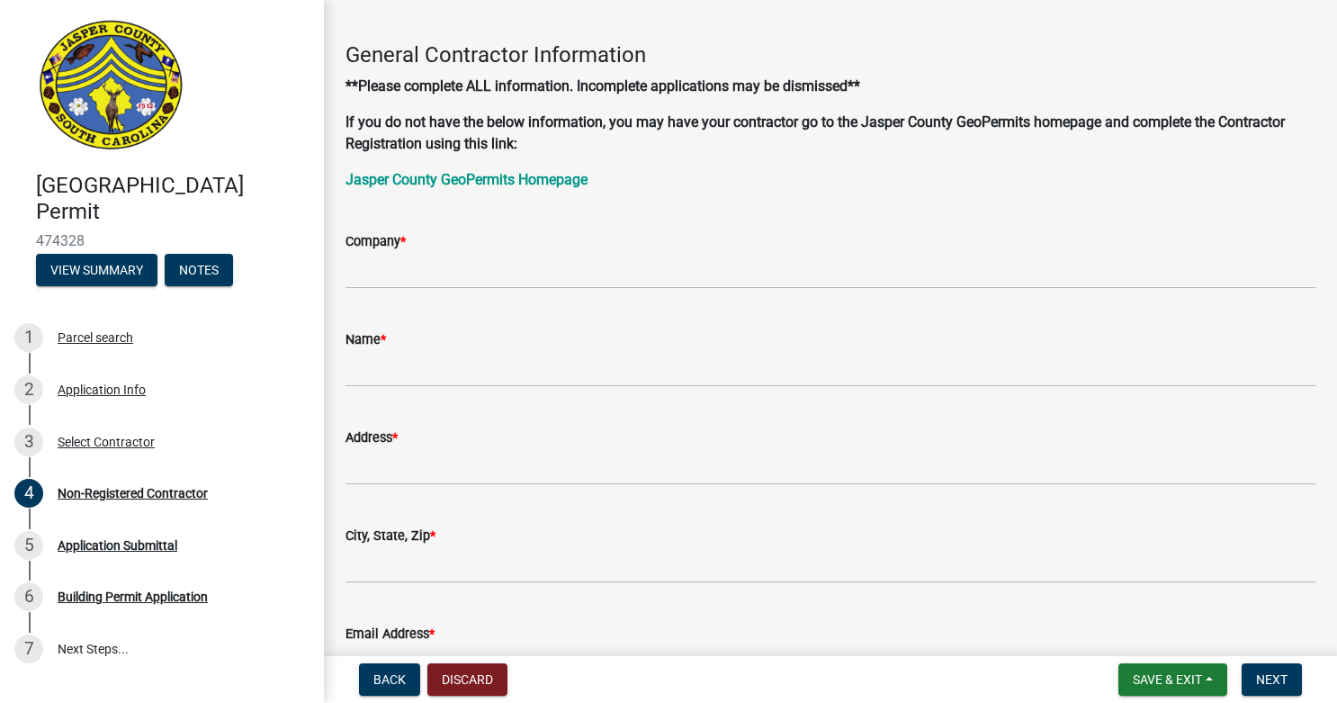
scroll to position [94, 0]
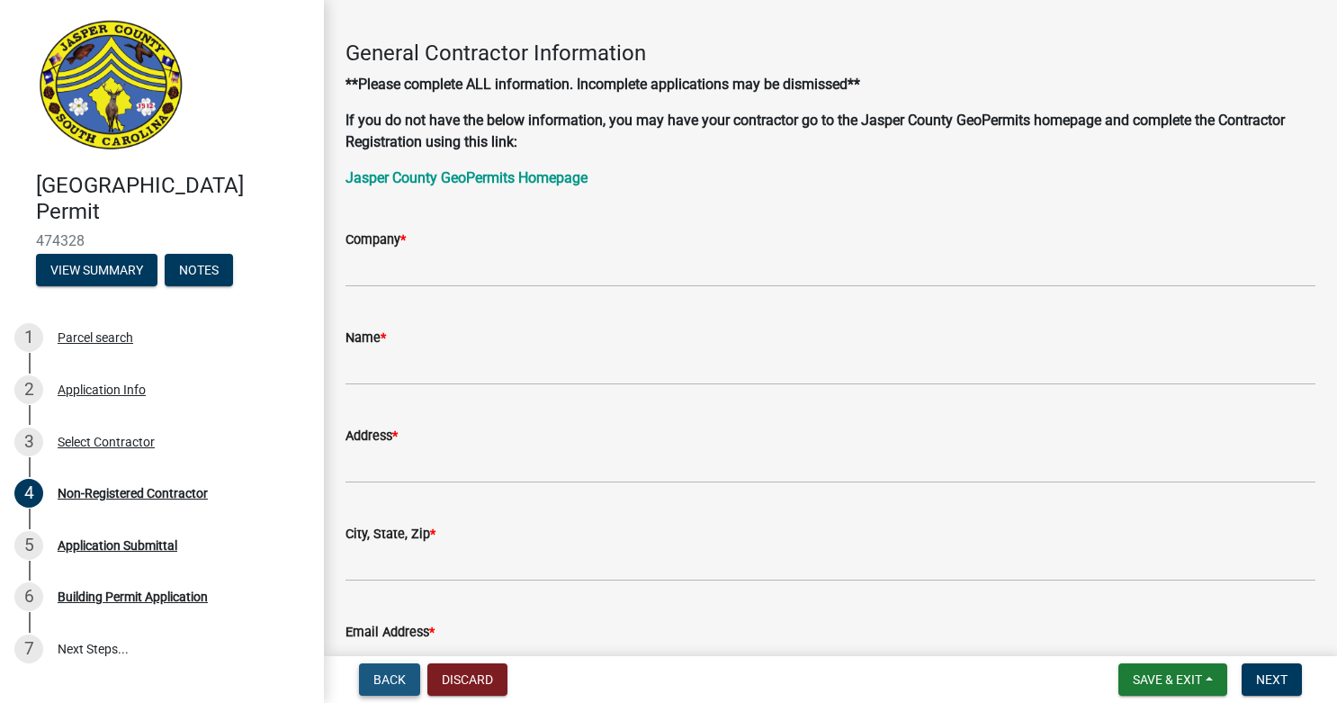
click at [384, 668] on button "Back" at bounding box center [389, 679] width 61 height 32
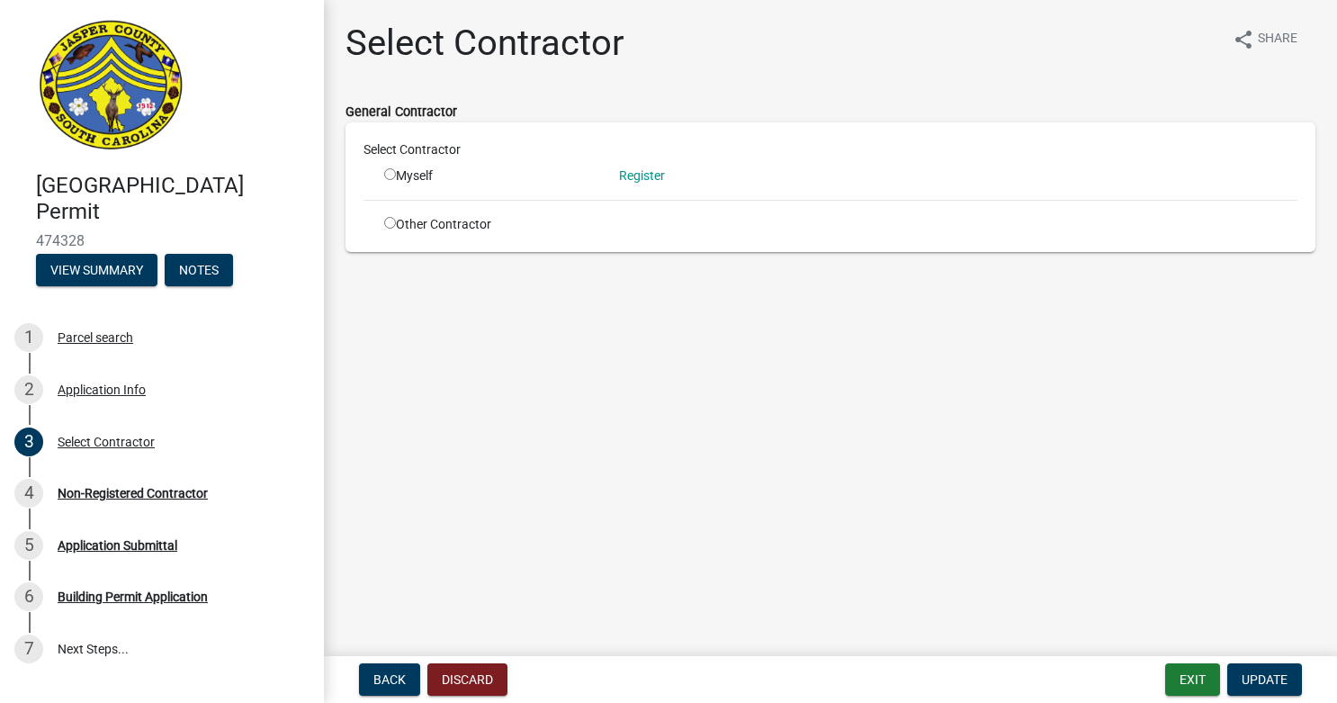
click at [384, 228] on div "Other Contractor" at bounding box center [488, 224] width 235 height 19
click at [386, 218] on input "radio" at bounding box center [390, 223] width 12 height 12
radio input "true"
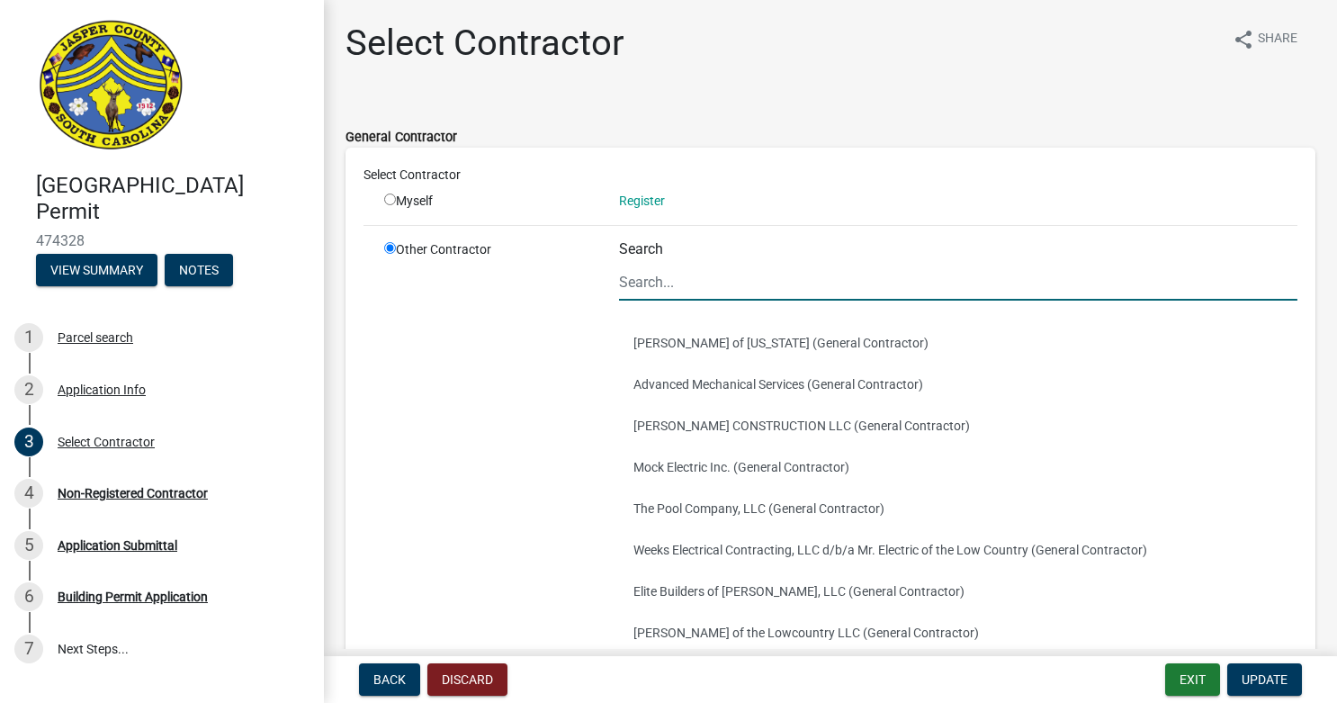
click at [680, 276] on input "Search" at bounding box center [958, 282] width 678 height 37
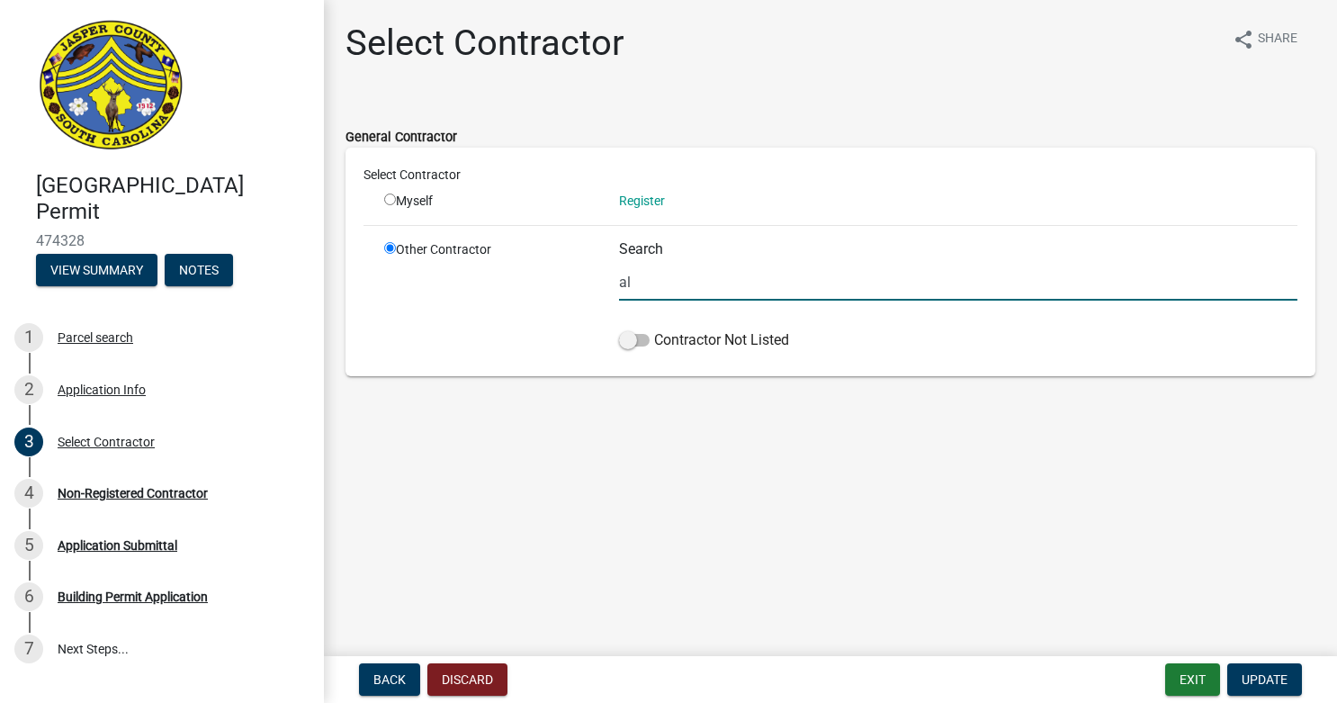
type input "a"
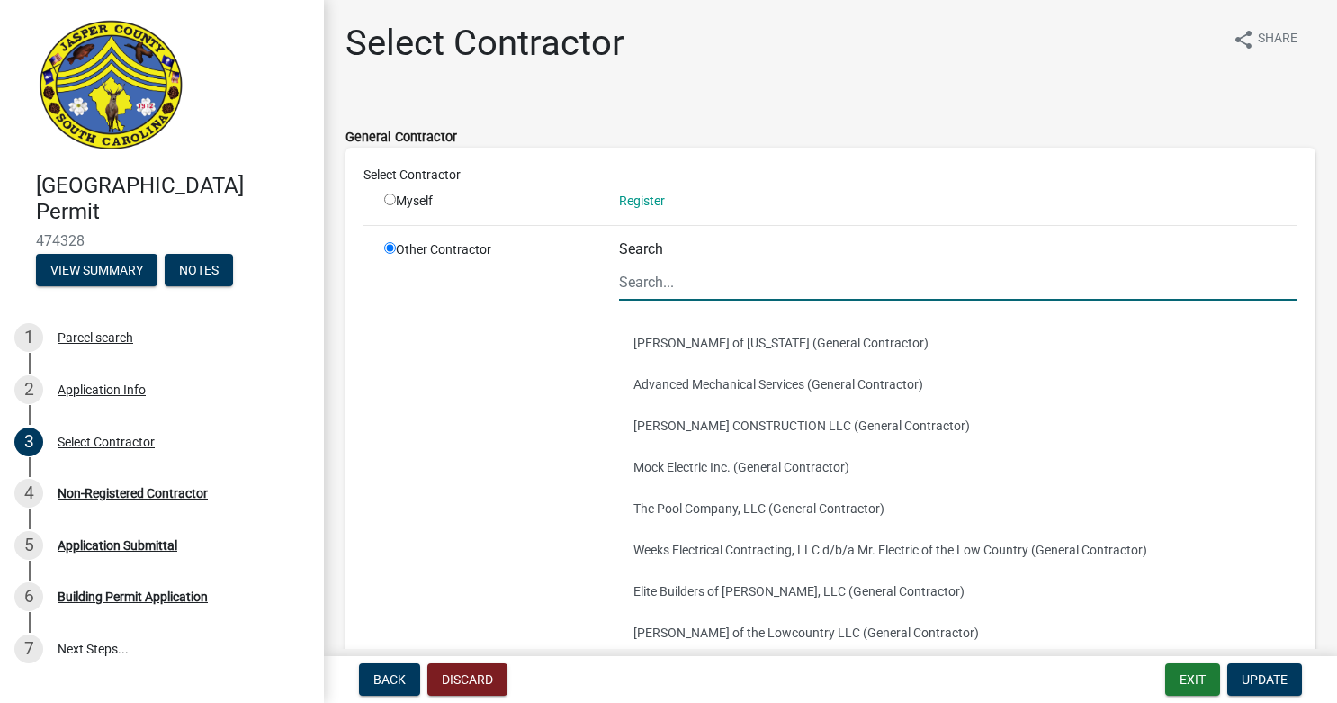
scroll to position [270, 0]
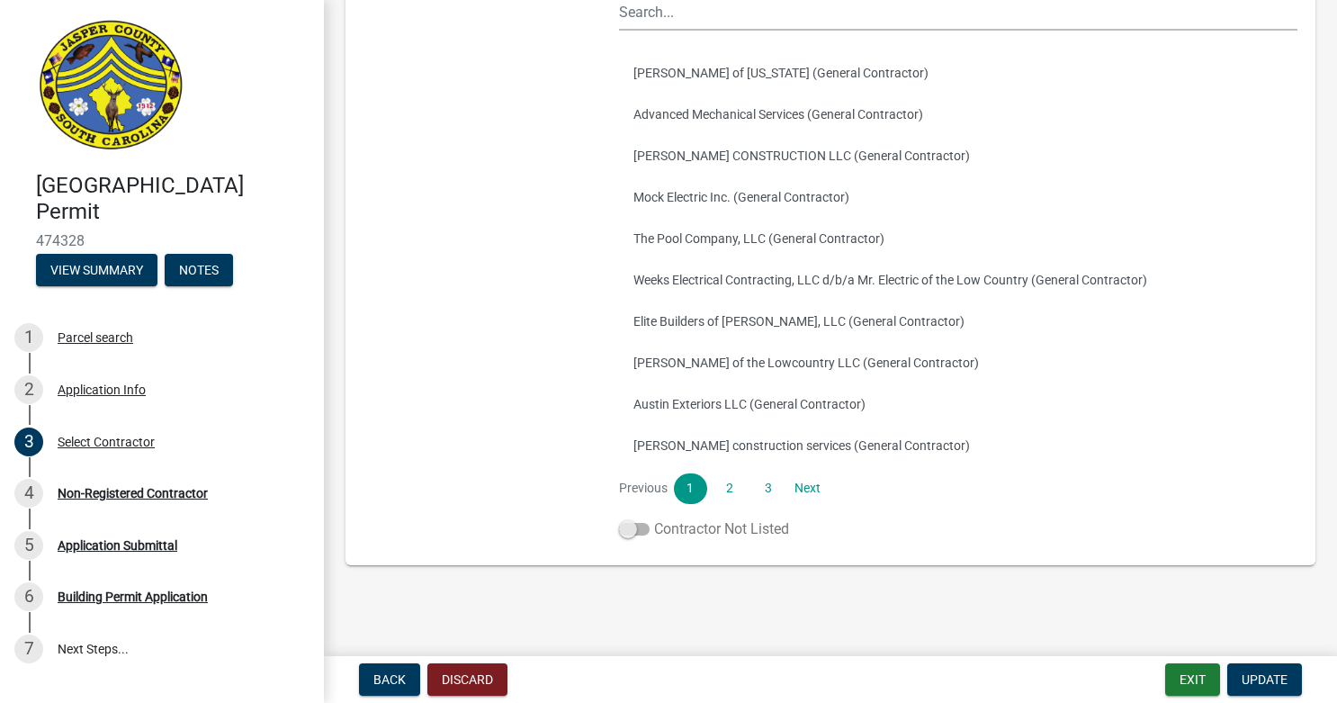
click at [635, 533] on span at bounding box center [634, 529] width 31 height 13
click at [654, 518] on input "Contractor Not Listed" at bounding box center [654, 518] width 0 height 0
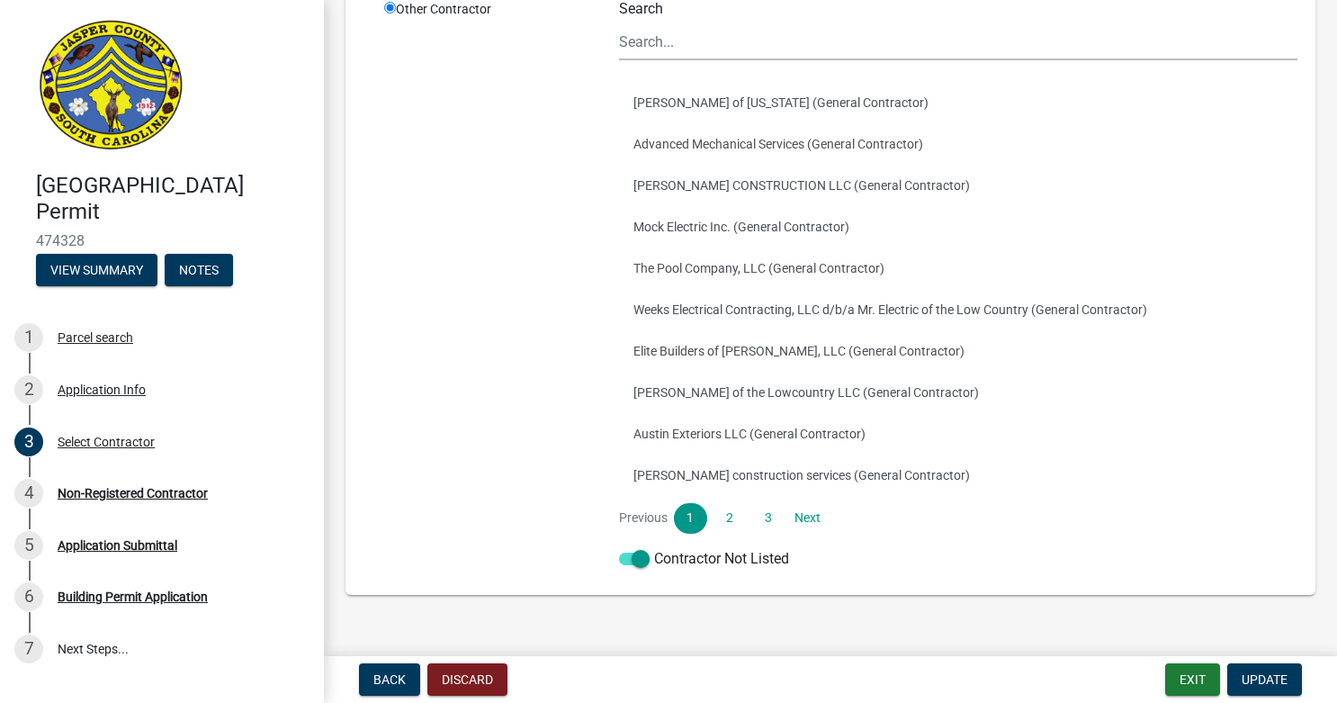
scroll to position [262, 0]
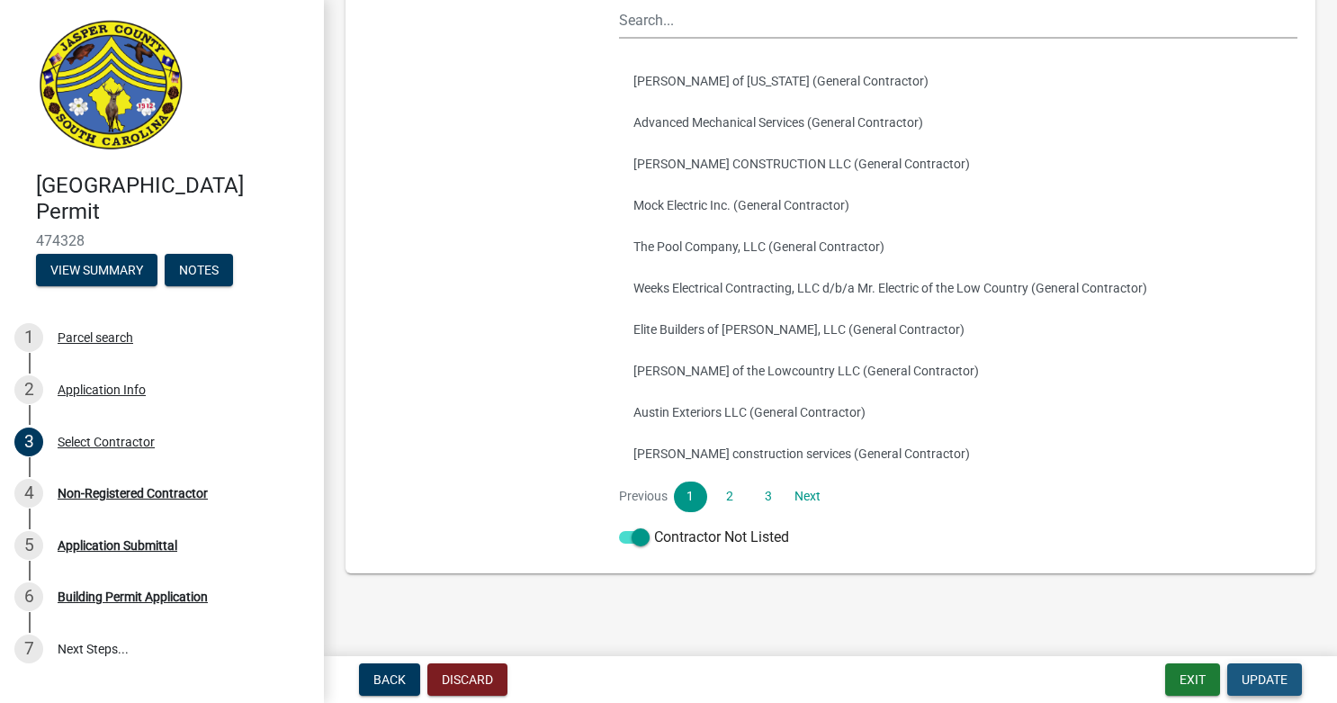
click at [1276, 677] on span "Update" at bounding box center [1264, 679] width 46 height 14
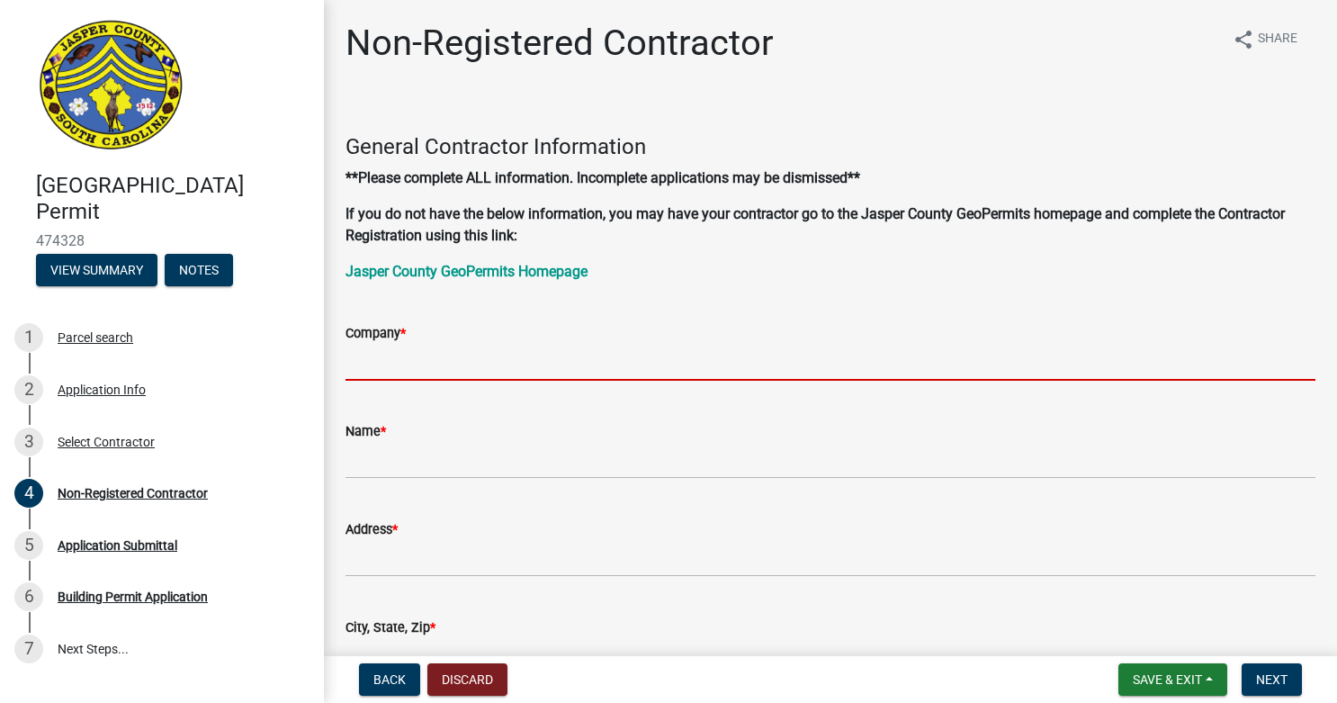
click at [432, 363] on input "Company *" at bounding box center [830, 362] width 970 height 37
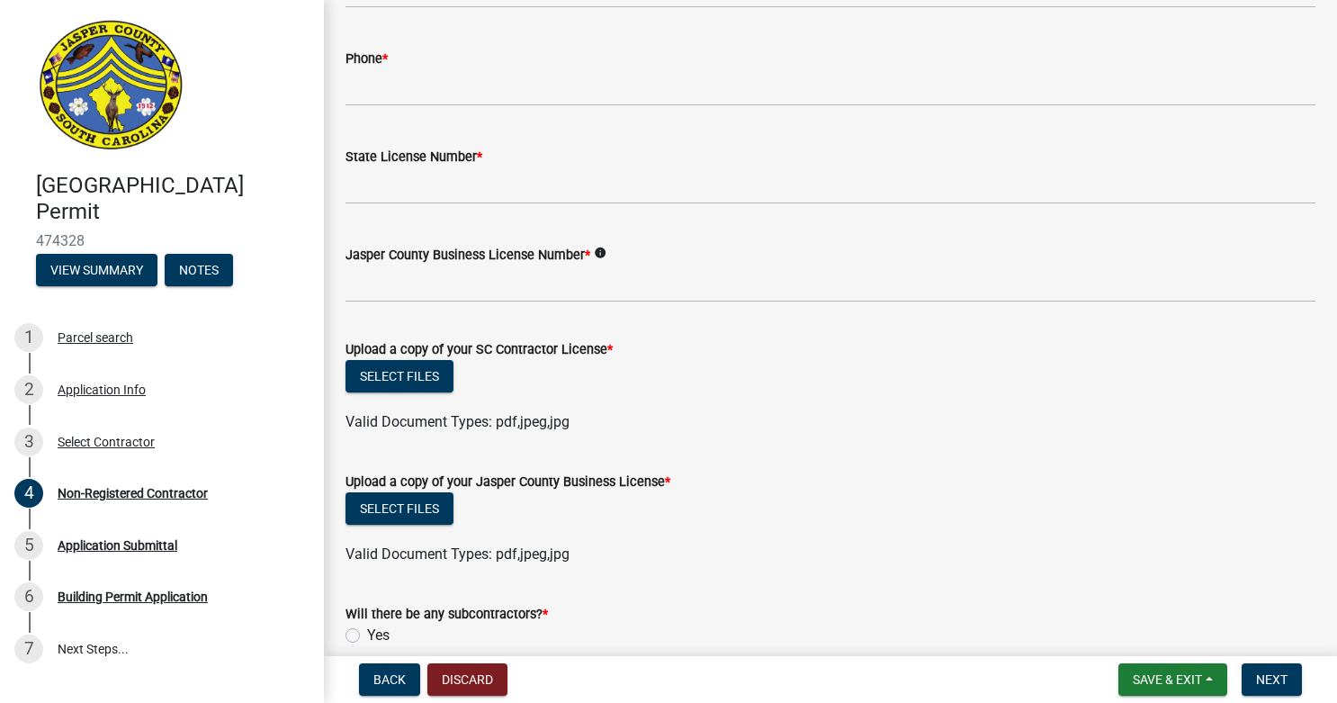
scroll to position [771, 0]
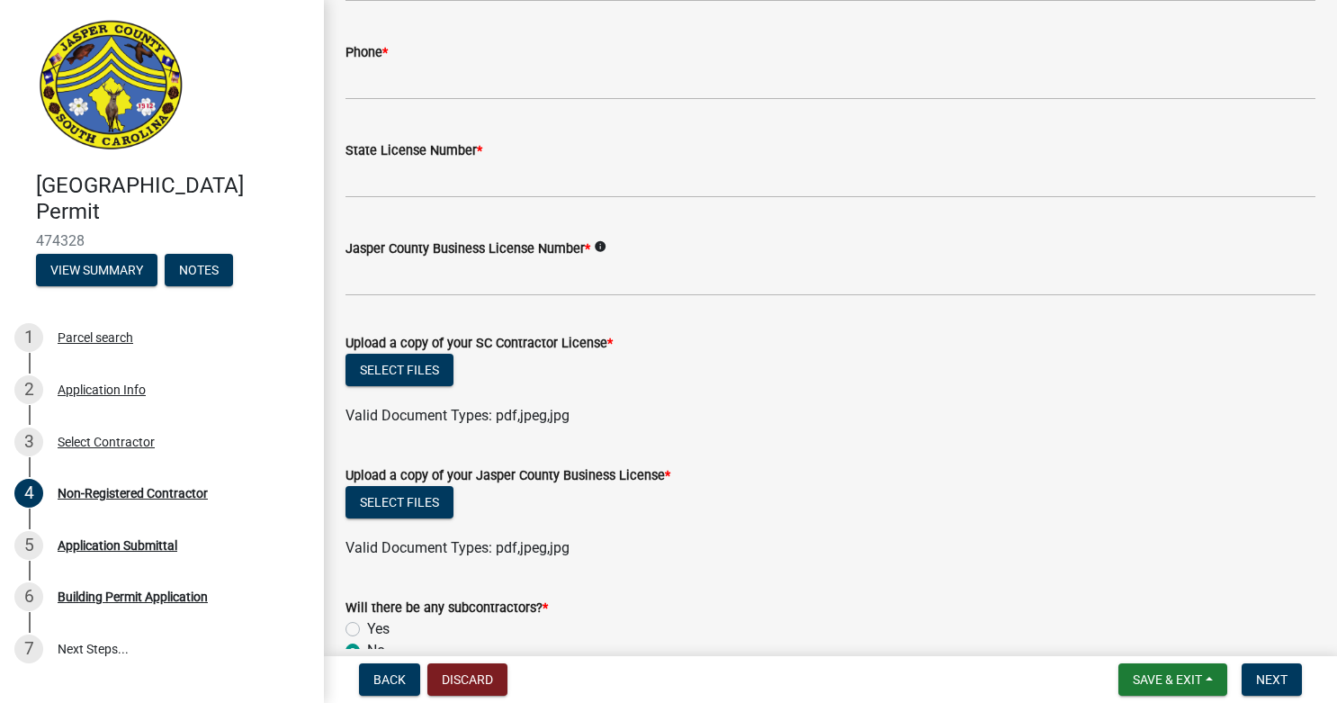
click at [805, 371] on div "Select files" at bounding box center [830, 372] width 970 height 37
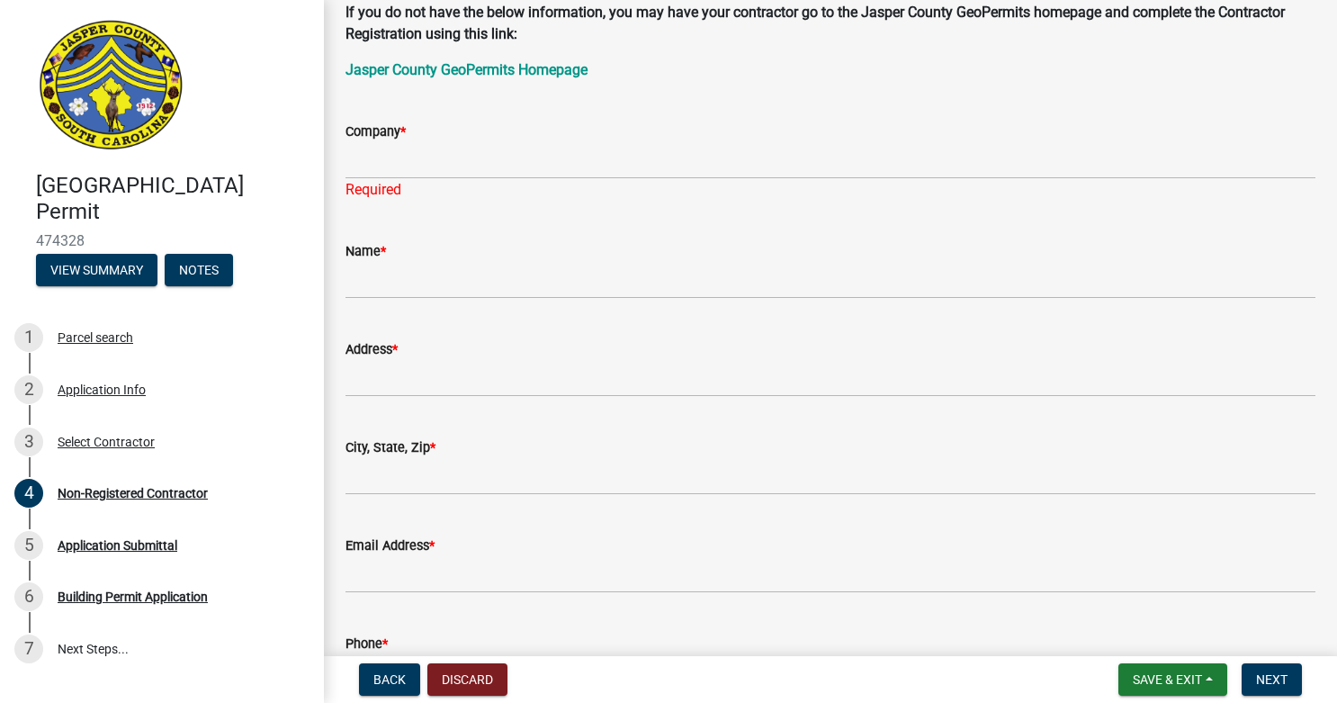
scroll to position [0, 0]
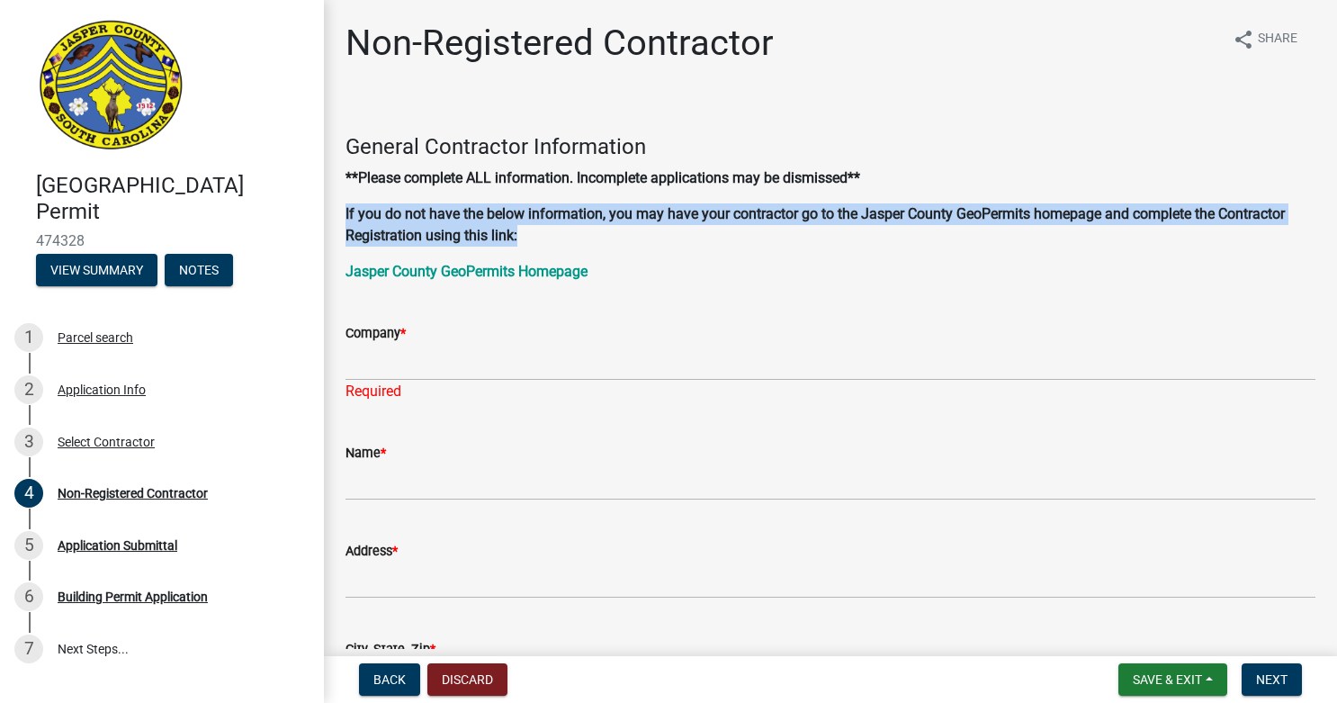
drag, startPoint x: 583, startPoint y: 234, endPoint x: 549, endPoint y: 188, distance: 57.2
click at [549, 188] on div "General Contractor Information **Please complete ALL information. Incomplete ap…" at bounding box center [830, 192] width 970 height 182
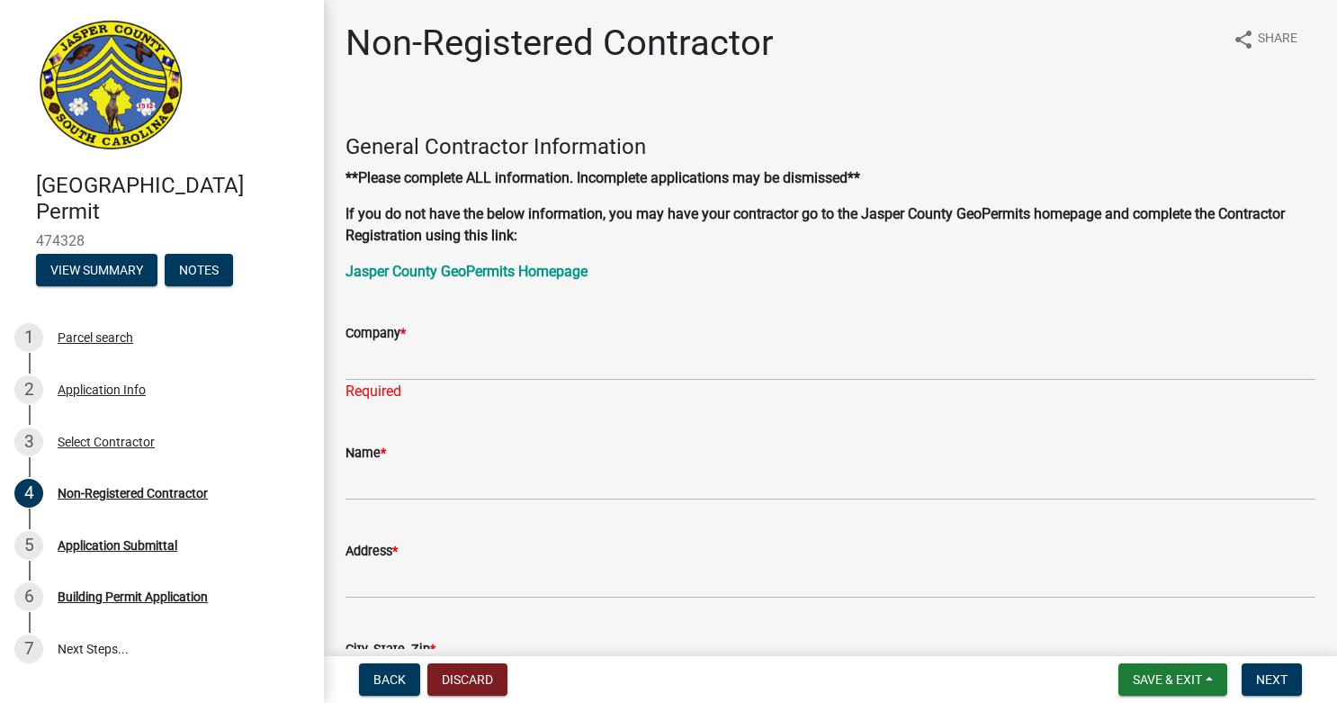
click at [510, 187] on p "**Please complete ALL information. Incomplete applications may be dismissed**" at bounding box center [830, 178] width 970 height 22
click at [566, 338] on div "Company *" at bounding box center [830, 333] width 970 height 22
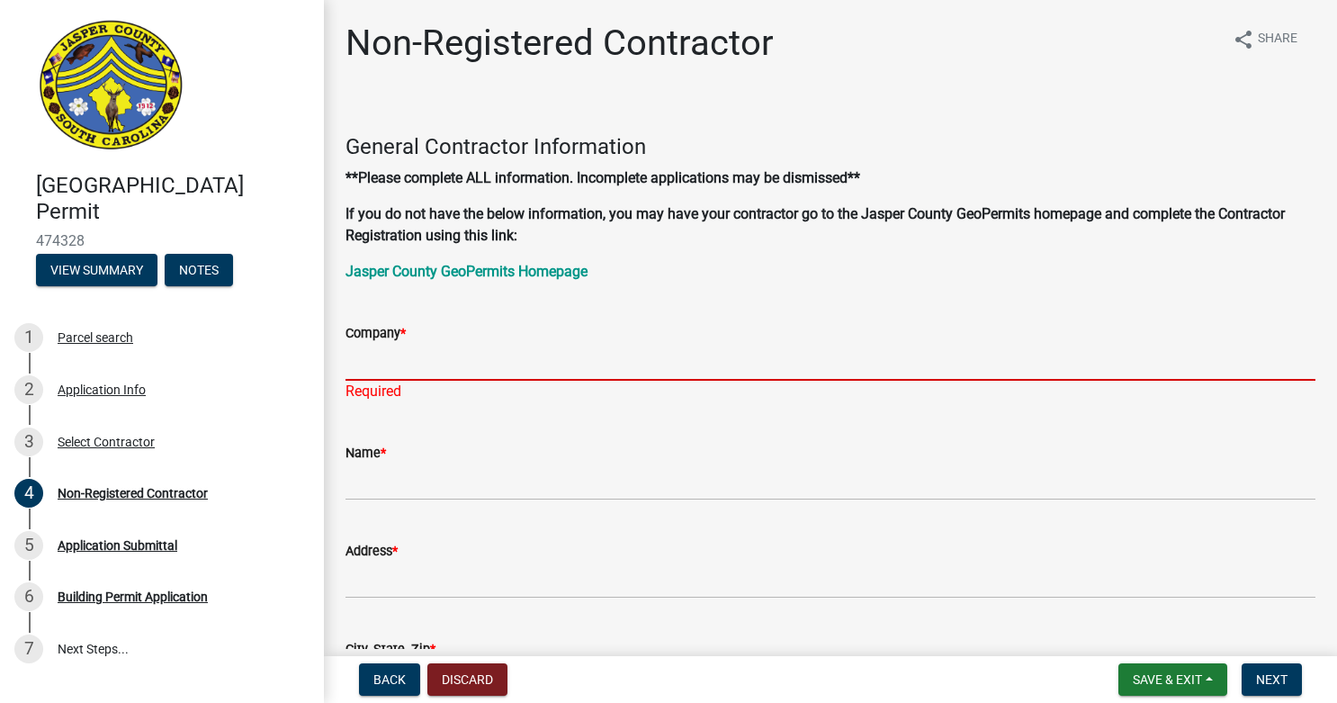
click at [556, 368] on input "Company *" at bounding box center [830, 362] width 970 height 37
click at [713, 186] on p "**Please complete ALL information. Incomplete applications may be dismissed**" at bounding box center [830, 178] width 970 height 22
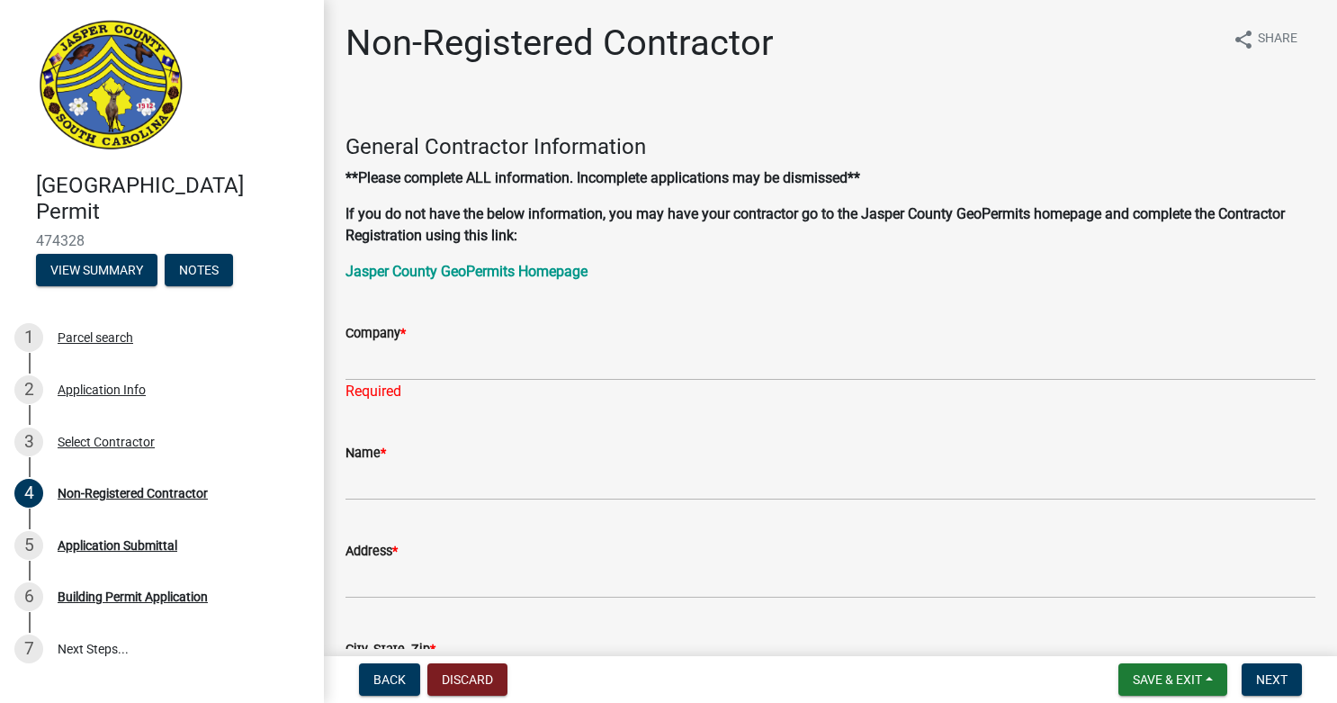
click at [576, 382] on div "Required" at bounding box center [830, 392] width 970 height 22
click at [386, 681] on span "Back" at bounding box center [389, 679] width 32 height 14
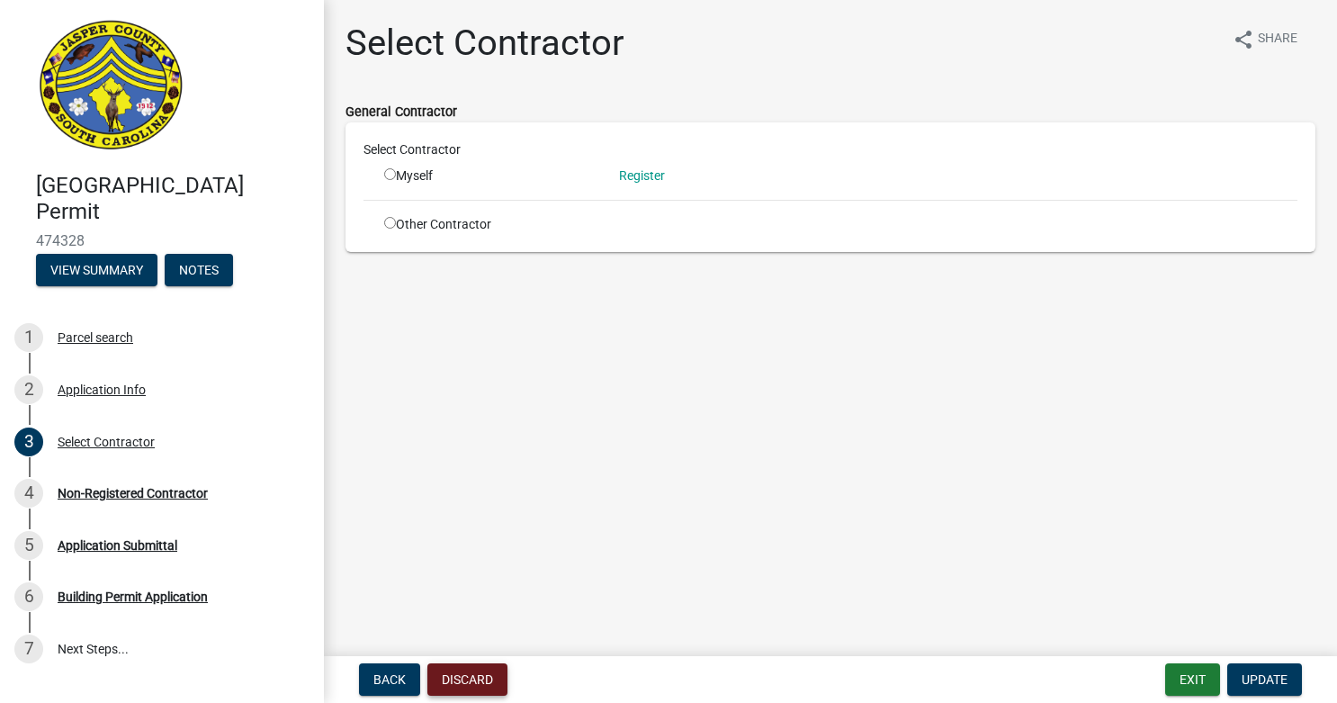
click at [483, 677] on button "Discard" at bounding box center [467, 679] width 80 height 32
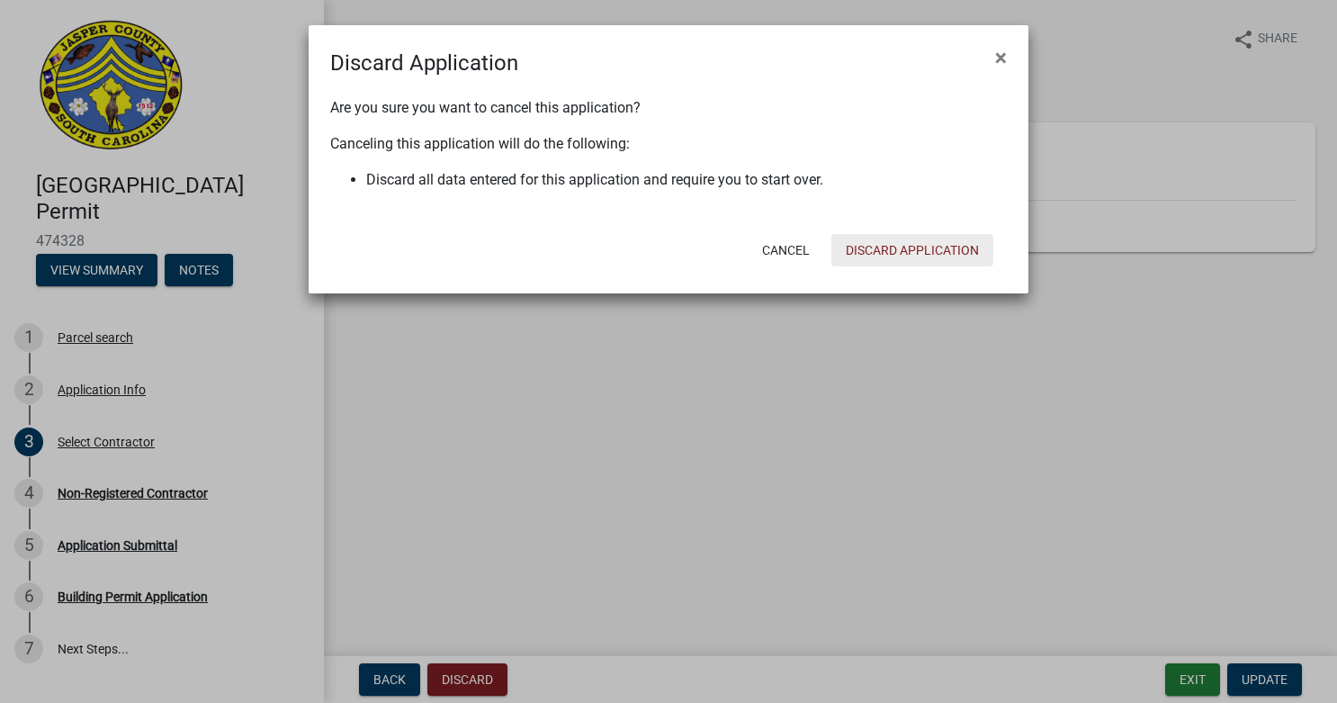
click at [945, 257] on button "Discard Application" at bounding box center [912, 250] width 162 height 32
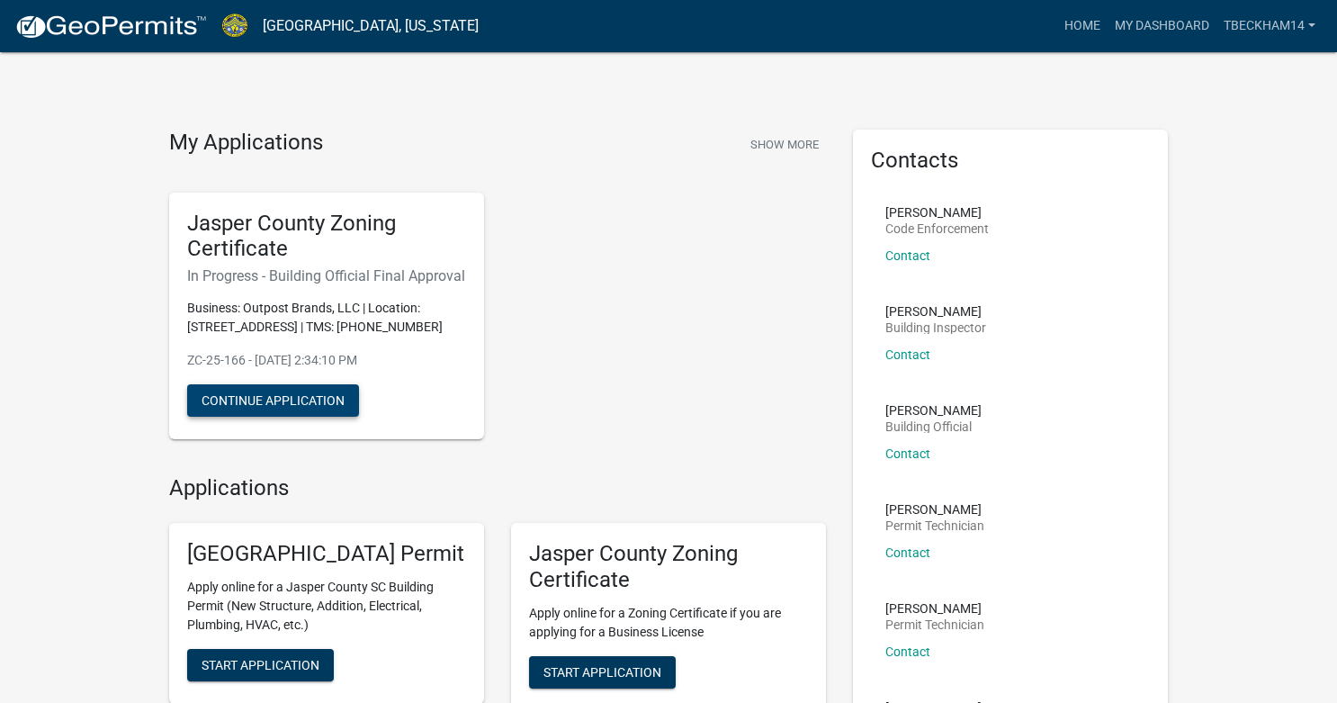
click at [318, 399] on button "Continue Application" at bounding box center [273, 400] width 172 height 32
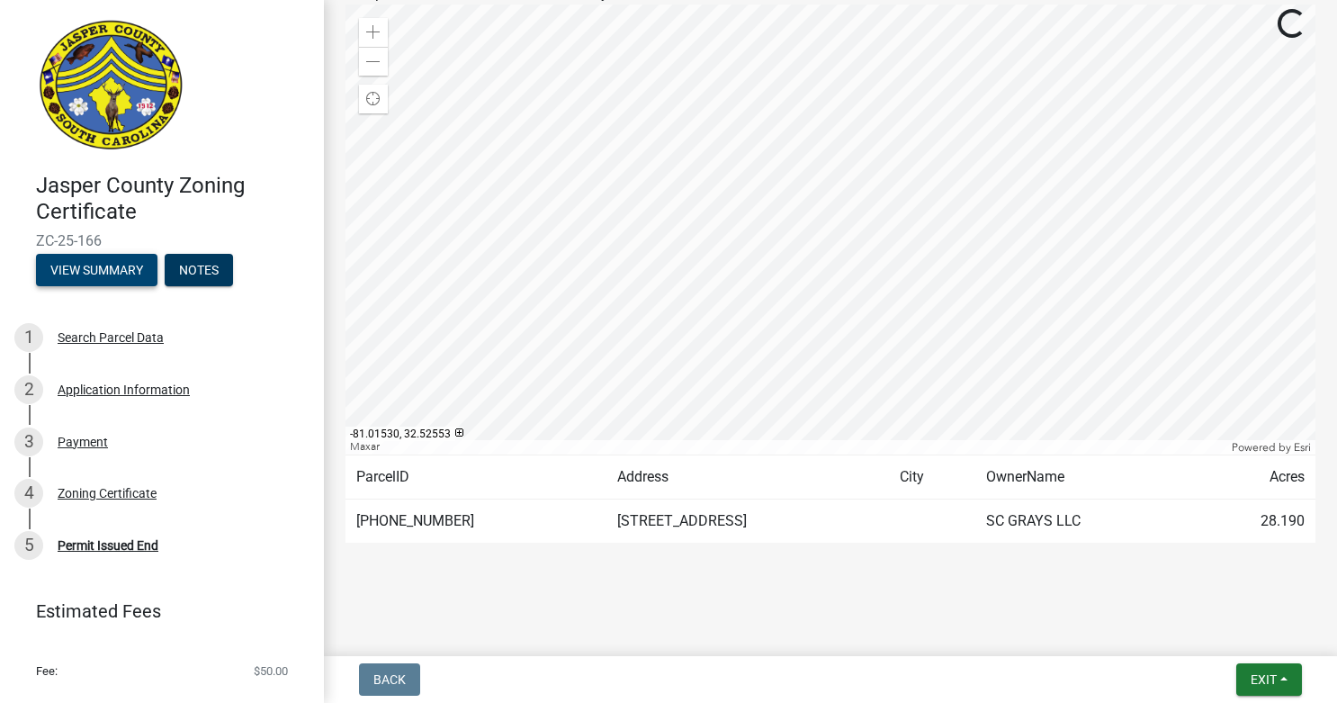
click at [130, 282] on button "View Summary" at bounding box center [96, 270] width 121 height 32
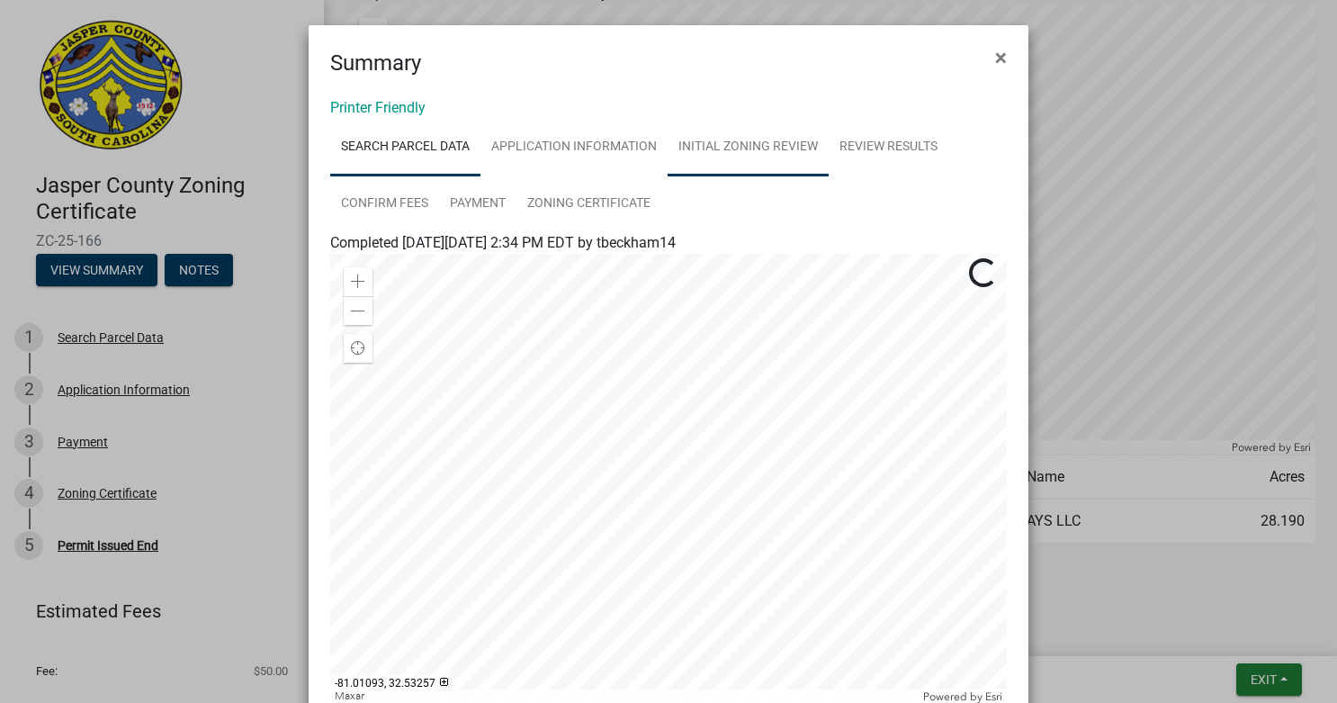
click at [791, 161] on link "Initial Zoning Review" at bounding box center [748, 148] width 161 height 58
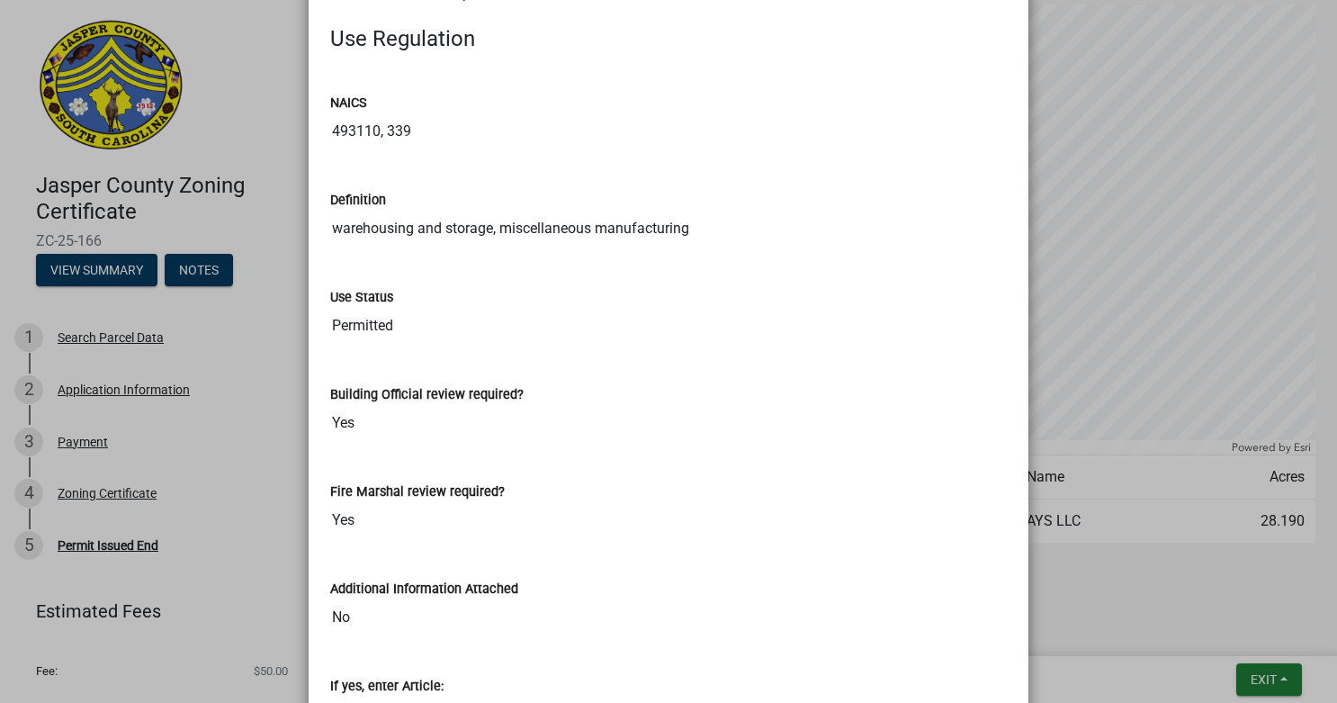
scroll to position [62, 0]
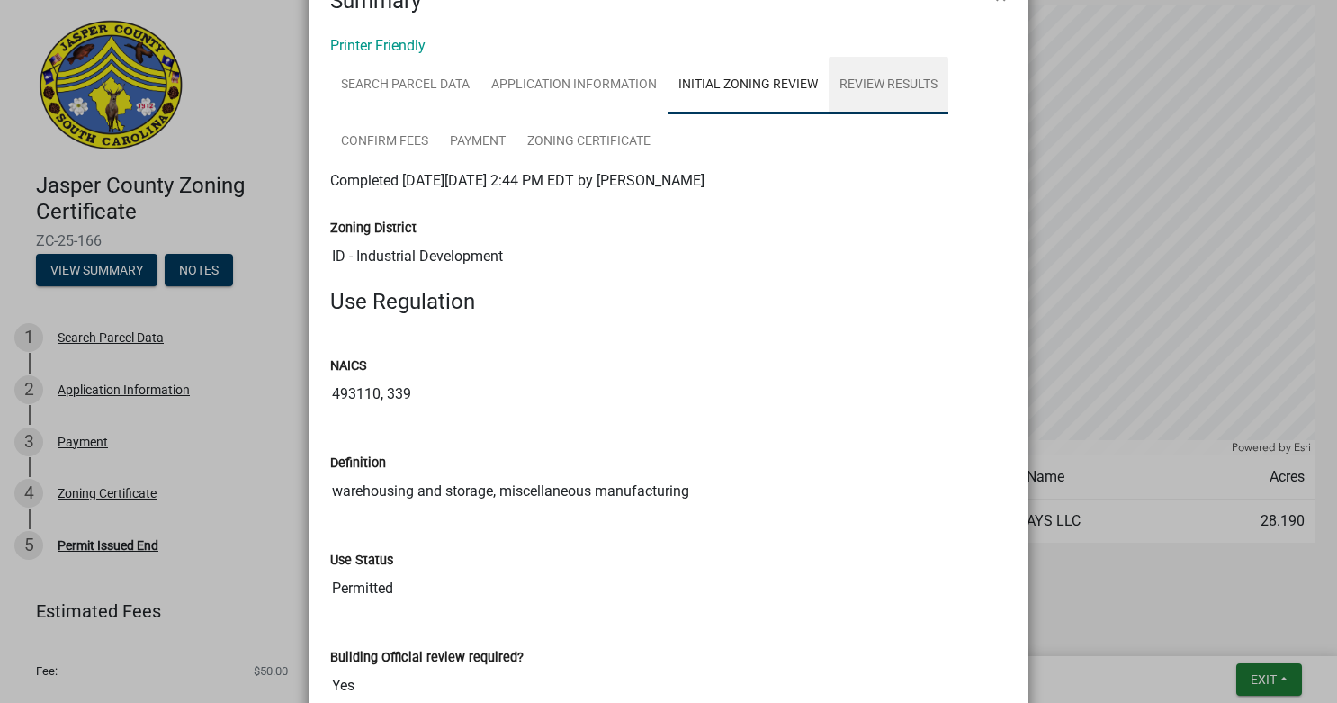
click at [894, 96] on link "Review Results" at bounding box center [889, 86] width 120 height 58
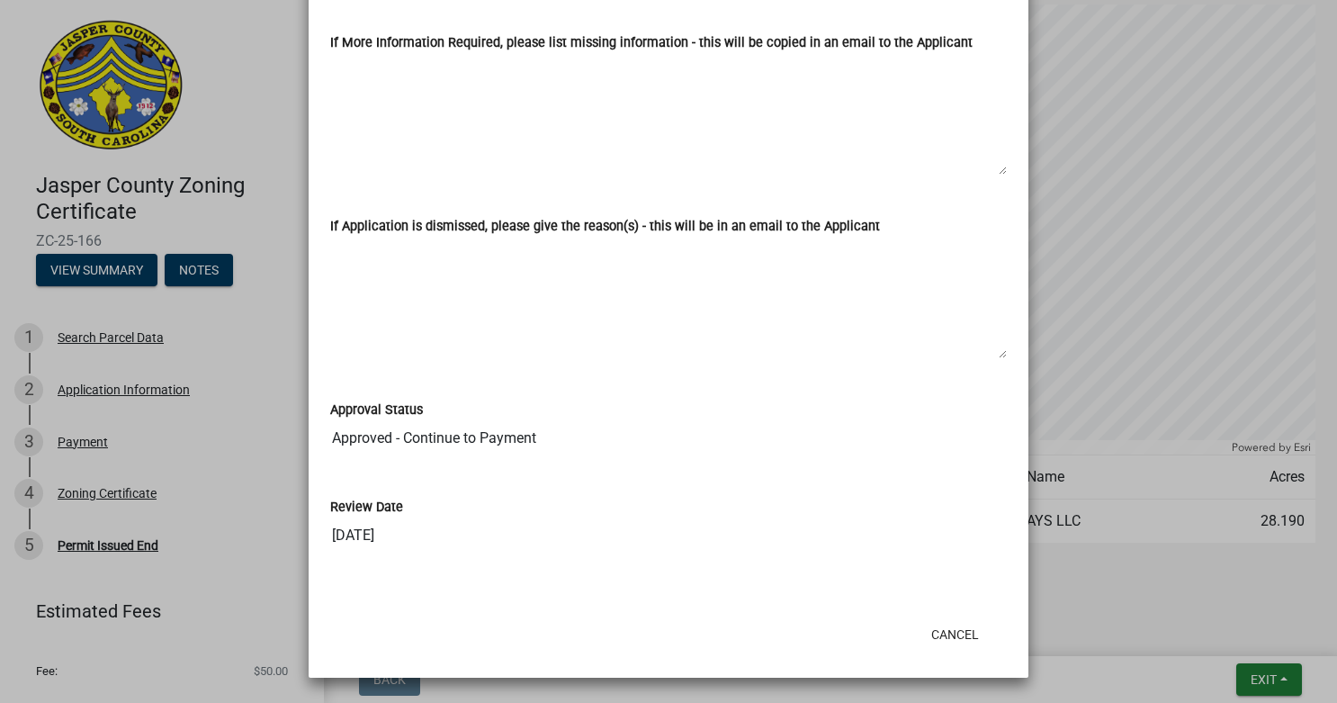
scroll to position [0, 0]
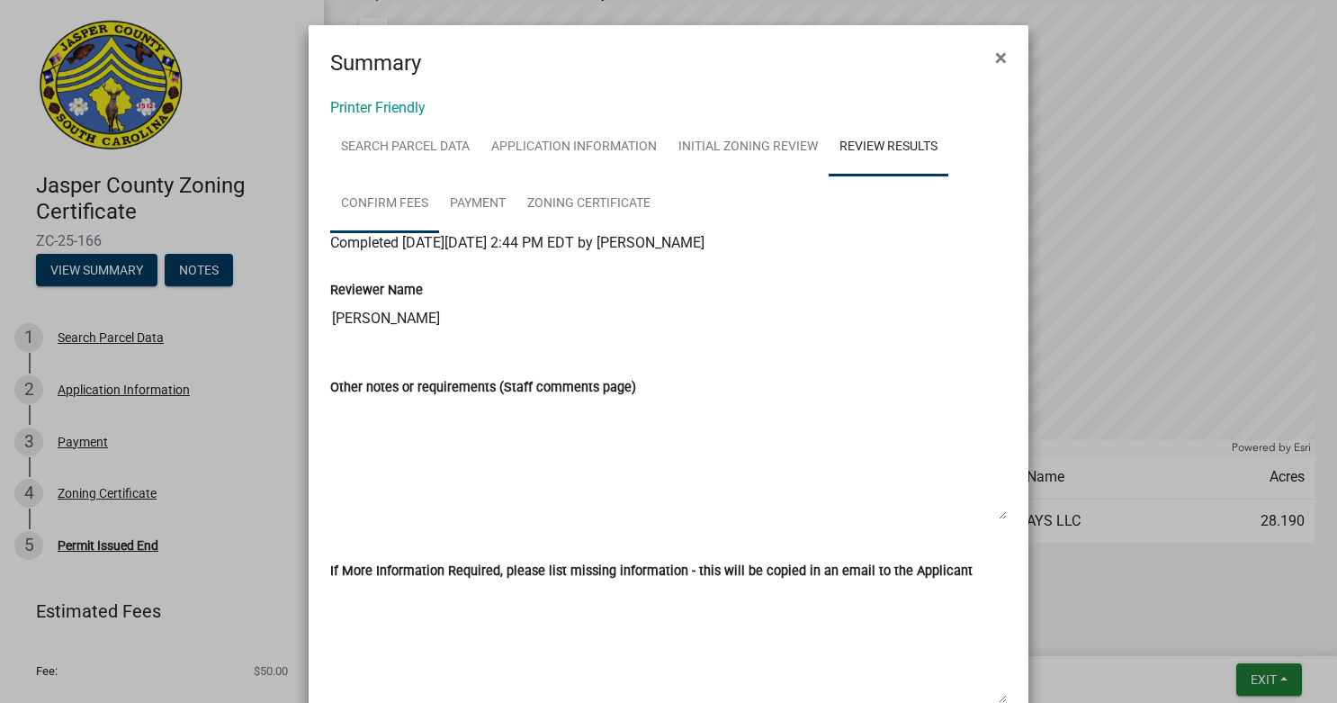
click at [385, 198] on link "Confirm Fees" at bounding box center [384, 204] width 109 height 58
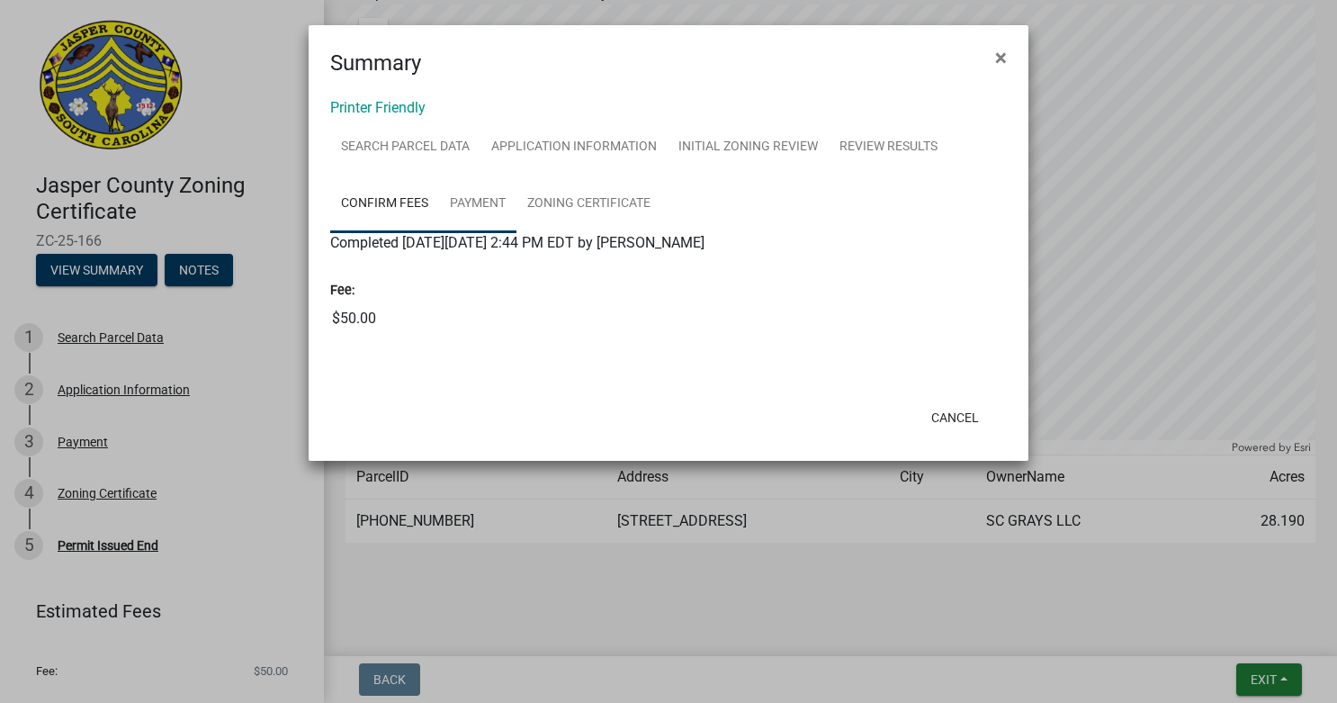
click at [499, 206] on link "Payment" at bounding box center [477, 204] width 77 height 58
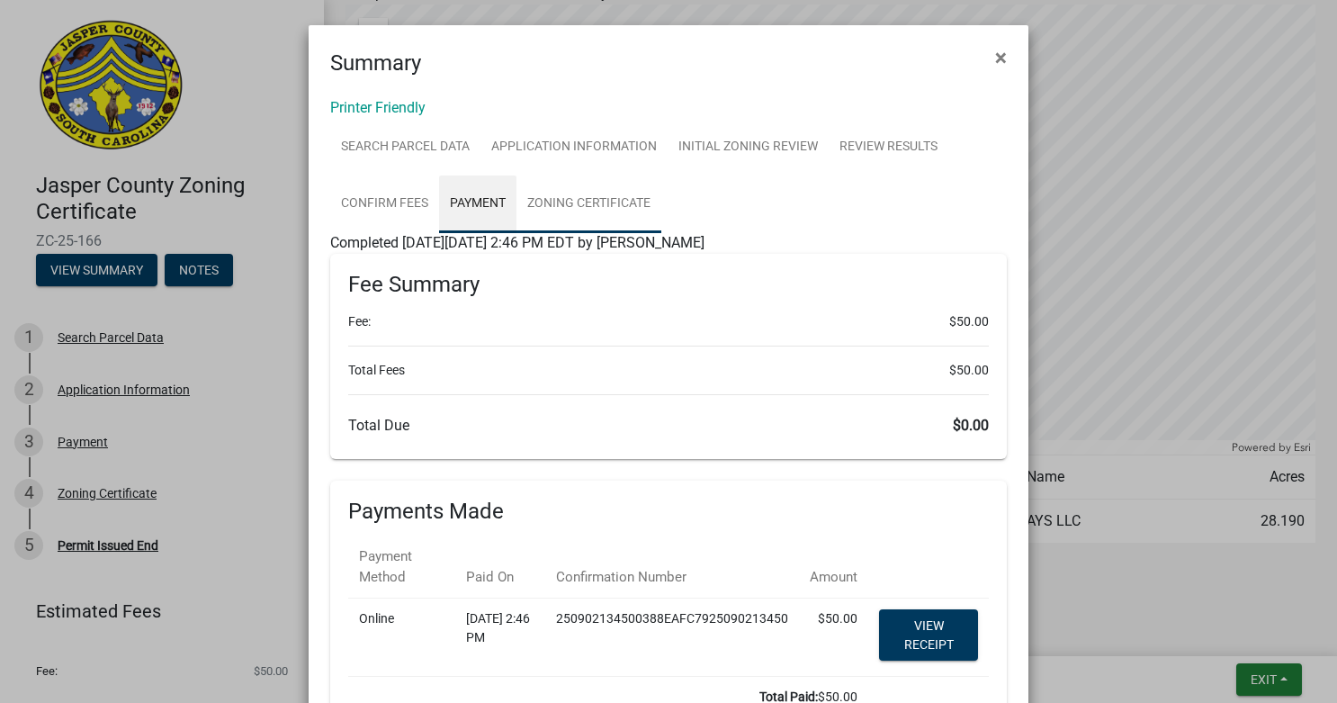
click at [616, 207] on link "Zoning Certificate" at bounding box center [588, 204] width 145 height 58
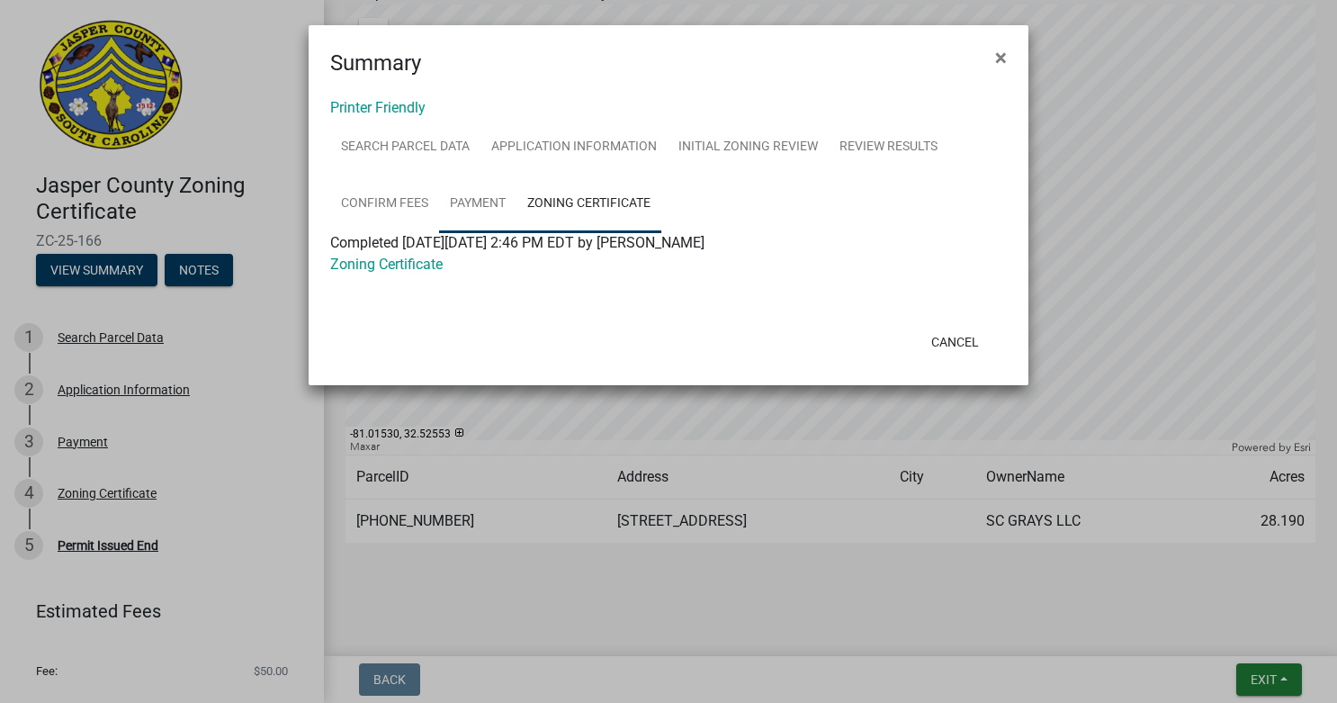
click at [476, 205] on link "Payment" at bounding box center [477, 204] width 77 height 58
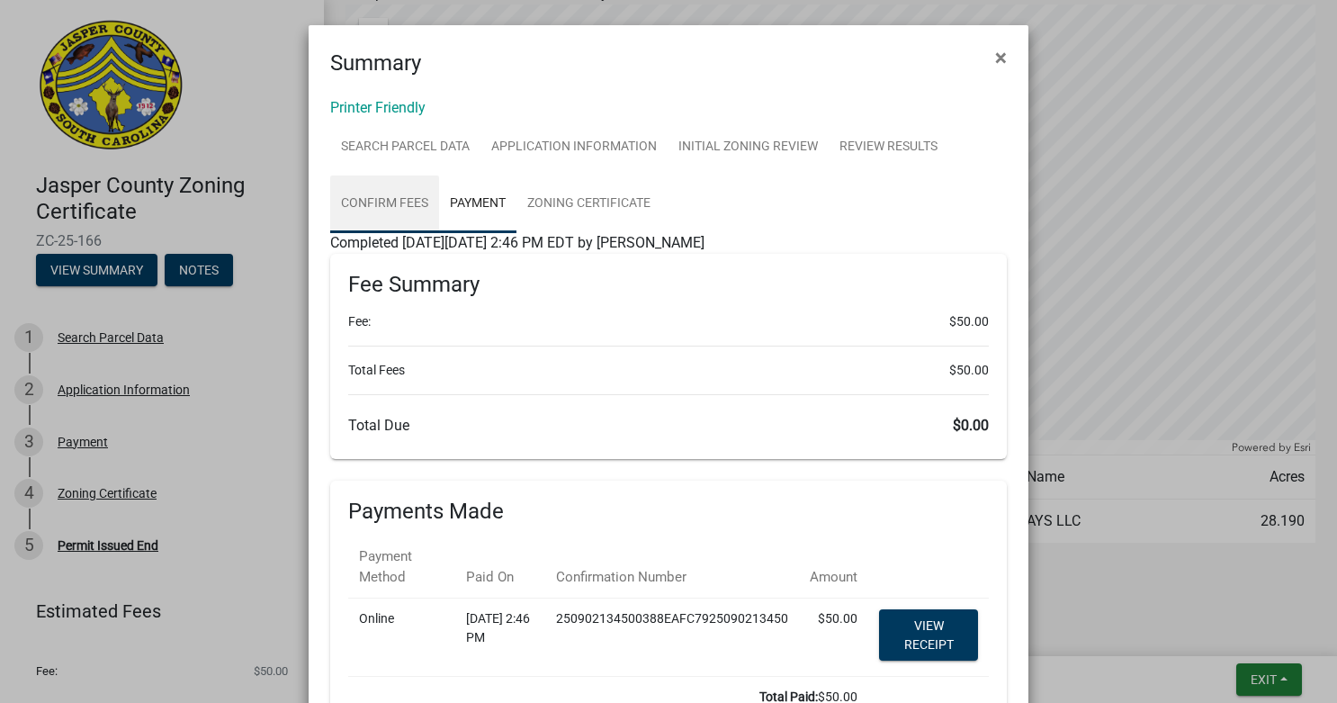
click at [359, 216] on link "Confirm Fees" at bounding box center [384, 204] width 109 height 58
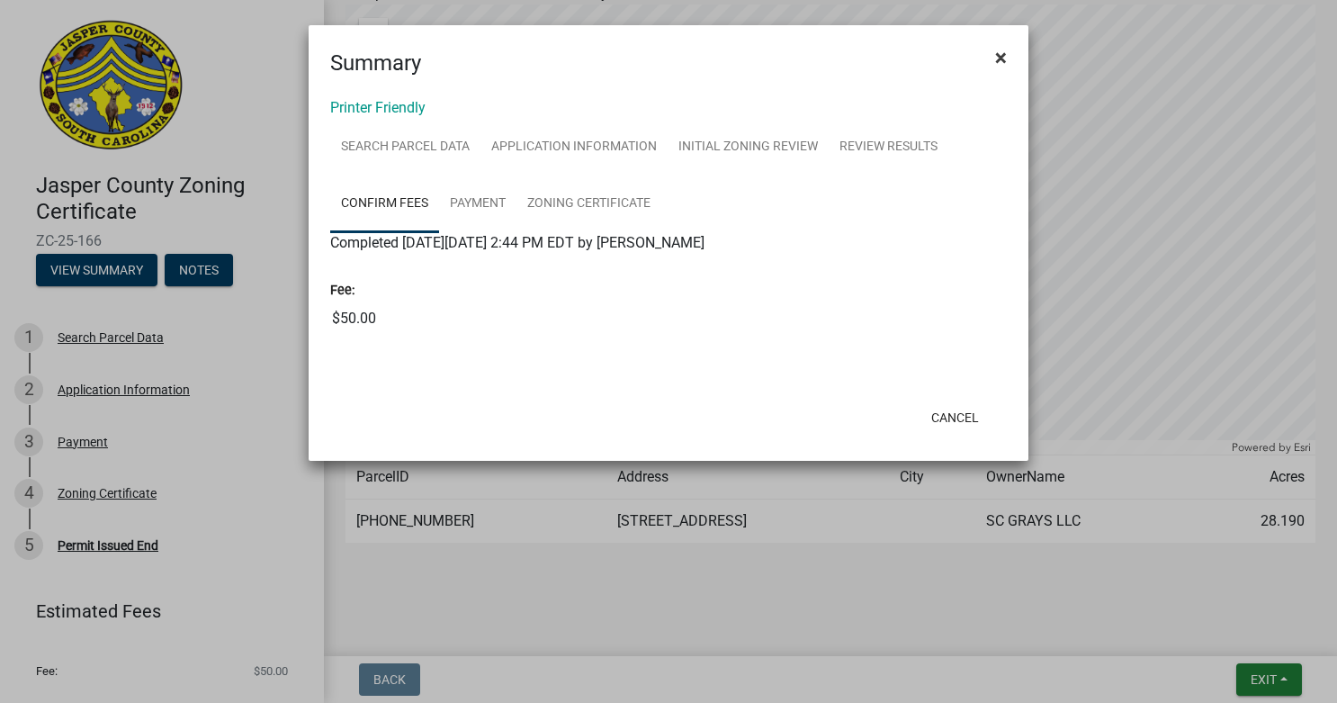
click at [993, 52] on button "×" at bounding box center [1001, 57] width 40 height 50
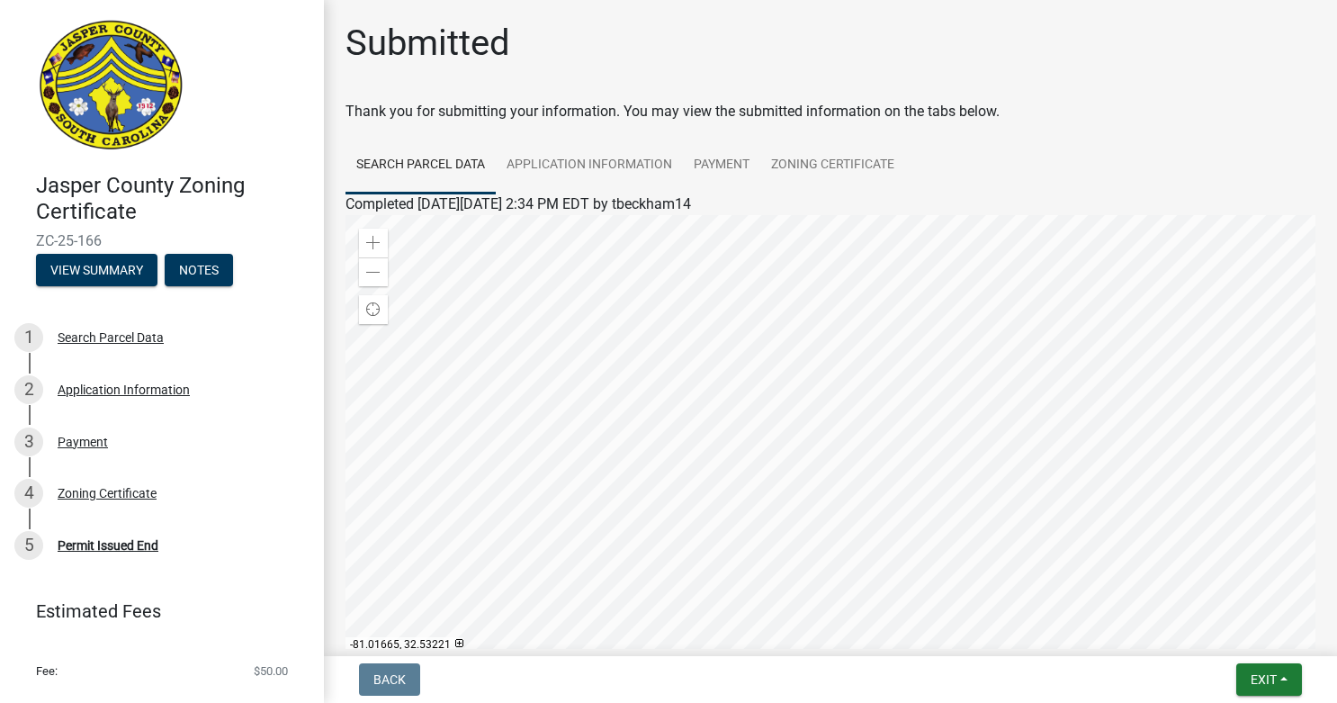
click at [126, 94] on img at bounding box center [111, 86] width 150 height 135
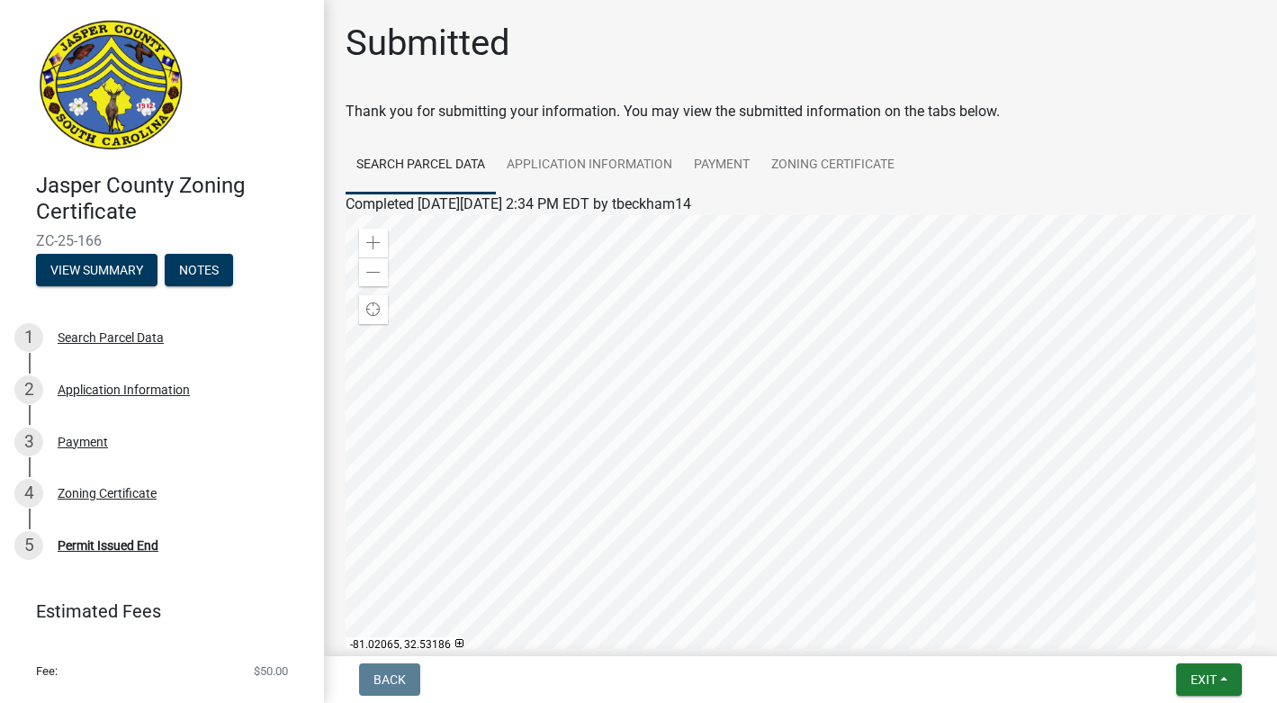
click at [155, 90] on img at bounding box center [111, 86] width 150 height 135
